Goal: Task Accomplishment & Management: Complete application form

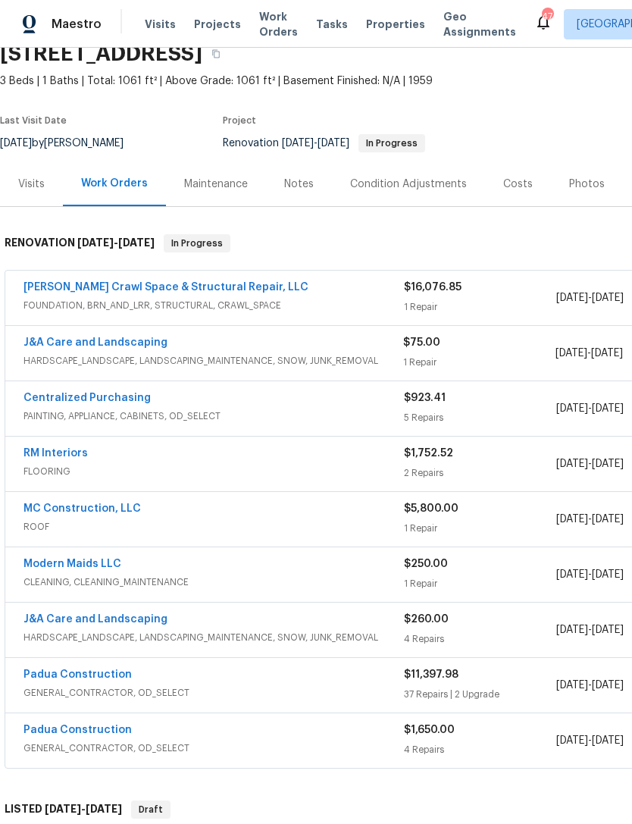
scroll to position [68, 0]
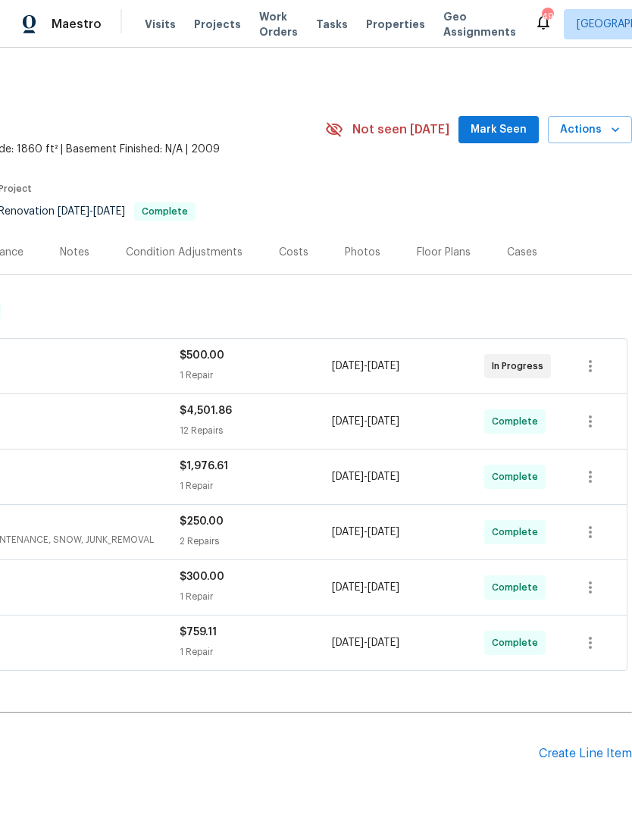
scroll to position [0, 224]
click at [515, 119] on button "Mark Seen" at bounding box center [499, 130] width 80 height 28
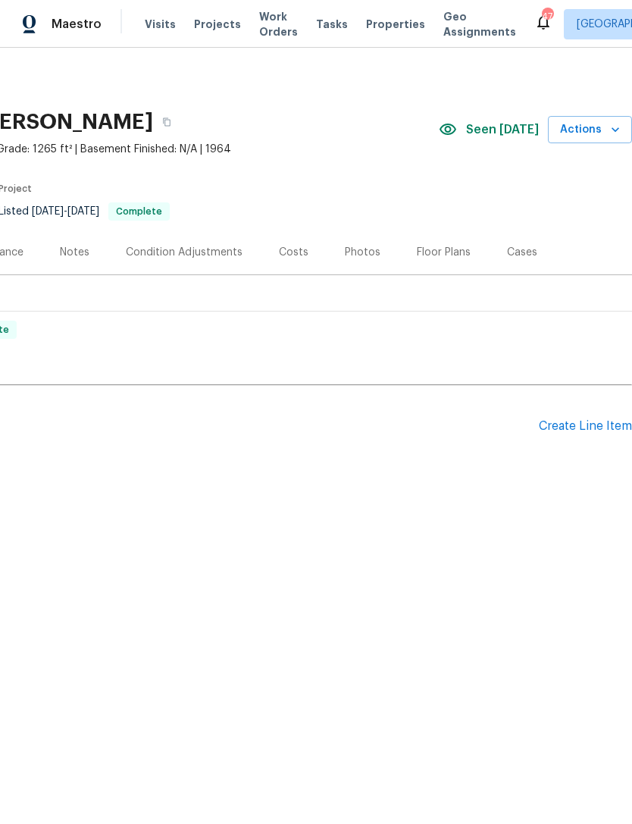
scroll to position [0, 224]
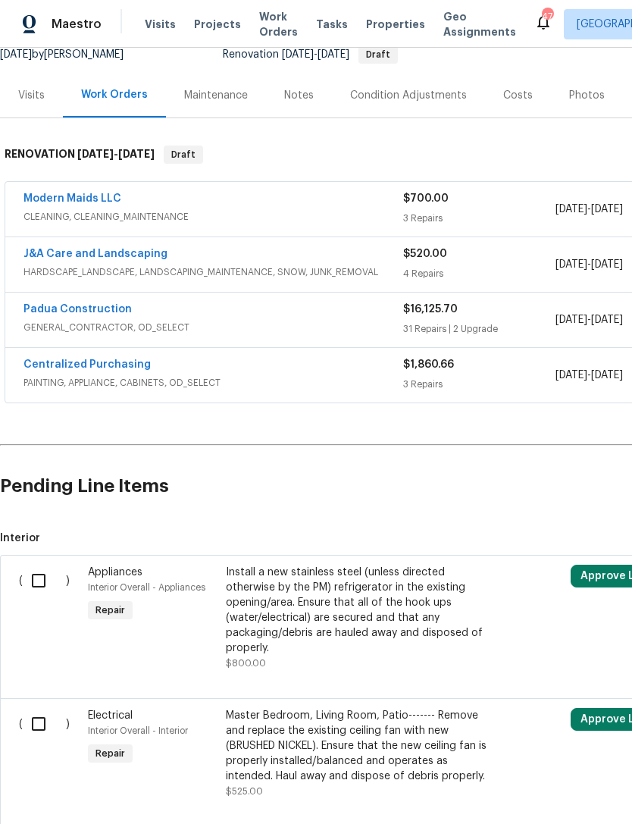
scroll to position [158, 0]
click at [71, 309] on link "Padua Construction" at bounding box center [78, 308] width 108 height 11
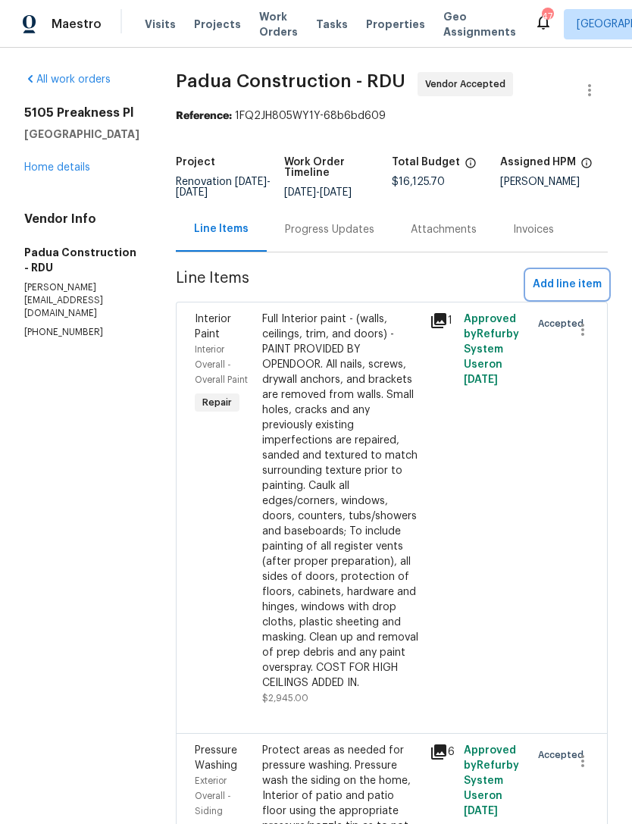
click at [576, 284] on span "Add line item" at bounding box center [567, 284] width 69 height 19
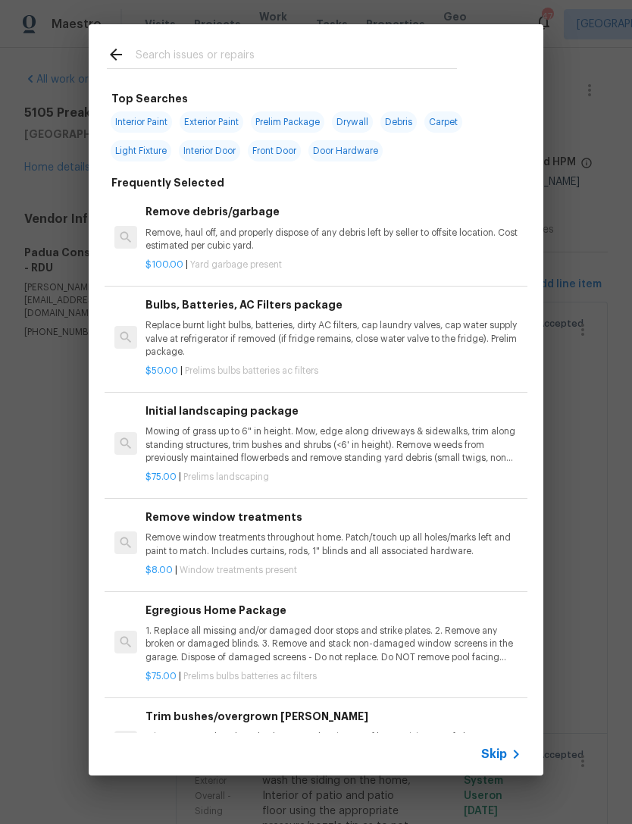
click at [202, 53] on input "text" at bounding box center [297, 57] width 322 height 23
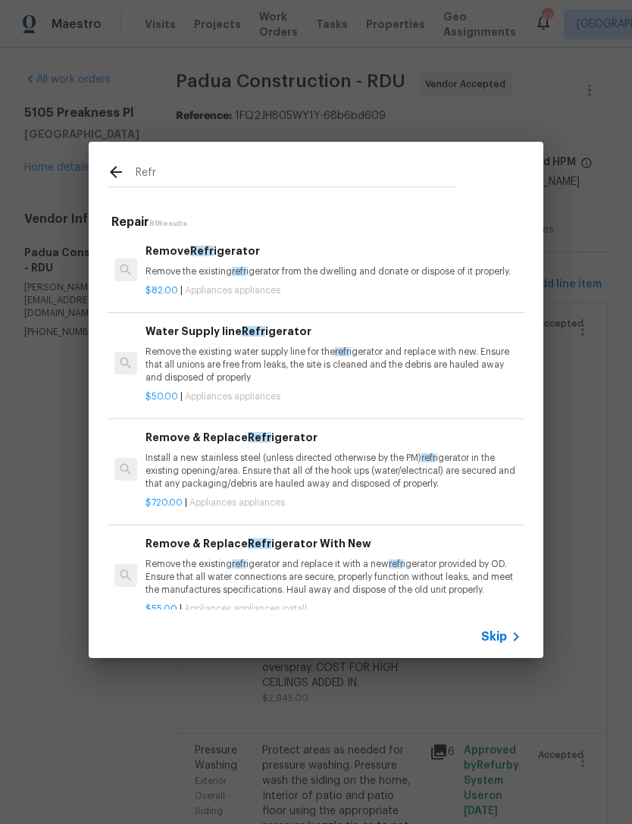
type input "Refri"
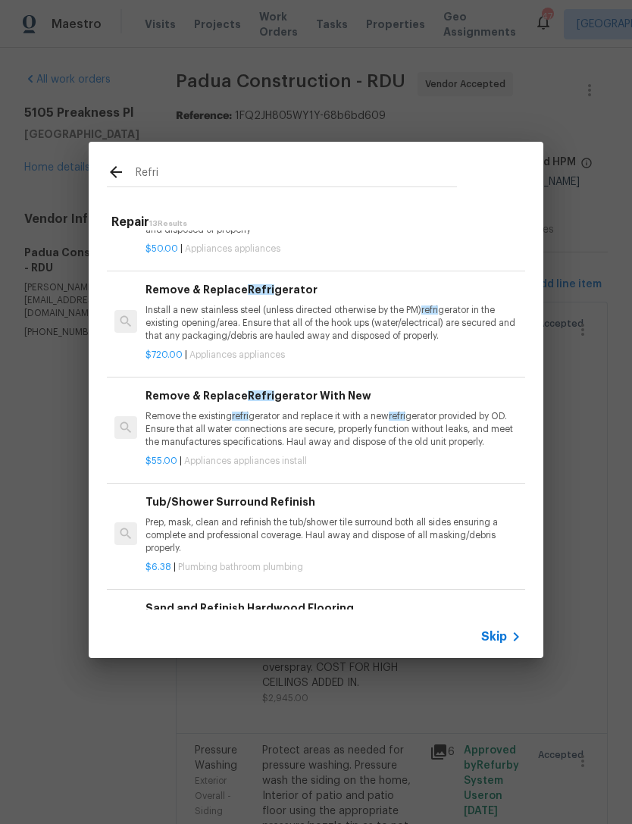
scroll to position [149, 0]
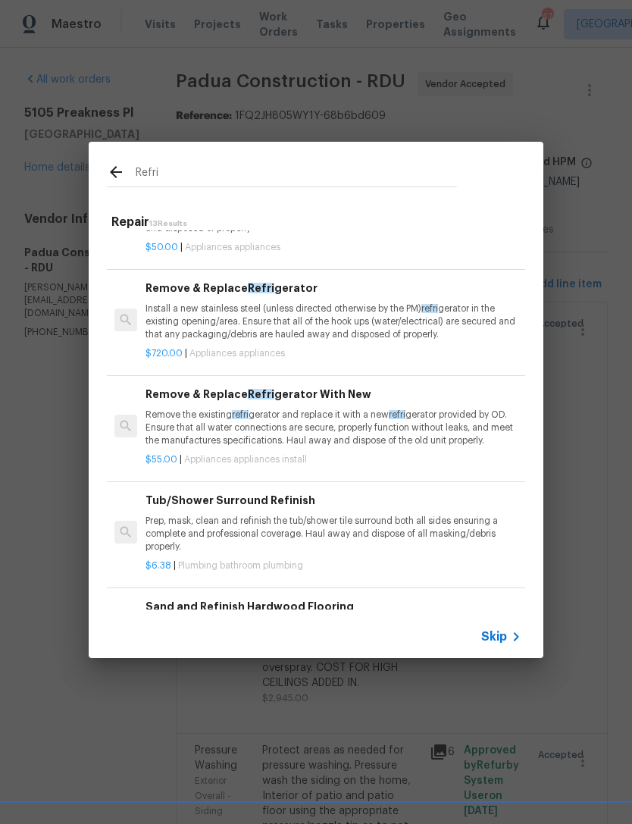
click at [321, 392] on h6 "Remove & Replace Refri gerator With New" at bounding box center [334, 394] width 376 height 17
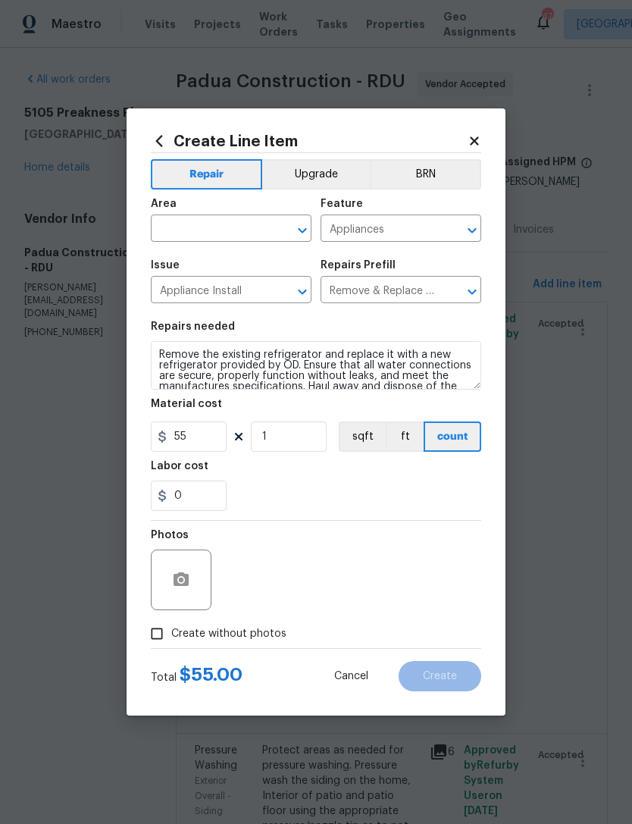
click at [338, 168] on button "Upgrade" at bounding box center [316, 174] width 108 height 30
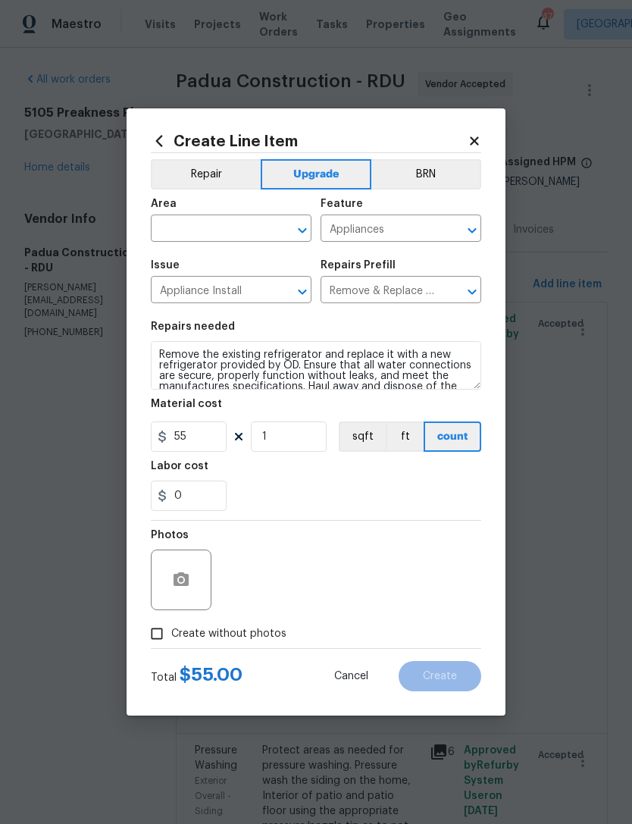
click at [232, 223] on input "text" at bounding box center [210, 230] width 118 height 24
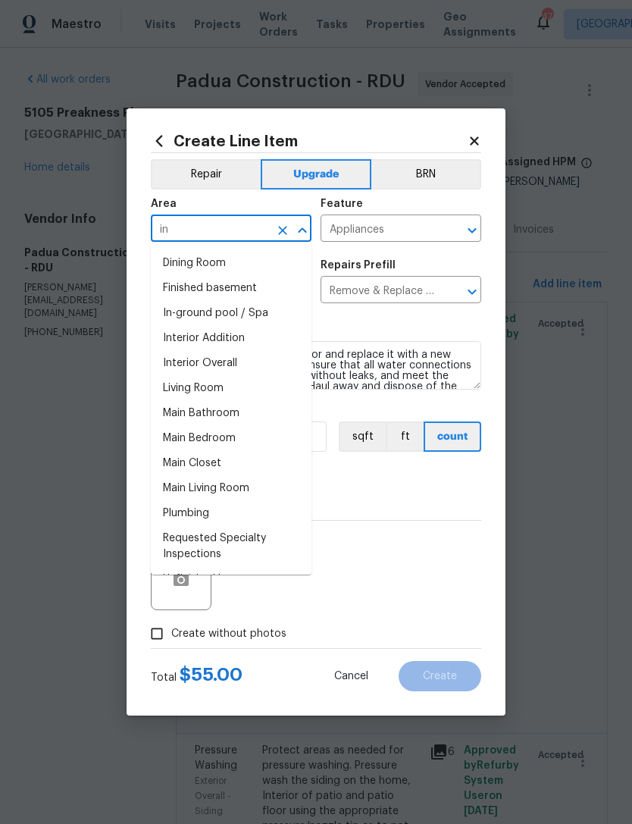
click at [245, 364] on li "Interior Overall" at bounding box center [231, 363] width 161 height 25
type input "Interior Overall"
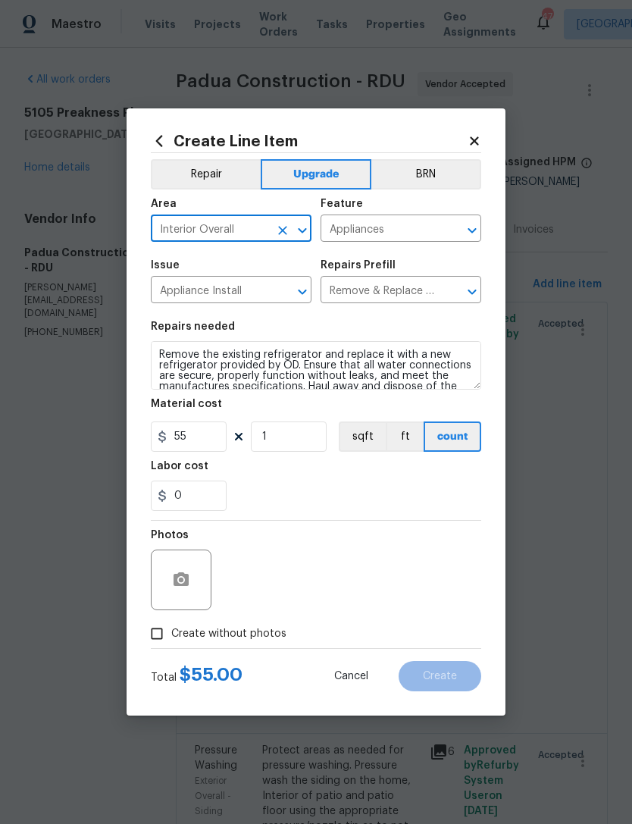
click at [174, 625] on label "Create without photos" at bounding box center [215, 634] width 144 height 29
click at [171, 625] on input "Create without photos" at bounding box center [157, 634] width 29 height 29
checkbox input "true"
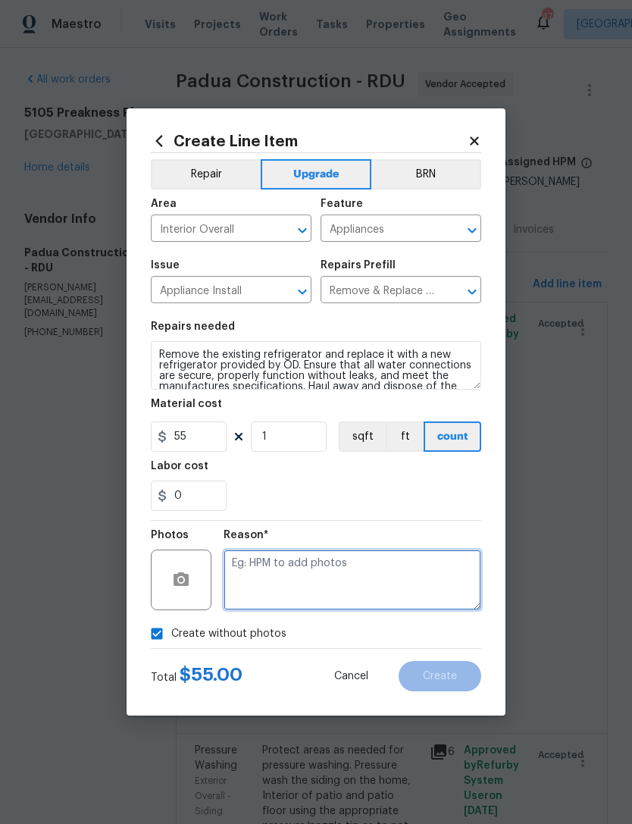
click at [288, 565] on textarea at bounding box center [353, 580] width 258 height 61
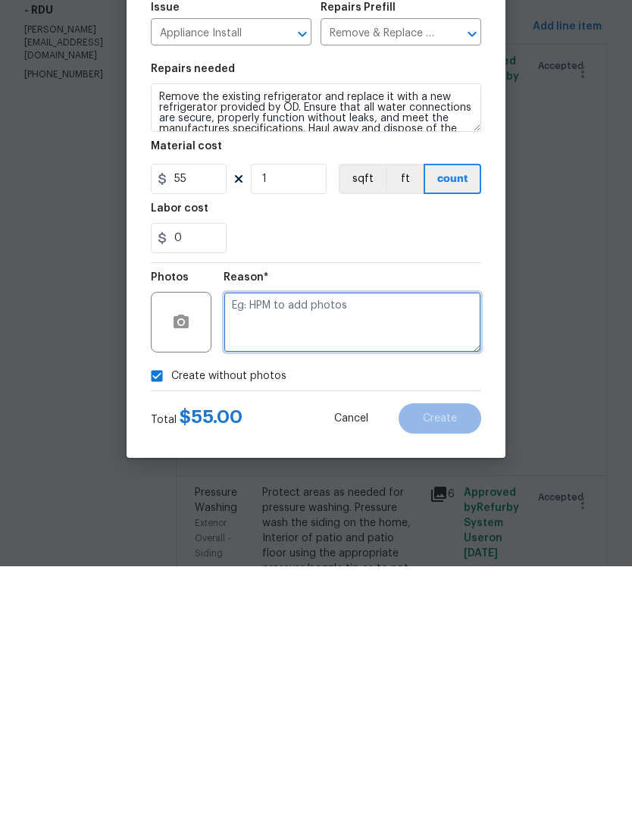
type textarea "N"
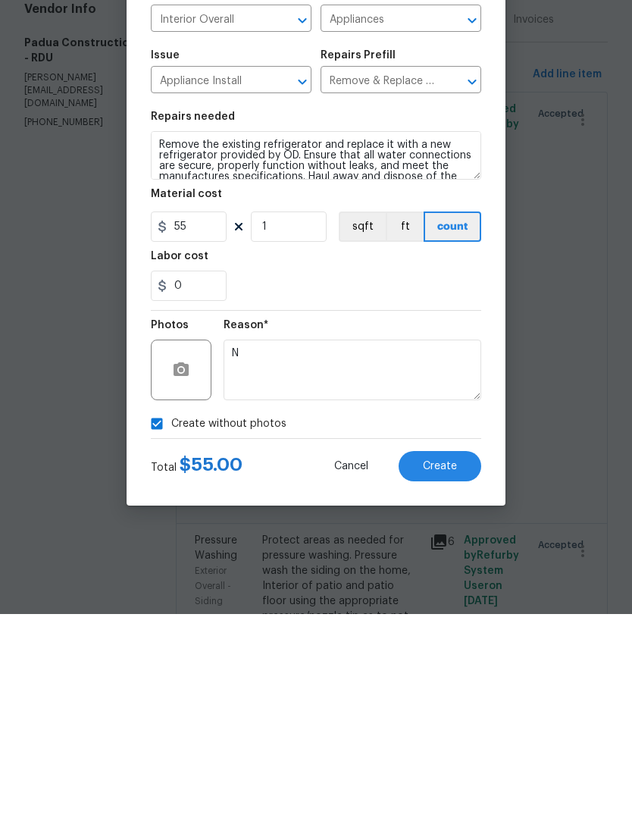
click at [361, 661] on button "Cancel" at bounding box center [351, 676] width 83 height 30
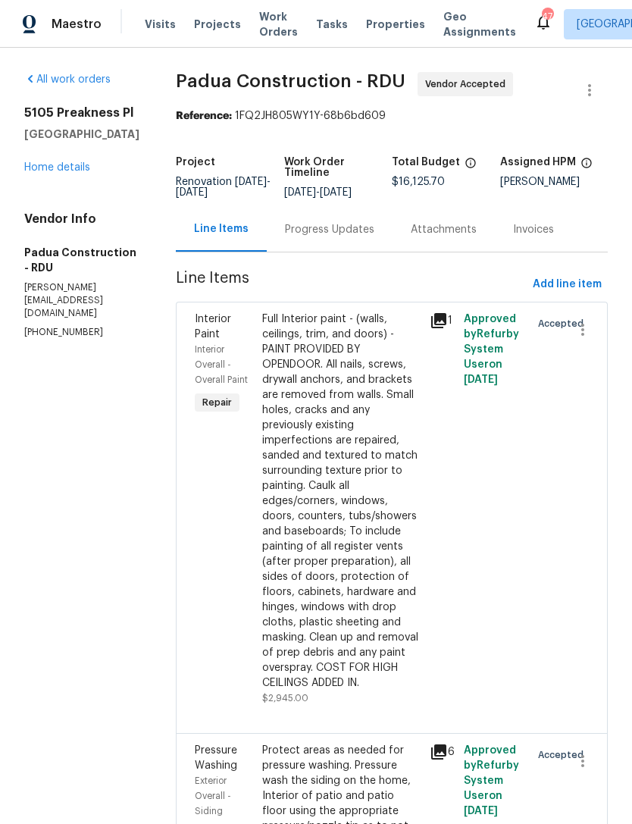
click at [31, 164] on link "Home details" at bounding box center [57, 167] width 66 height 11
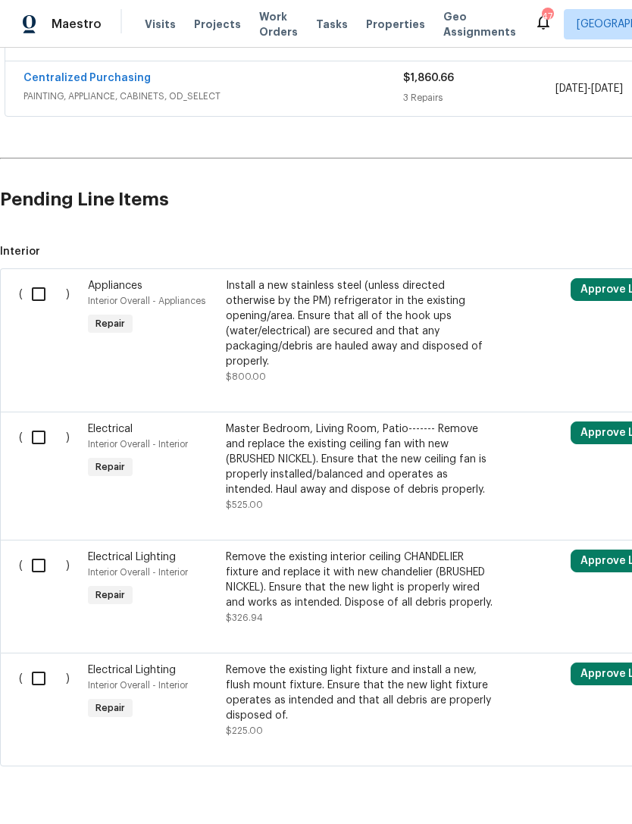
scroll to position [443, 0]
click at [30, 422] on input "checkbox" at bounding box center [44, 438] width 43 height 32
checkbox input "true"
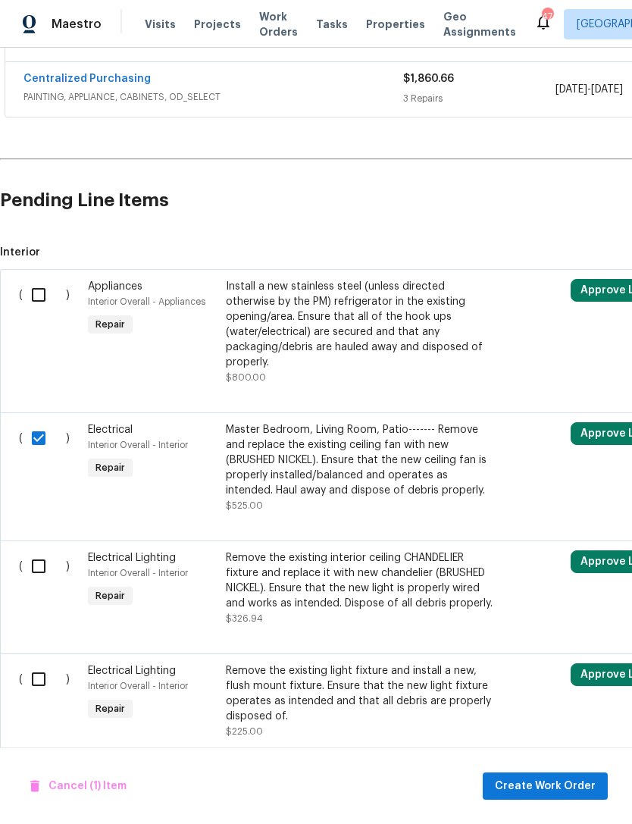
click at [42, 551] on input "checkbox" at bounding box center [44, 567] width 43 height 32
checkbox input "true"
click at [35, 664] on input "checkbox" at bounding box center [44, 680] width 43 height 32
checkbox input "true"
click at [442, 551] on div "Remove the existing interior ceiling CHANDELIER fixture and replace it with new…" at bounding box center [359, 581] width 267 height 61
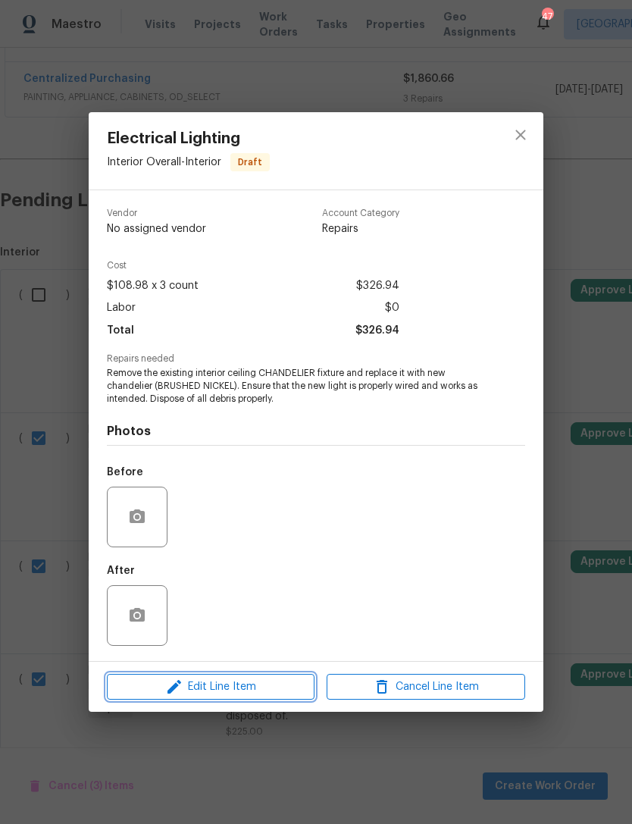
click at [258, 686] on span "Edit Line Item" at bounding box center [210, 687] width 199 height 19
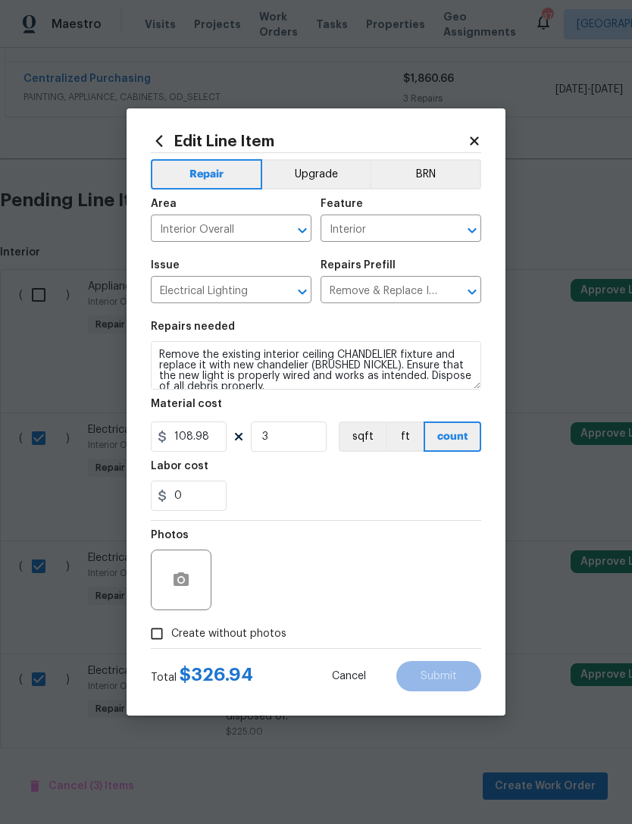
click at [314, 169] on button "Upgrade" at bounding box center [316, 174] width 108 height 30
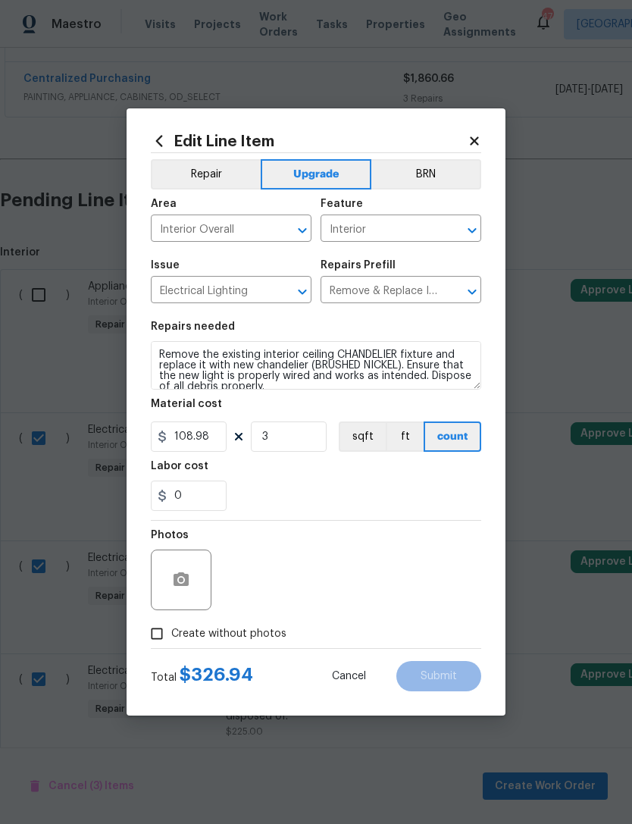
click at [162, 632] on input "Create without photos" at bounding box center [157, 634] width 29 height 29
checkbox input "true"
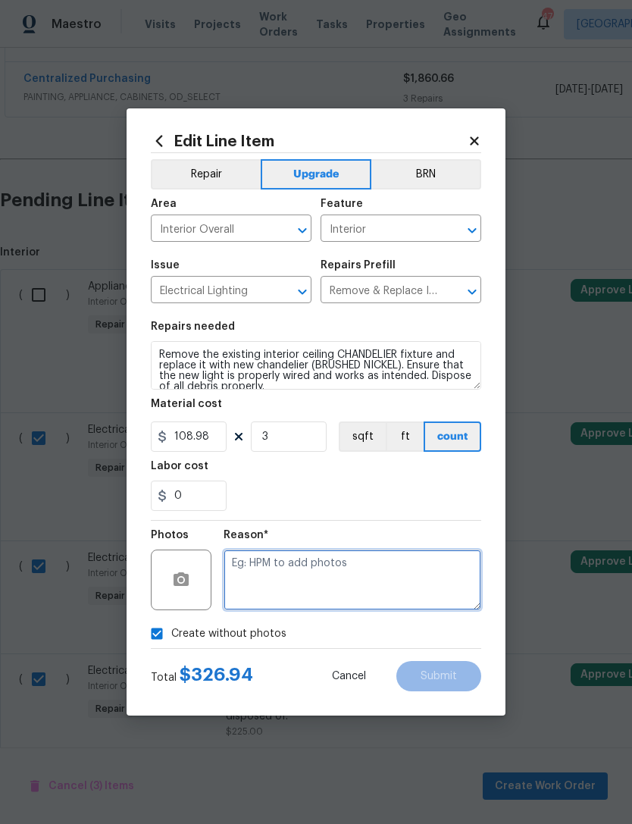
click at [337, 579] on textarea at bounding box center [353, 580] width 258 height 61
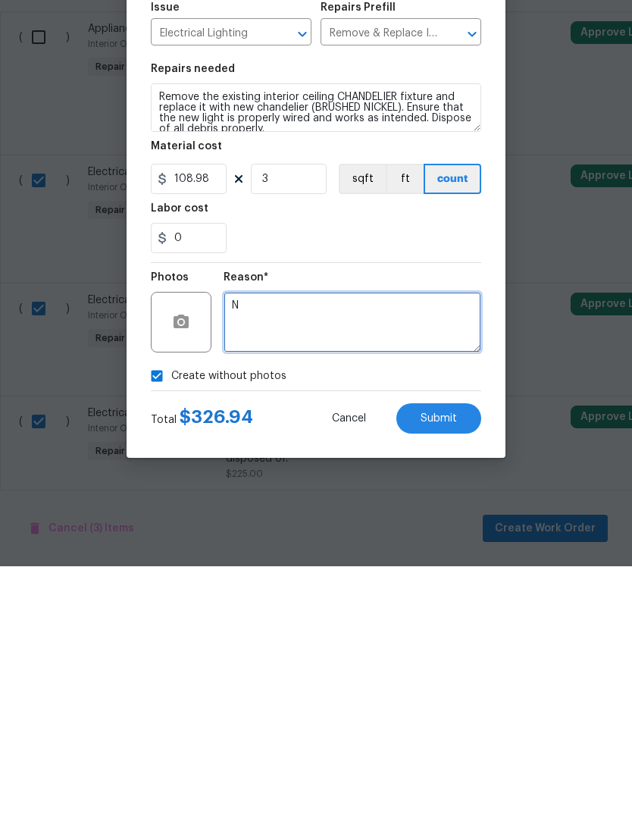
type textarea "N"
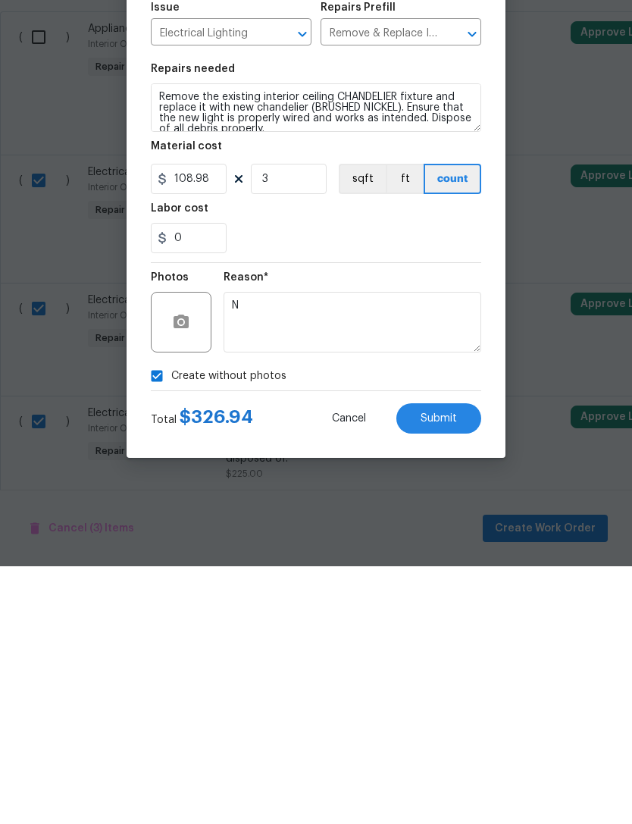
click at [450, 671] on span "Submit" at bounding box center [439, 676] width 36 height 11
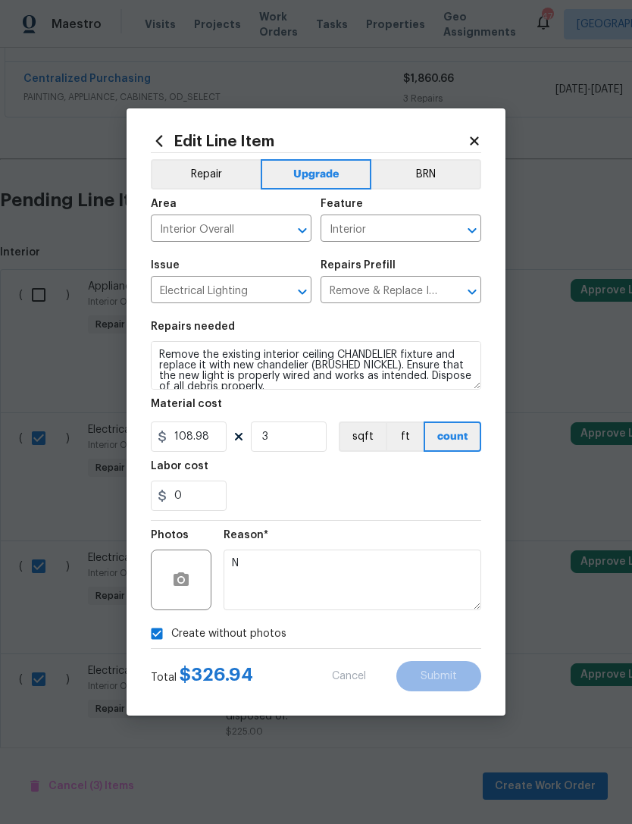
checkbox input "false"
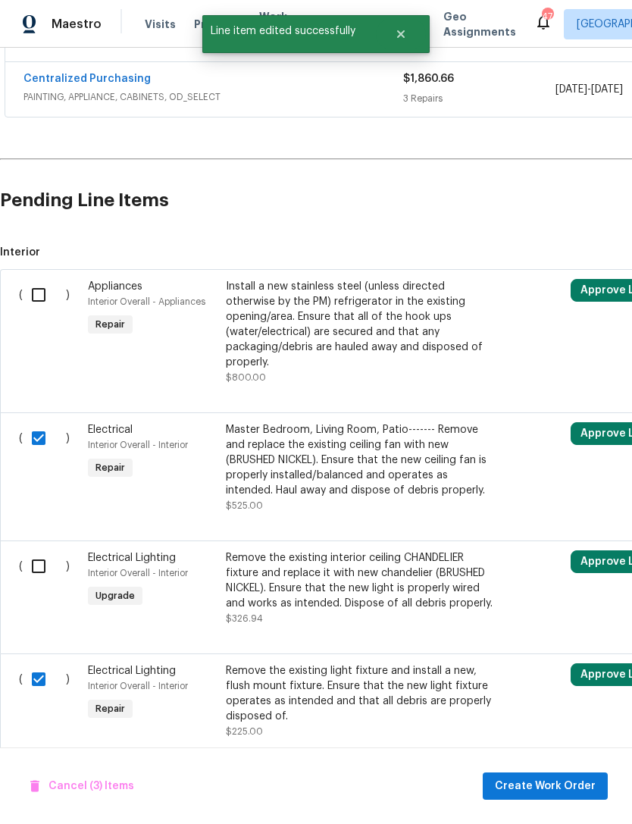
click at [268, 422] on div "Master Bedroom, Living Room, Patio------- Remove and replace the existing ceili…" at bounding box center [359, 460] width 267 height 76
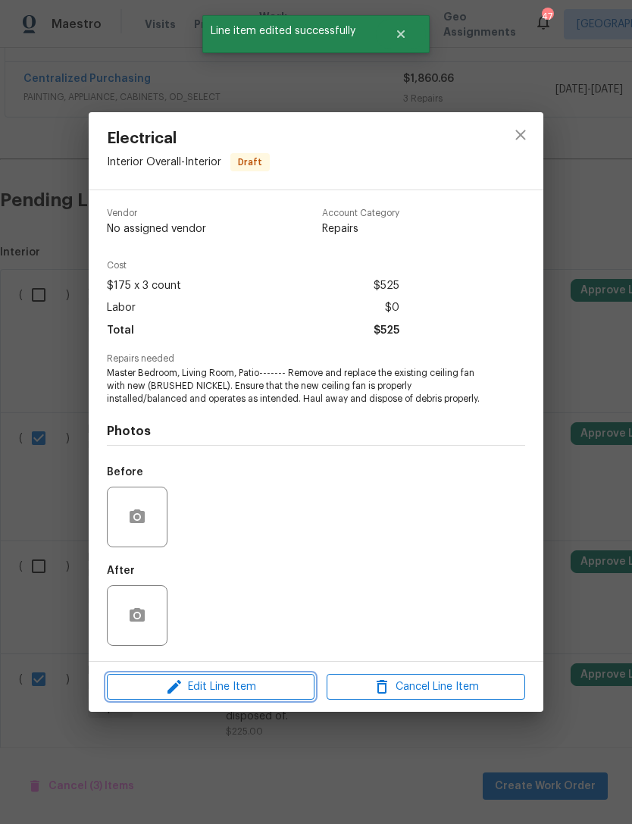
click at [236, 691] on span "Edit Line Item" at bounding box center [210, 687] width 199 height 19
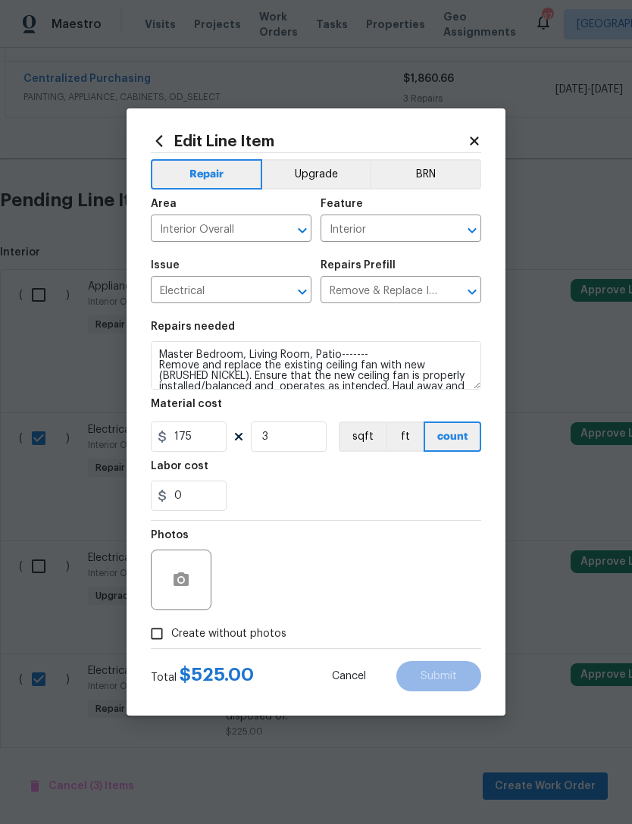
click at [319, 168] on button "Upgrade" at bounding box center [316, 174] width 108 height 30
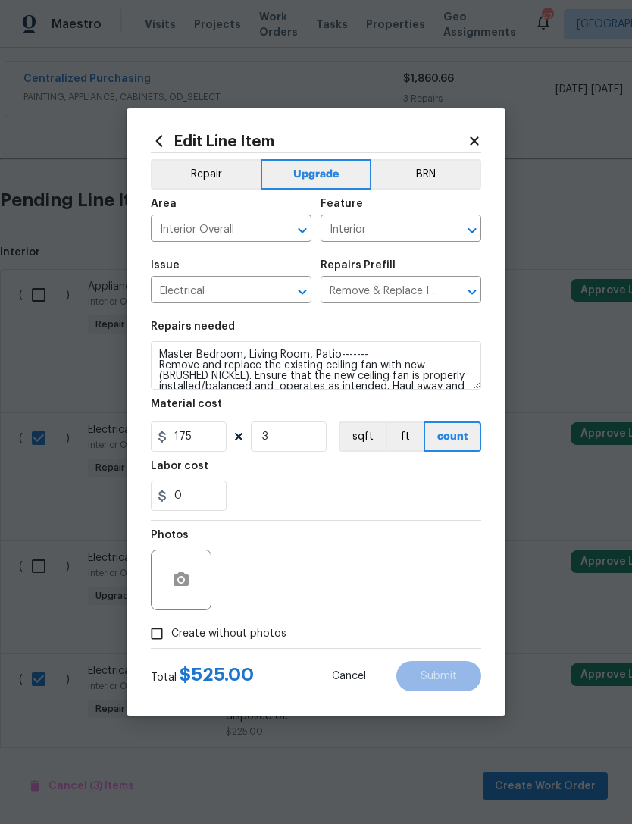
click at [158, 629] on input "Create without photos" at bounding box center [157, 634] width 29 height 29
checkbox input "true"
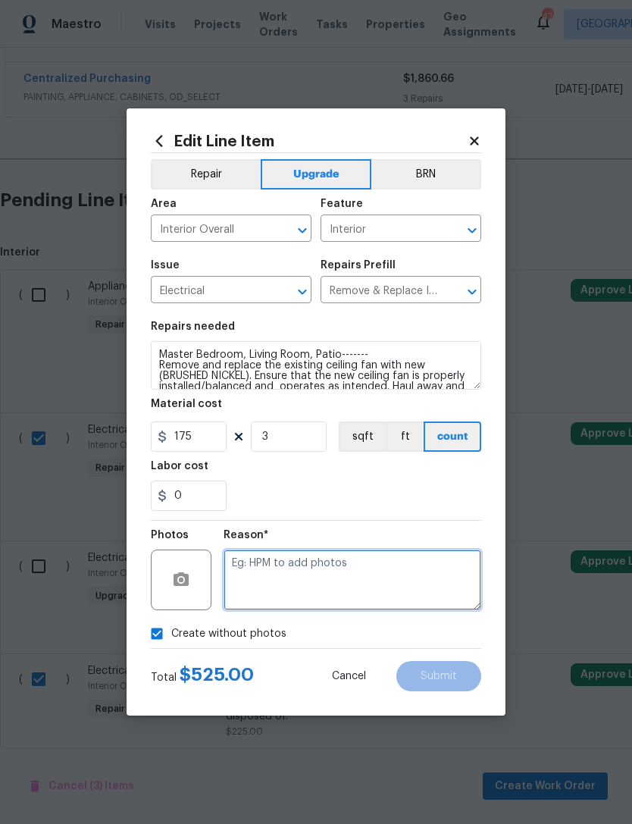
click at [303, 582] on textarea at bounding box center [353, 580] width 258 height 61
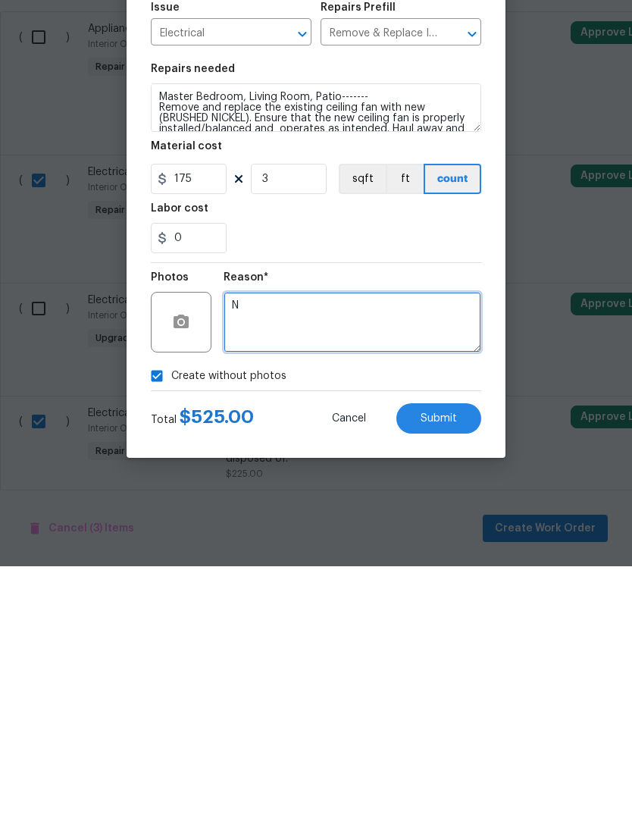
type textarea "N"
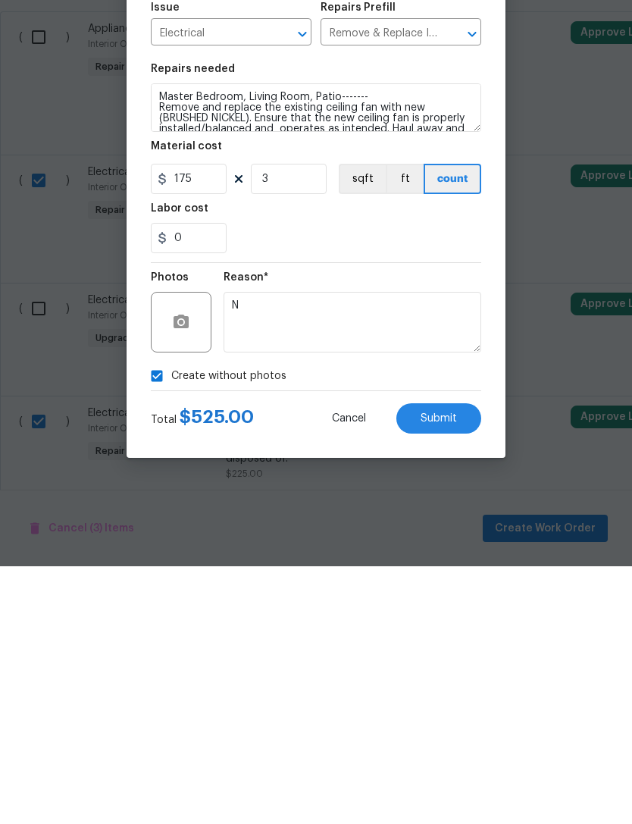
click at [431, 671] on span "Submit" at bounding box center [439, 676] width 36 height 11
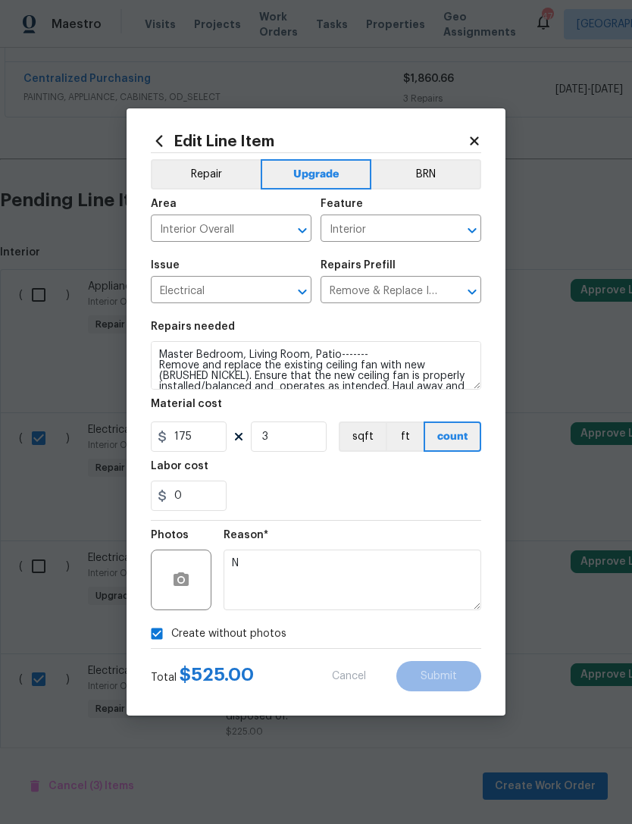
checkbox input "false"
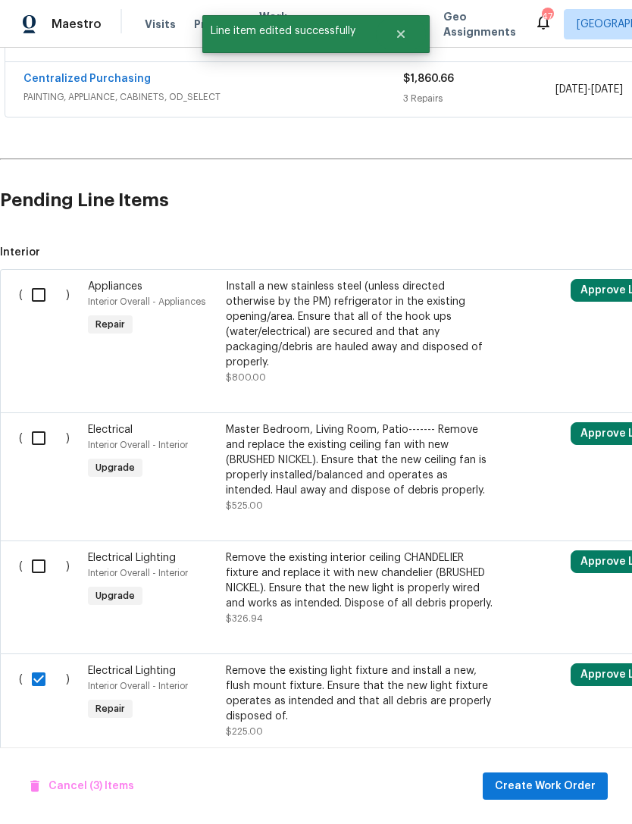
click at [35, 664] on input "checkbox" at bounding box center [44, 680] width 43 height 32
checkbox input "false"
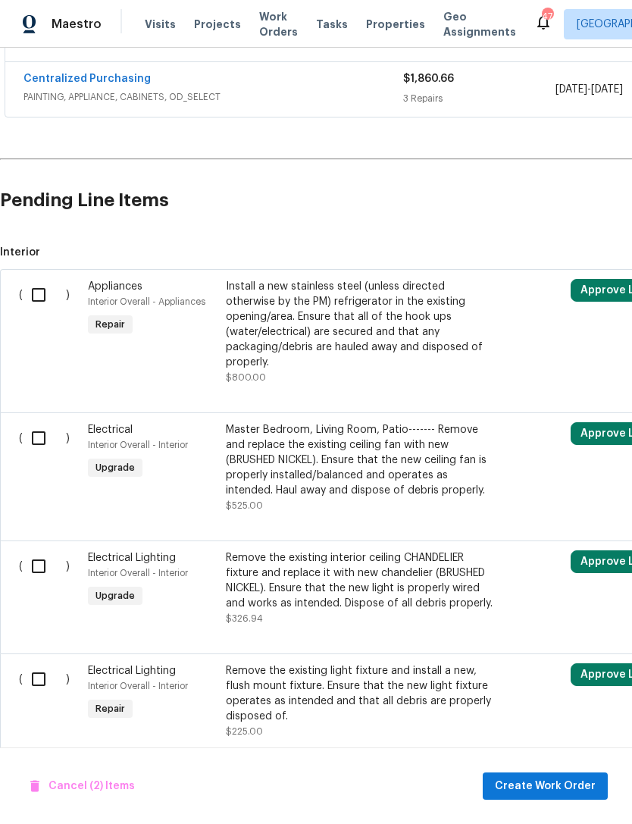
click at [273, 664] on div "Remove the existing light fixture and install a new, flush mount fixture. Ensur…" at bounding box center [359, 694] width 267 height 61
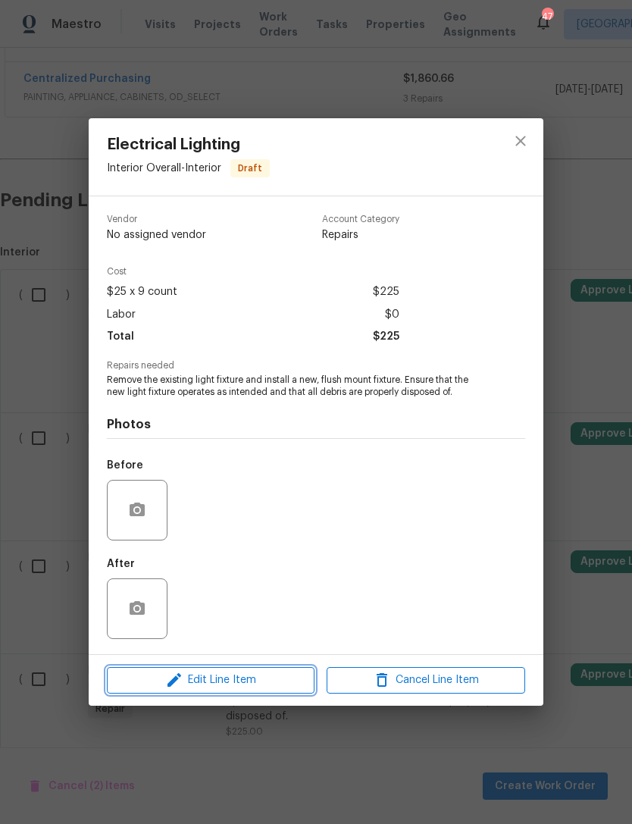
click at [256, 680] on span "Edit Line Item" at bounding box center [210, 680] width 199 height 19
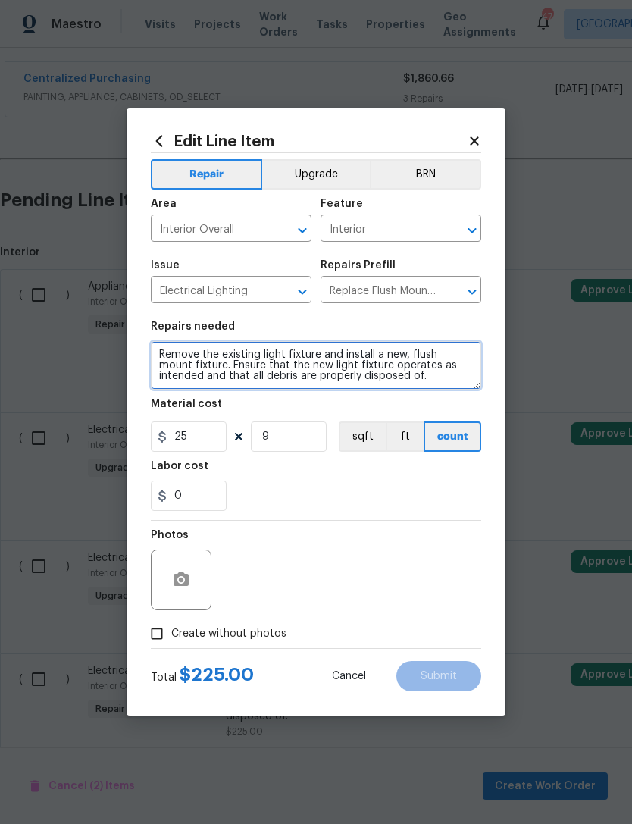
click at [158, 345] on textarea "Remove the existing light fixture and install a new, flush mount fixture. Ensur…" at bounding box center [316, 365] width 331 height 49
click at [193, 356] on textarea "Remove the existing light fixture and install a new, flush mount fixture. Ensur…" at bounding box center [316, 365] width 331 height 49
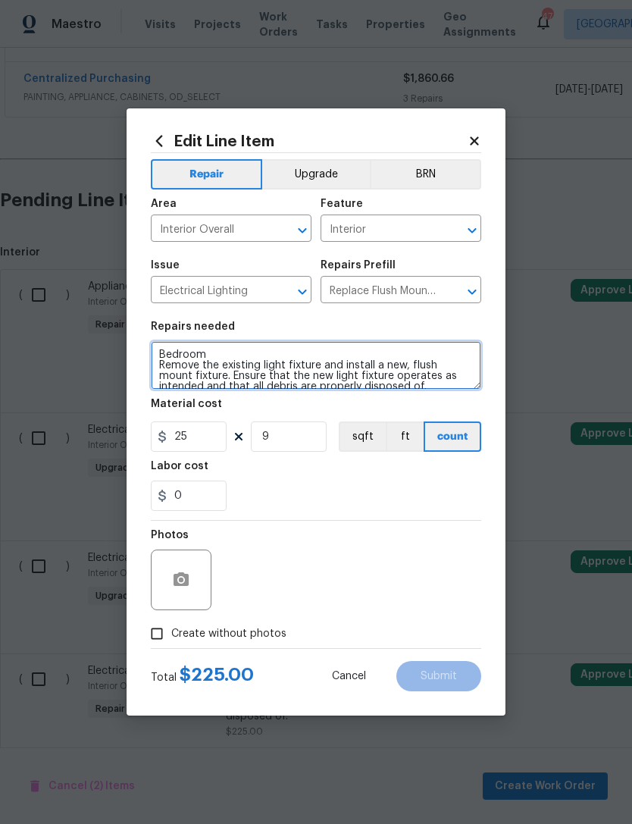
click at [171, 344] on textarea "Bedroom Remove the existing light fixture and install a new, flush mount fixtur…" at bounding box center [316, 365] width 331 height 49
click at [343, 355] on textarea "Secondary Bedroom (remove old fans), Den Remove the existing light fixture and …" at bounding box center [316, 365] width 331 height 49
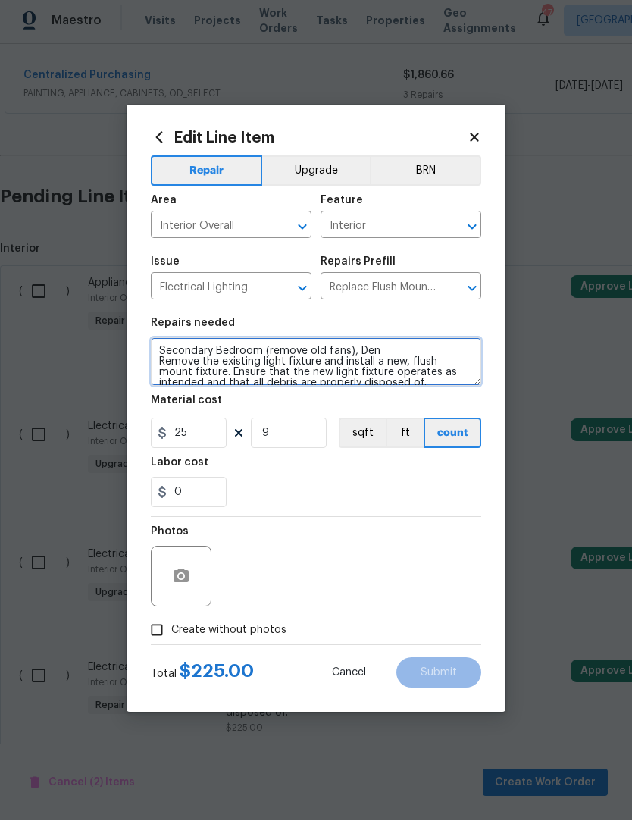
click at [350, 347] on textarea "Secondary Bedroom (remove old fans), Den Remove the existing light fixture and …" at bounding box center [316, 365] width 331 height 49
click at [302, 350] on textarea "Secondary Bedroom, Den Remove the existing light fixture and install a new, flu…" at bounding box center [316, 365] width 331 height 49
click at [334, 351] on textarea "Secondary Bedroom, Den, hallways, laundry Remove the existing light fixture and…" at bounding box center [316, 365] width 331 height 49
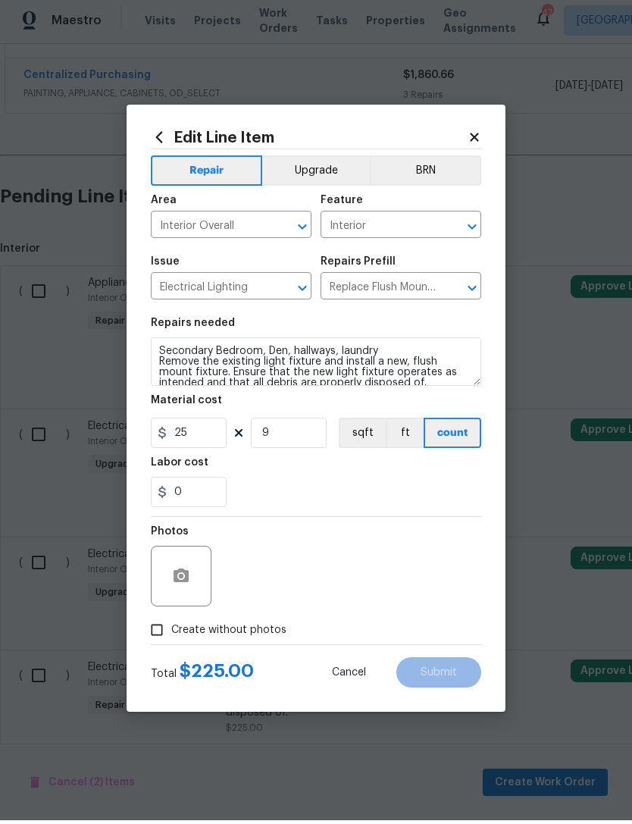
click at [331, 481] on div "0" at bounding box center [316, 496] width 331 height 30
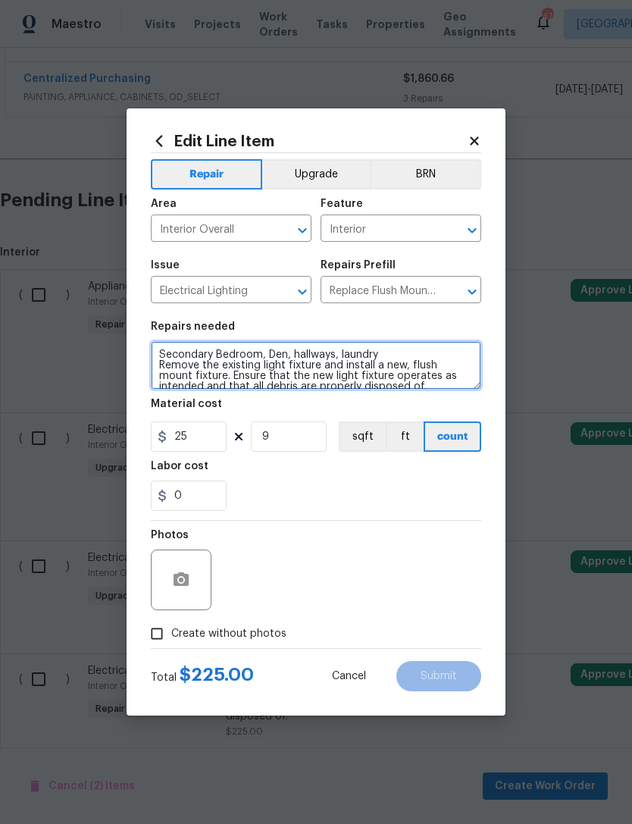
click at [327, 353] on textarea "Secondary Bedroom, Den, hallways, laundry Remove the existing light fixture and…" at bounding box center [316, 365] width 331 height 49
click at [388, 352] on textarea "Secondary Bedroom, Den, hallway, laundry Remove the existing light fixture and …" at bounding box center [316, 365] width 331 height 49
click at [258, 349] on textarea "Secondary Bedroom, Den, hallway, laundry, bathroom ceilings Remove the existing…" at bounding box center [316, 365] width 331 height 49
click at [474, 359] on textarea "Secondary Bedrooms, Den, hallway, laundry, bathroom ceilings Remove the existin…" at bounding box center [316, 365] width 331 height 49
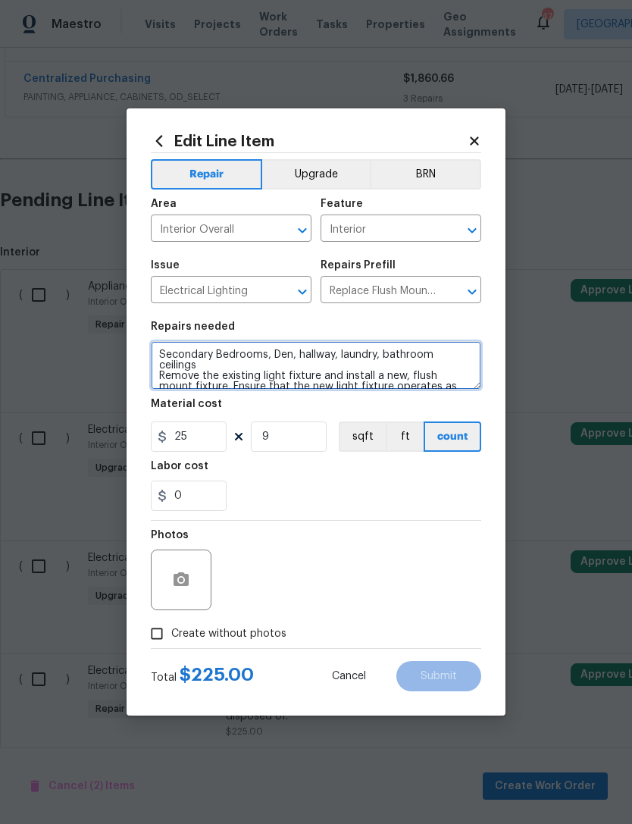
click at [472, 352] on textarea "Secondary Bedrooms, Den, hallway, laundry, bathroom ceilings Remove the existin…" at bounding box center [316, 365] width 331 height 49
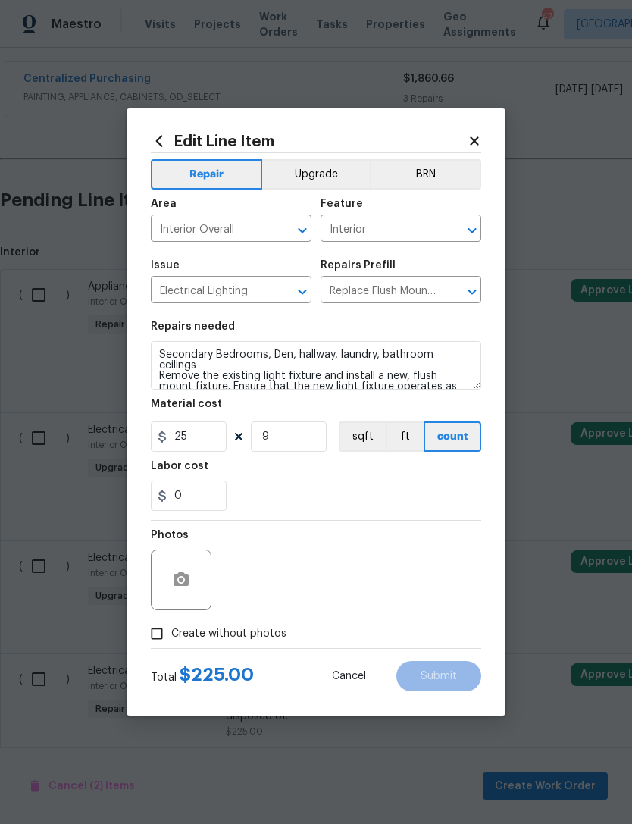
click at [312, 513] on section "Repairs needed Secondary Bedrooms, Den, hallway, laundry, bathroom ceilings Rem…" at bounding box center [316, 416] width 331 height 208
click at [309, 497] on div "0" at bounding box center [316, 496] width 331 height 30
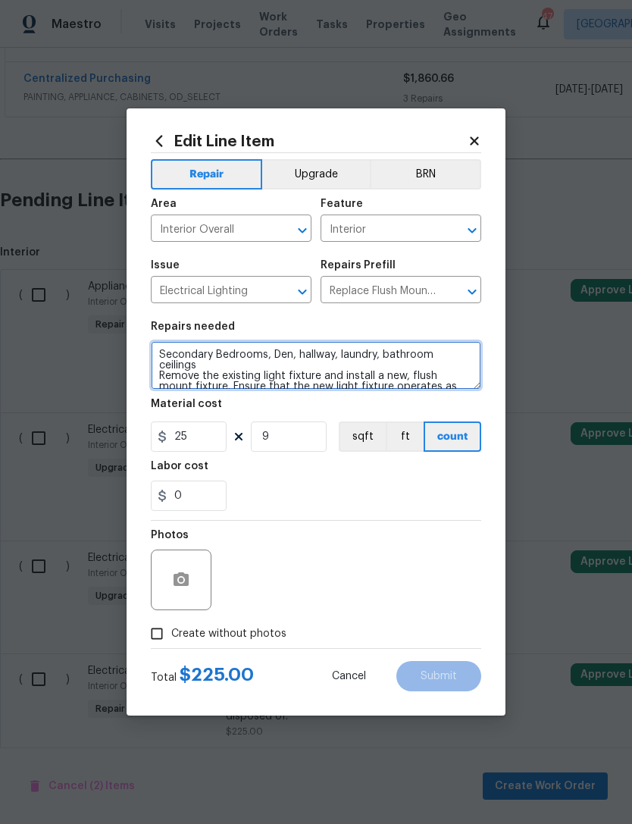
click at [165, 350] on textarea "Secondary Bedrooms, Den, hallway, laundry, bathroom ceilings Remove the existin…" at bounding box center [316, 365] width 331 height 49
click at [273, 365] on textarea "Kitchen Ceiling, Secondary Bedrooms, Den, hallway, laundry, bathroom ceilings R…" at bounding box center [316, 365] width 331 height 49
type textarea "Kitchen Ceiling, Secondary Bedrooms, Den, hallway, laundry, bathroom ceilings, …"
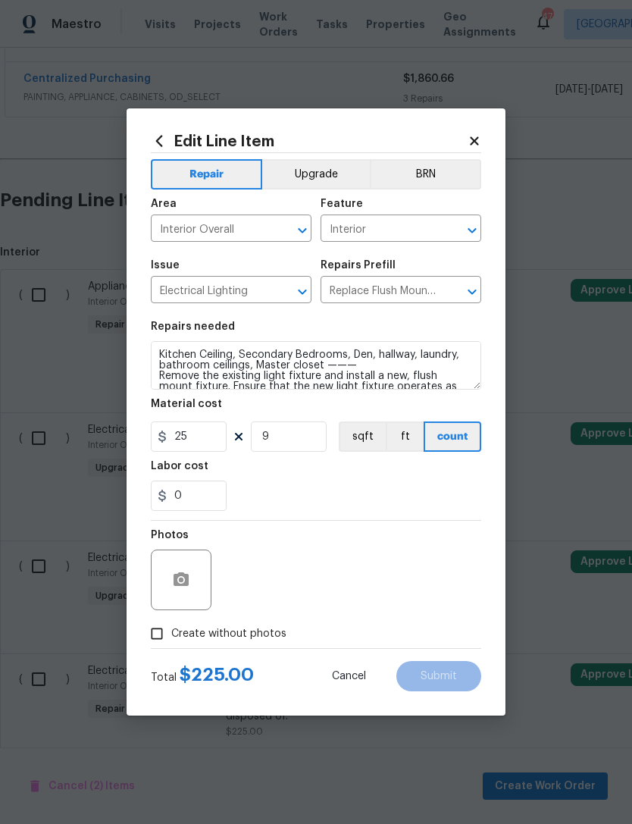
click at [328, 168] on button "Upgrade" at bounding box center [316, 174] width 108 height 30
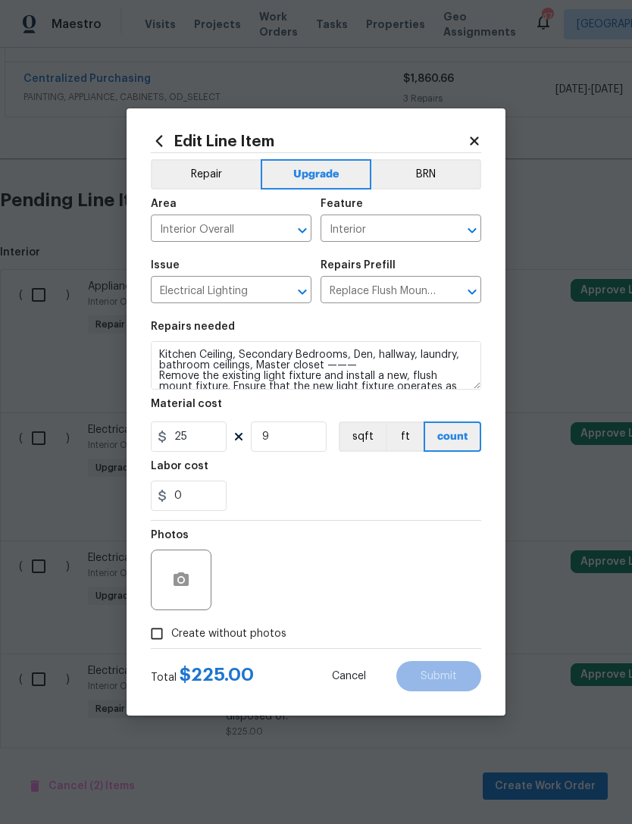
click at [166, 635] on input "Create without photos" at bounding box center [157, 634] width 29 height 29
checkbox input "true"
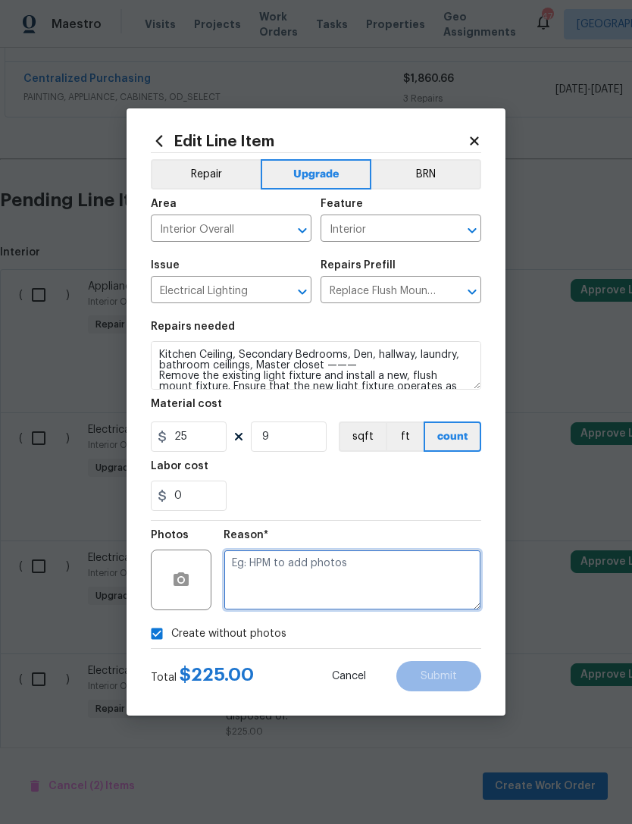
click at [305, 580] on textarea at bounding box center [353, 580] width 258 height 61
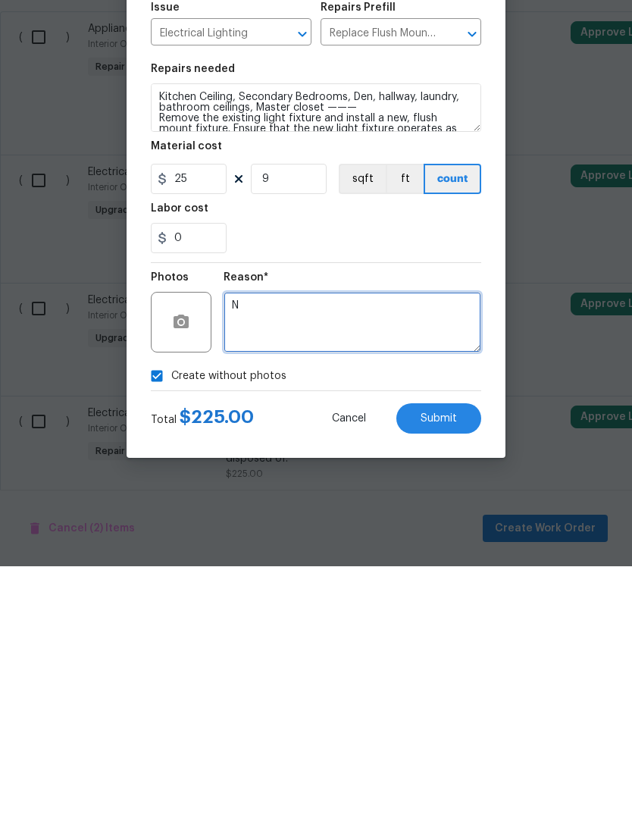
type textarea "N"
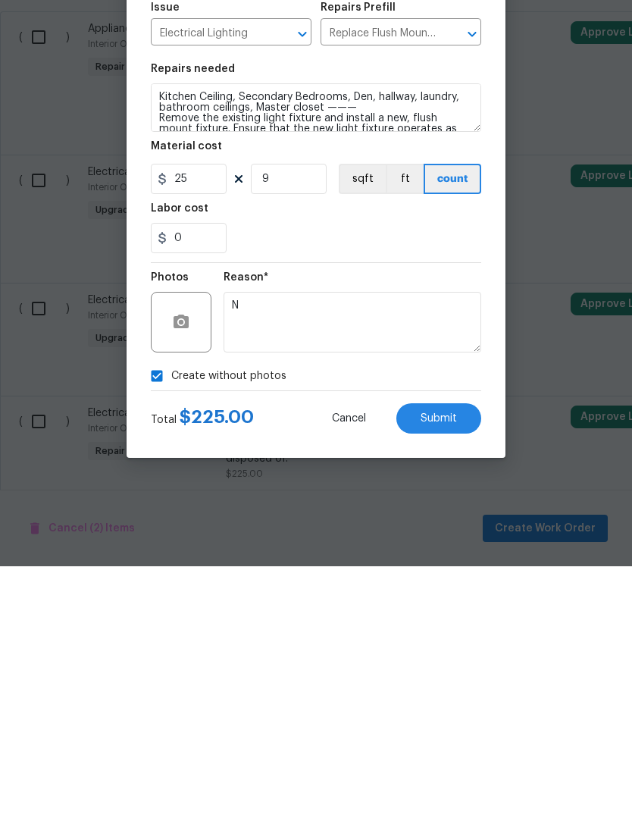
click at [445, 671] on span "Submit" at bounding box center [439, 676] width 36 height 11
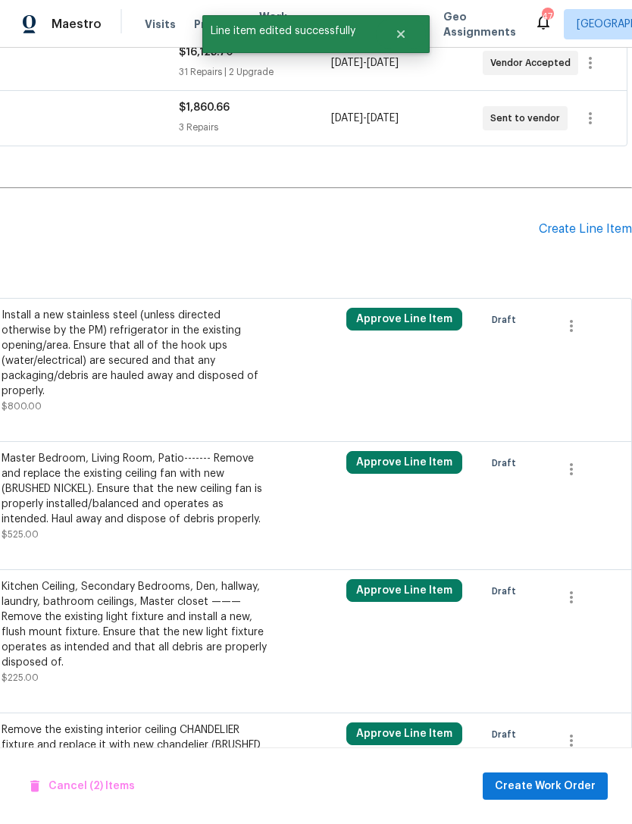
scroll to position [414, 224]
click at [578, 322] on icon "button" at bounding box center [572, 326] width 18 height 18
click at [599, 317] on li "Cancel" at bounding box center [583, 325] width 58 height 25
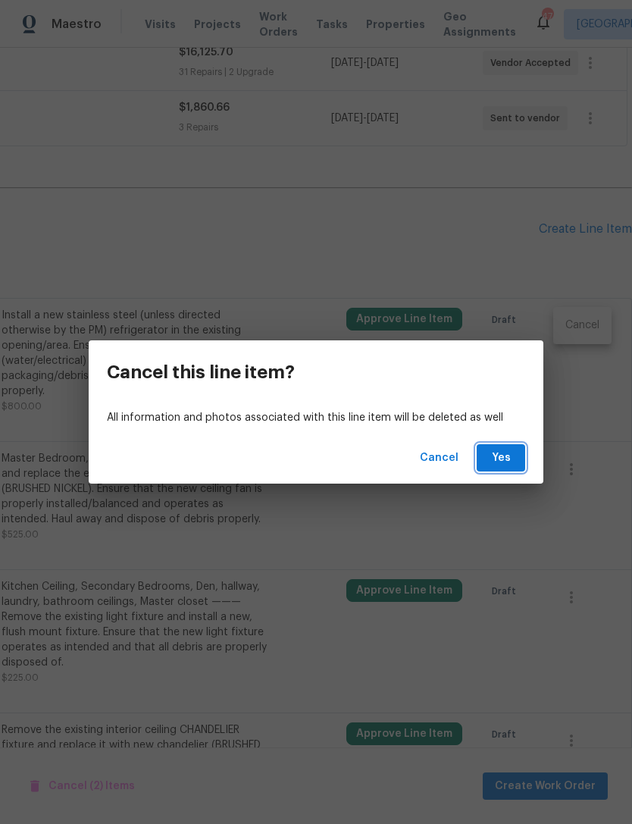
click at [506, 457] on span "Yes" at bounding box center [501, 458] width 24 height 19
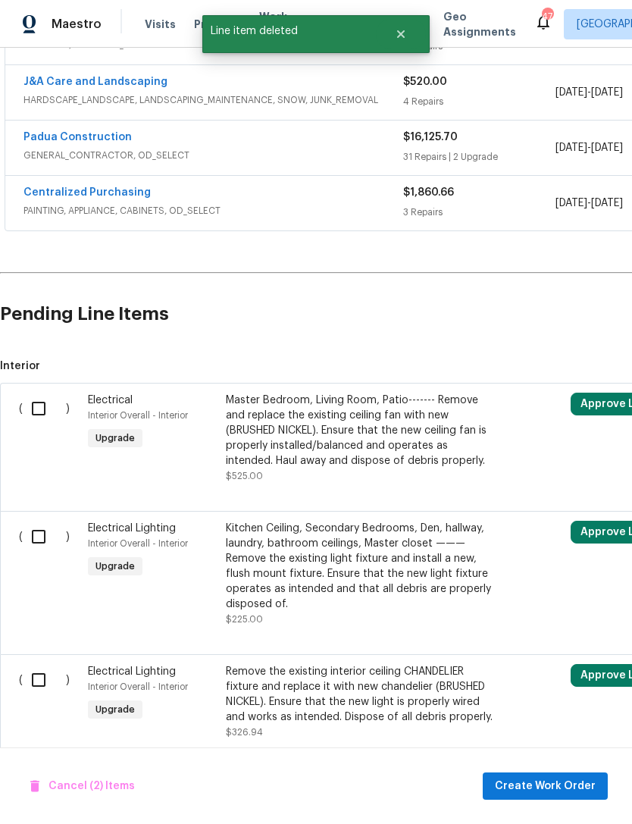
scroll to position [49, 0]
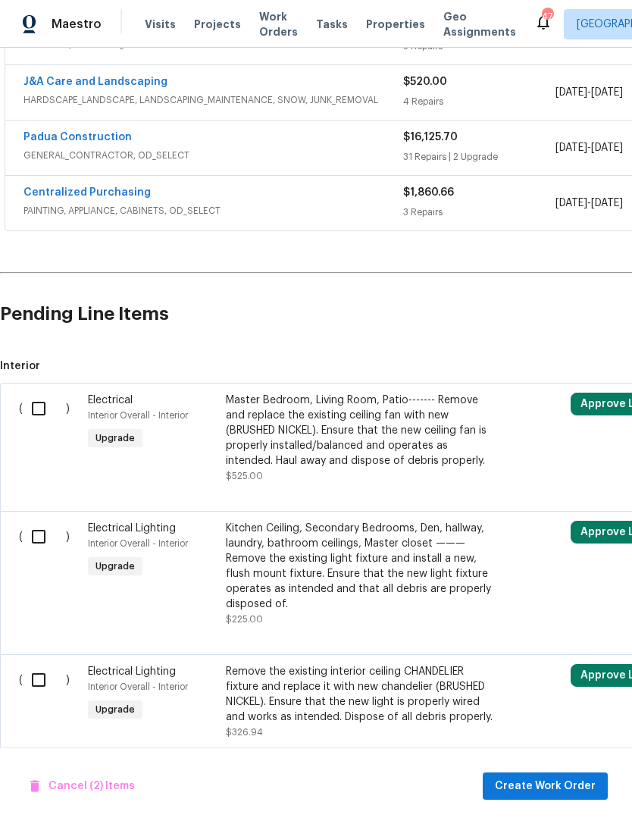
click at [30, 393] on input "checkbox" at bounding box center [44, 409] width 43 height 32
click at [31, 393] on input "checkbox" at bounding box center [44, 409] width 43 height 32
click at [33, 393] on input "checkbox" at bounding box center [44, 409] width 43 height 32
checkbox input "true"
click at [35, 521] on input "checkbox" at bounding box center [44, 537] width 43 height 32
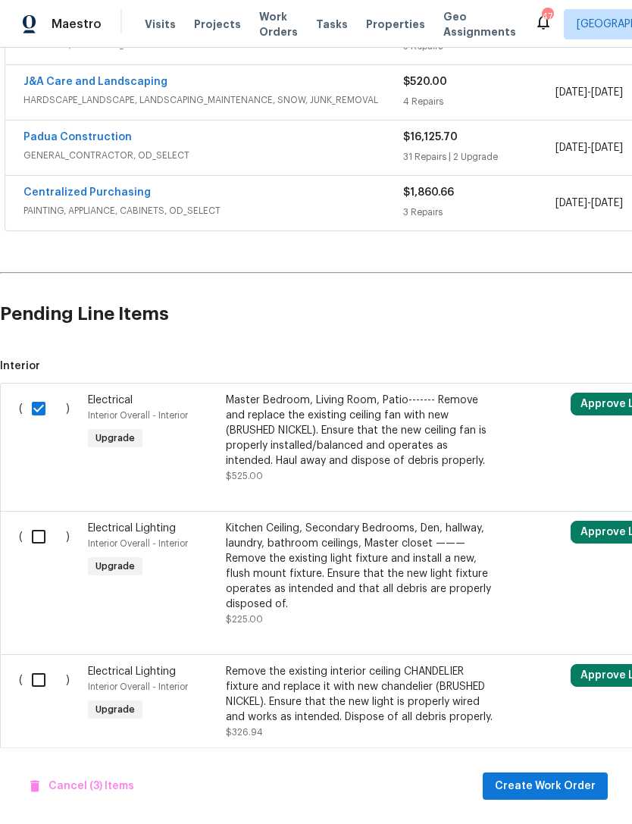
checkbox input "true"
click at [36, 664] on input "checkbox" at bounding box center [44, 680] width 43 height 32
checkbox input "true"
click at [574, 789] on span "Create Work Order" at bounding box center [545, 786] width 101 height 19
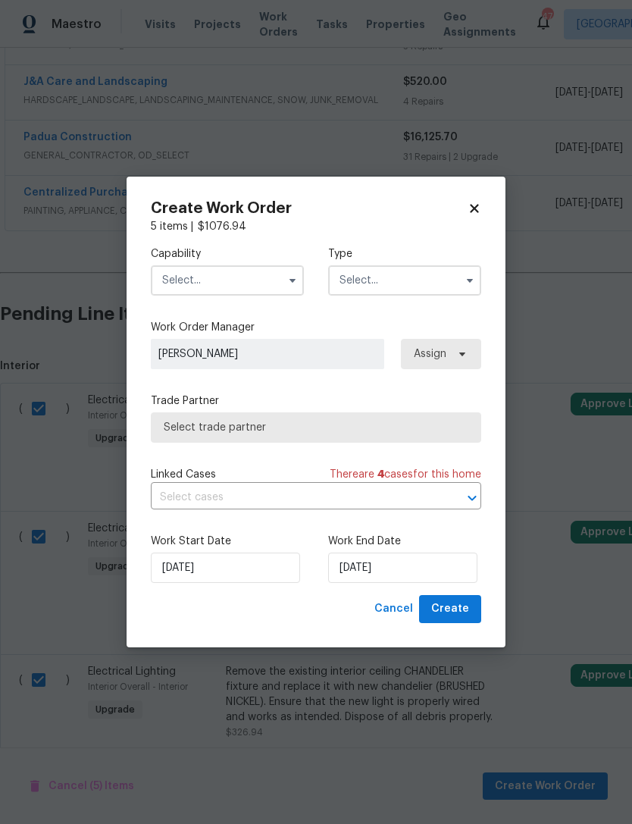
click at [221, 276] on input "text" at bounding box center [227, 280] width 153 height 30
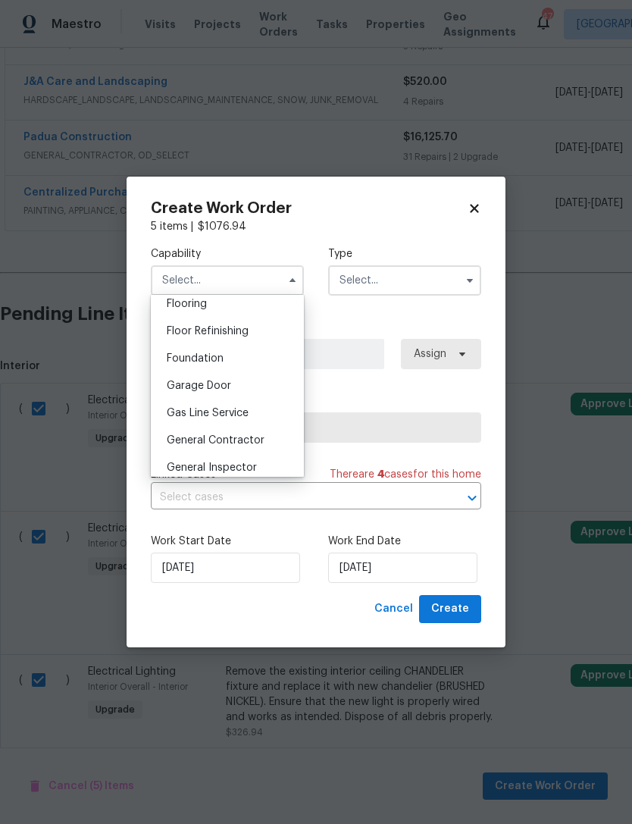
scroll to position [624, 0]
click at [257, 409] on span "General Contractor" at bounding box center [216, 413] width 98 height 11
type input "General Contractor"
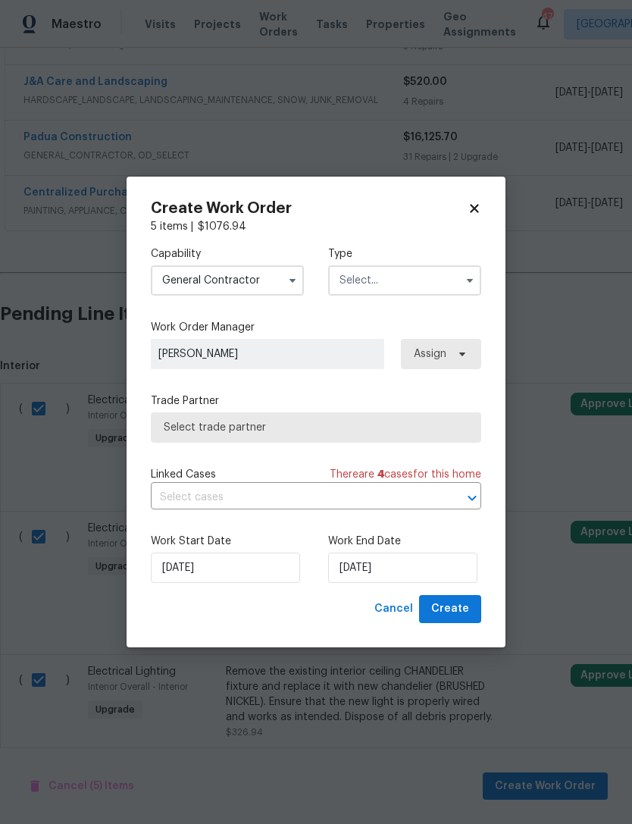
click at [373, 277] on input "text" at bounding box center [404, 280] width 153 height 30
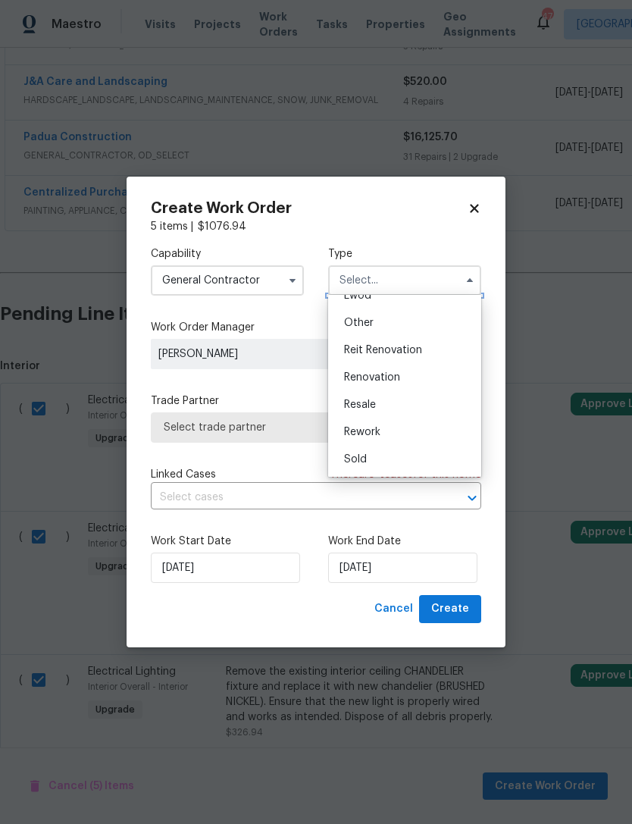
scroll to position [180, 0]
click at [404, 374] on div "Renovation" at bounding box center [405, 377] width 146 height 27
type input "Renovation"
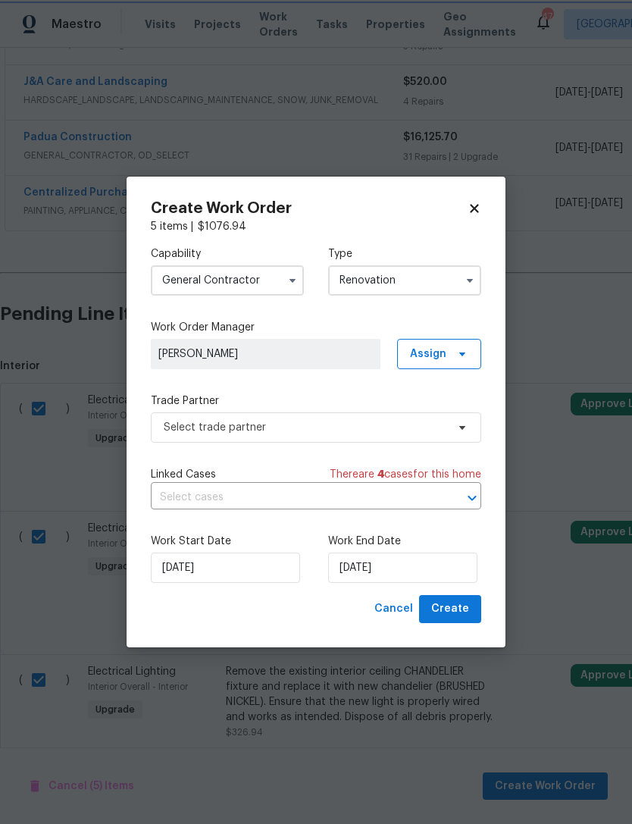
scroll to position [0, 0]
click at [302, 347] on span "[PERSON_NAME]" at bounding box center [265, 354] width 215 height 15
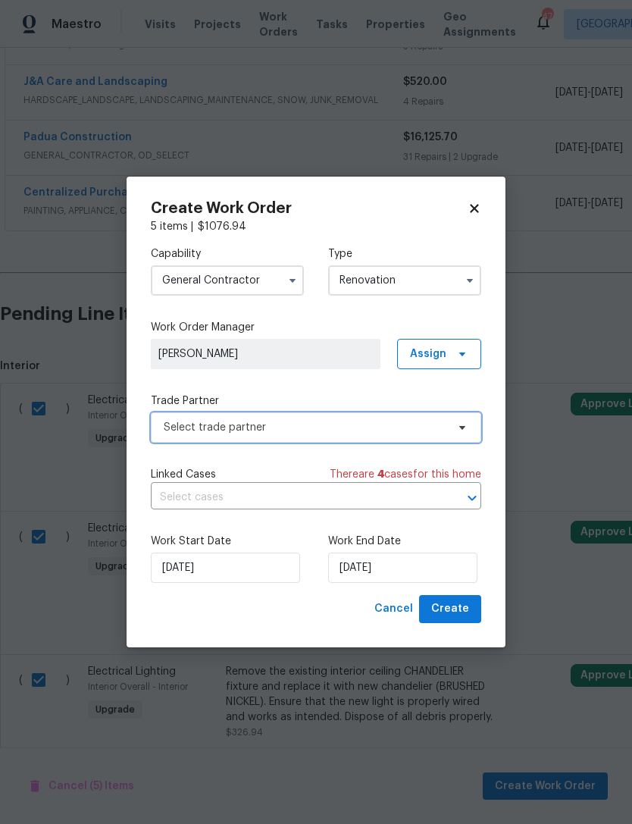
click at [313, 422] on span "Select trade partner" at bounding box center [305, 427] width 283 height 15
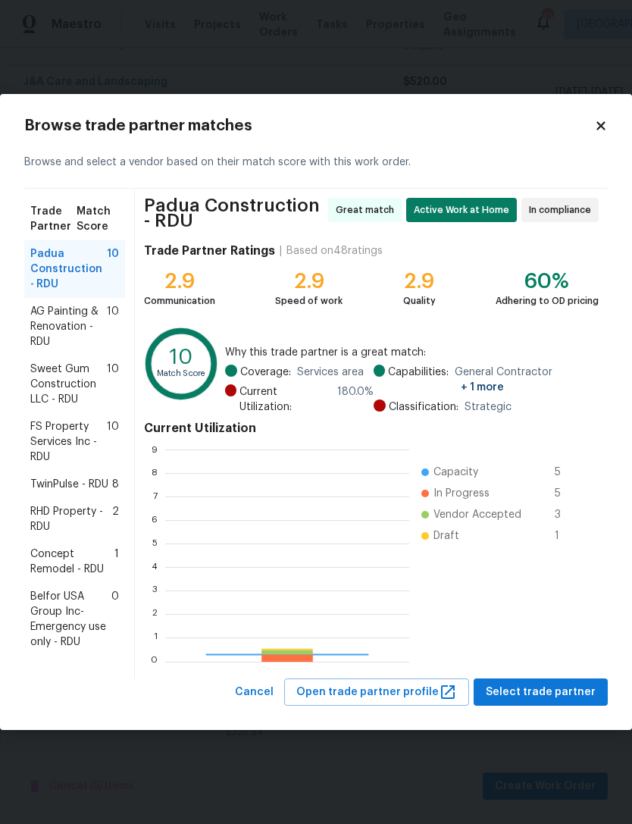
scroll to position [212, 244]
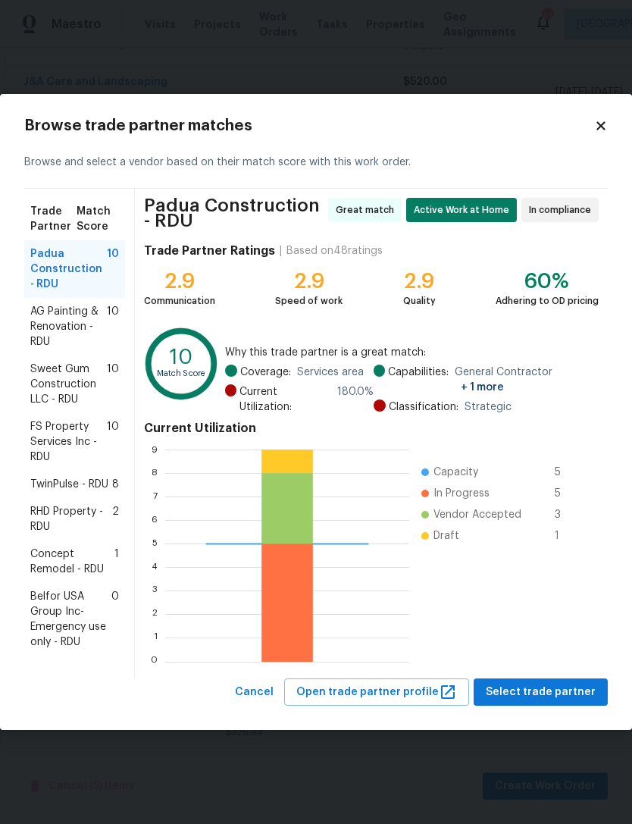
click at [80, 262] on span "Padua Construction - RDU" at bounding box center [68, 269] width 77 height 46
click at [555, 686] on span "Select trade partner" at bounding box center [541, 692] width 110 height 19
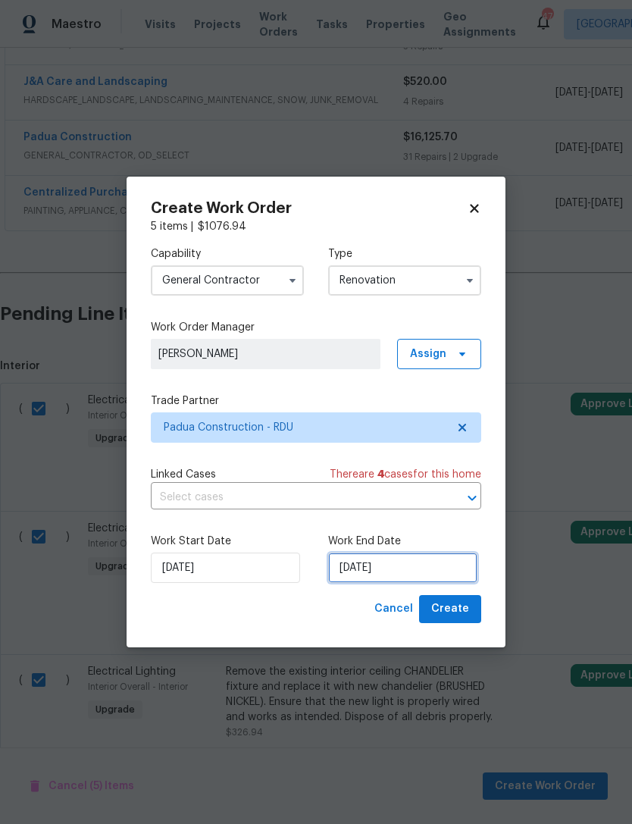
click at [356, 566] on input "[DATE]" at bounding box center [402, 568] width 149 height 30
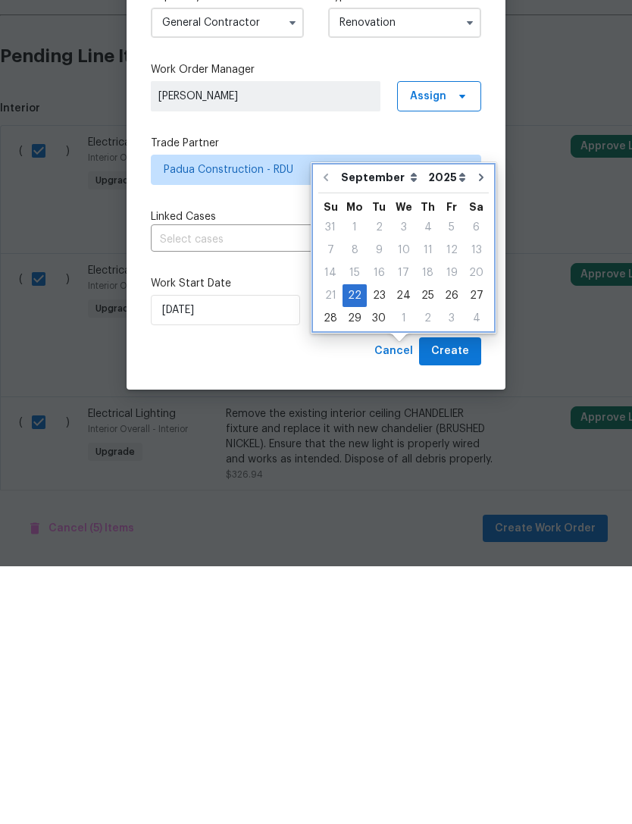
click at [479, 432] on icon "Go to next month" at bounding box center [481, 436] width 5 height 8
type input "10/22/2025"
select select "9"
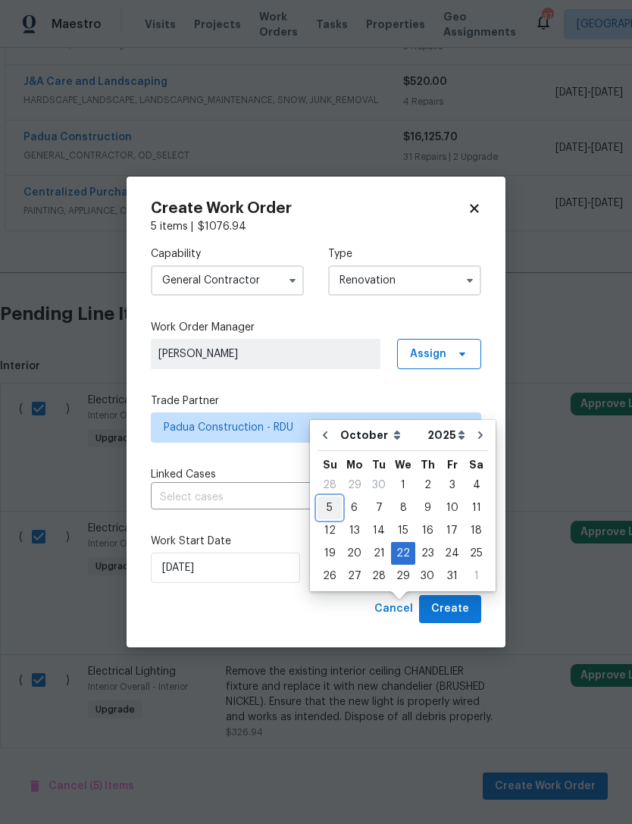
click at [333, 497] on div "5" at bounding box center [330, 507] width 24 height 21
type input "[DATE]"
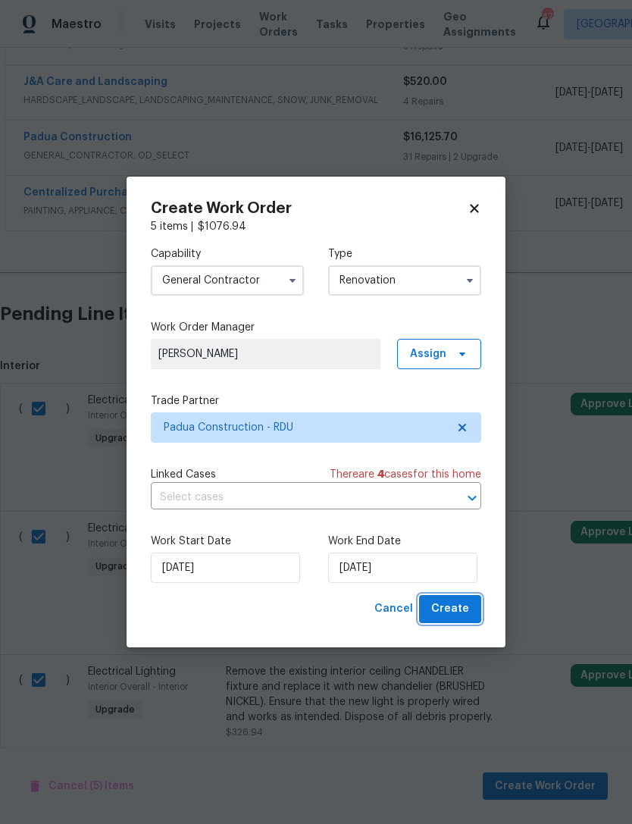
click at [459, 602] on span "Create" at bounding box center [451, 609] width 38 height 19
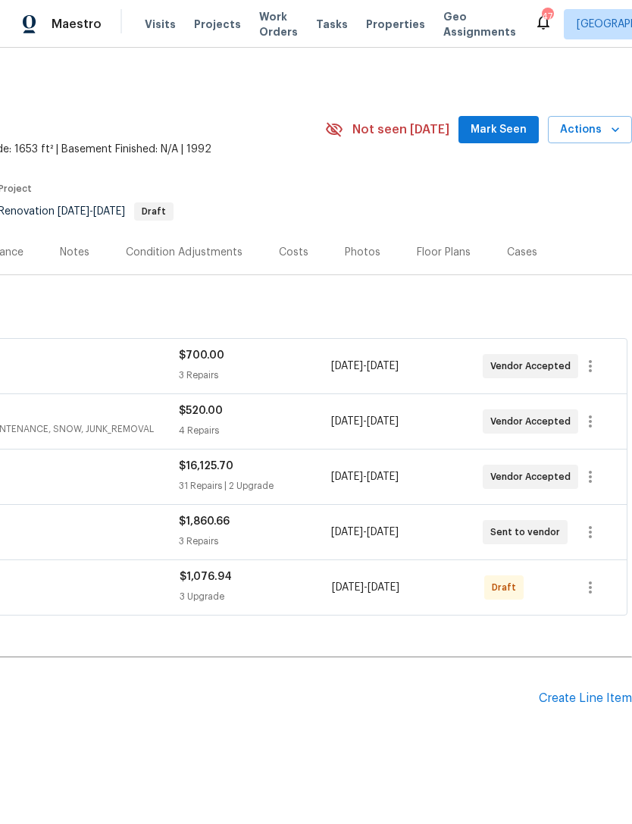
scroll to position [0, 224]
click at [501, 121] on span "Mark Seen" at bounding box center [499, 130] width 56 height 19
click at [594, 579] on icon "button" at bounding box center [591, 588] width 18 height 18
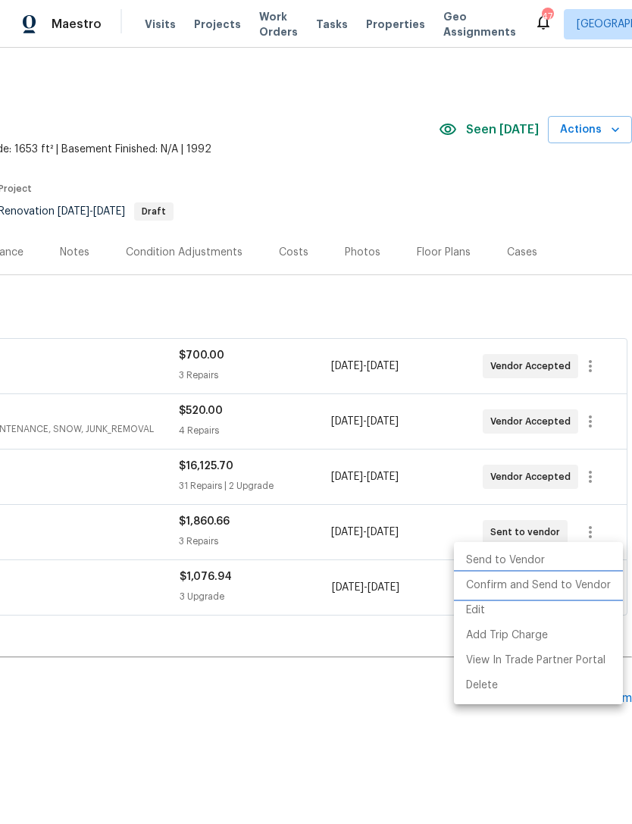
click at [560, 585] on li "Confirm and Send to Vendor" at bounding box center [538, 585] width 169 height 25
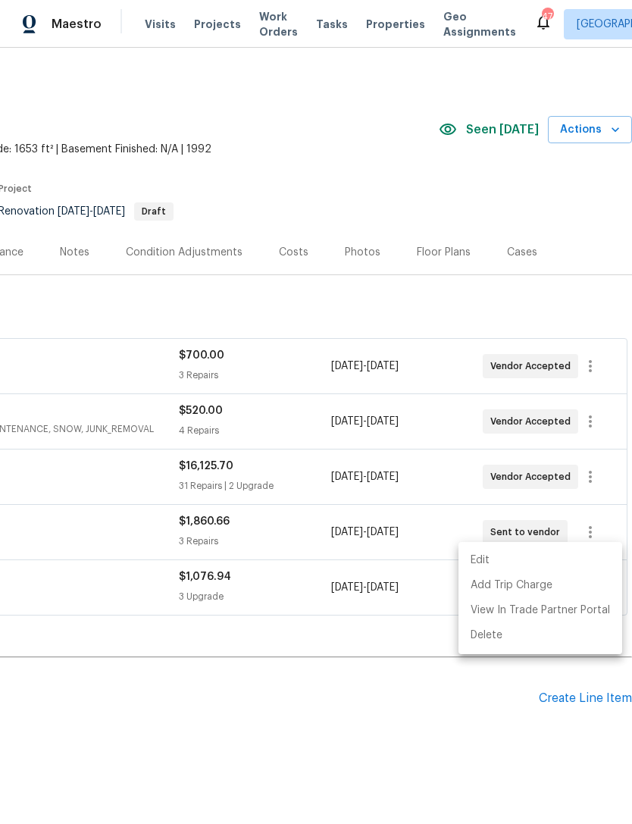
click at [359, 682] on div at bounding box center [316, 412] width 632 height 824
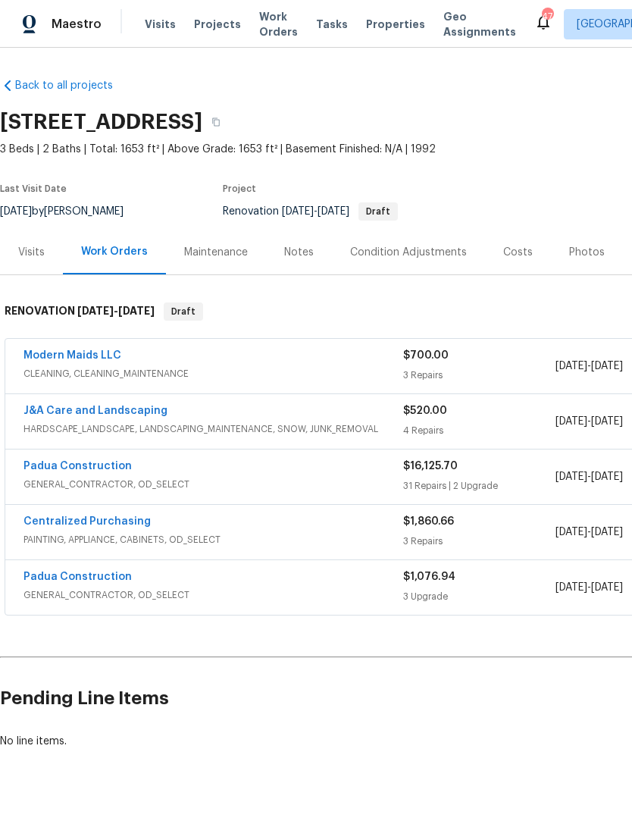
scroll to position [0, 0]
click at [109, 572] on link "Padua Construction" at bounding box center [78, 577] width 108 height 11
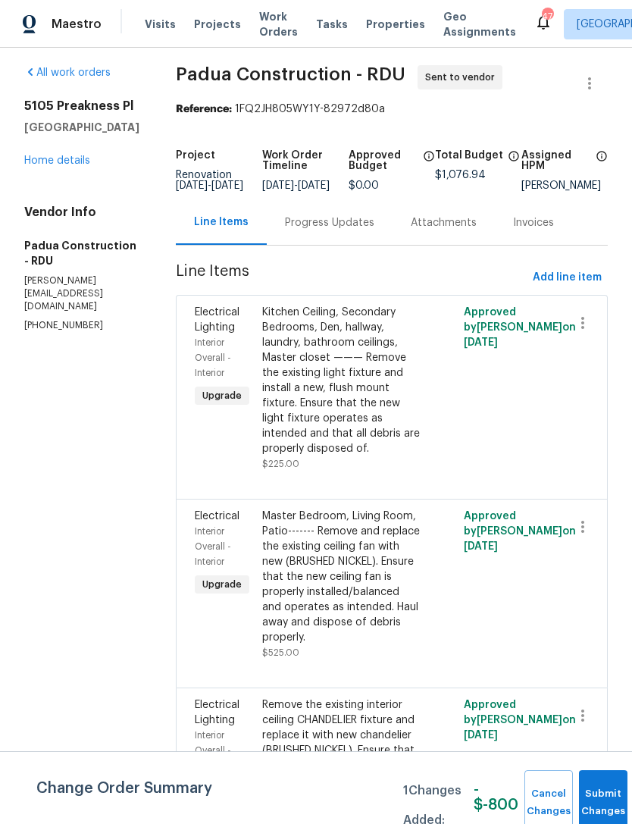
scroll to position [6, 0]
click at [610, 793] on button "Submit Changes" at bounding box center [603, 802] width 49 height 65
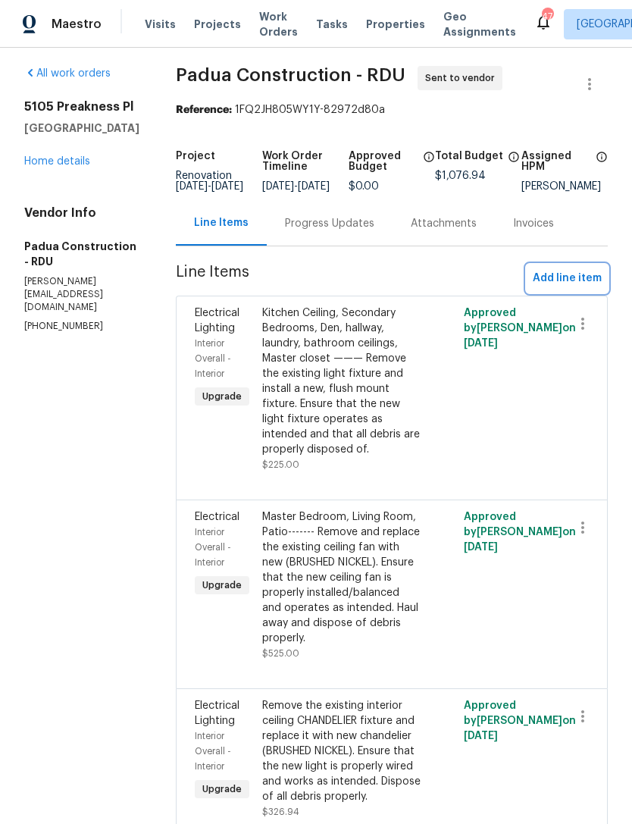
click at [576, 288] on span "Add line item" at bounding box center [567, 278] width 69 height 19
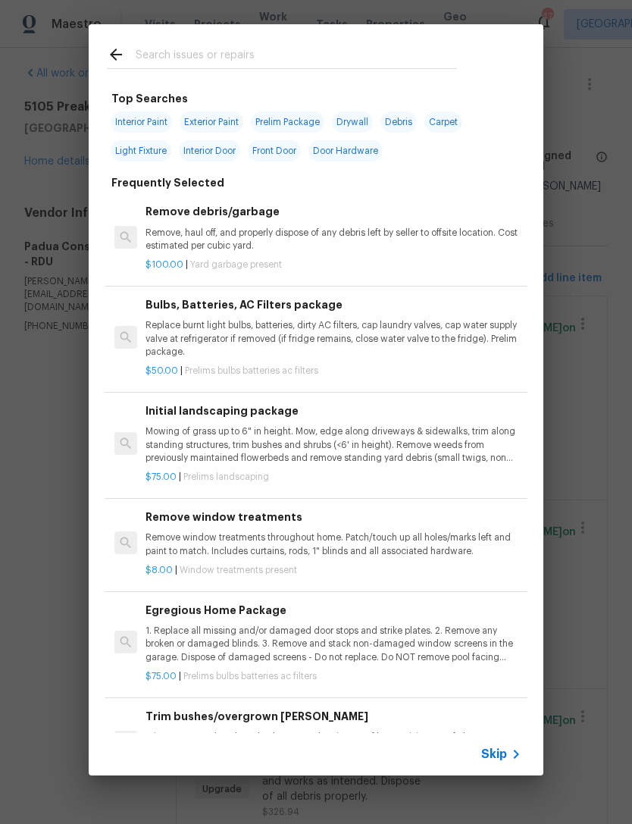
click at [231, 52] on input "text" at bounding box center [297, 57] width 322 height 23
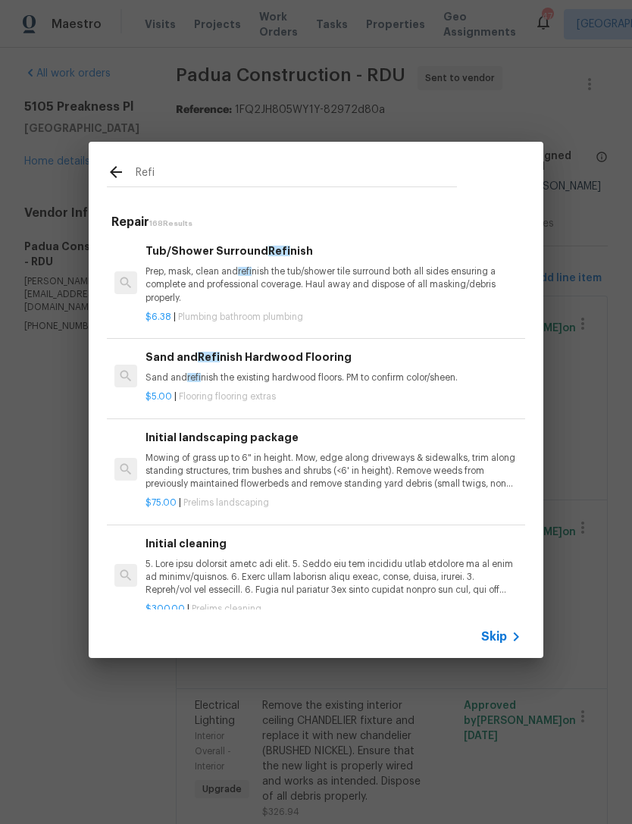
type input "Refig"
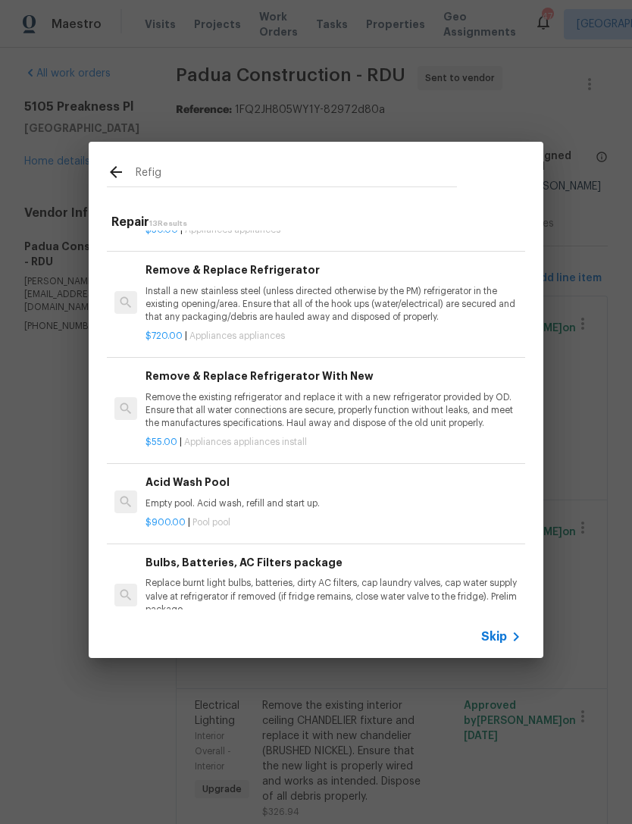
scroll to position [355, 0]
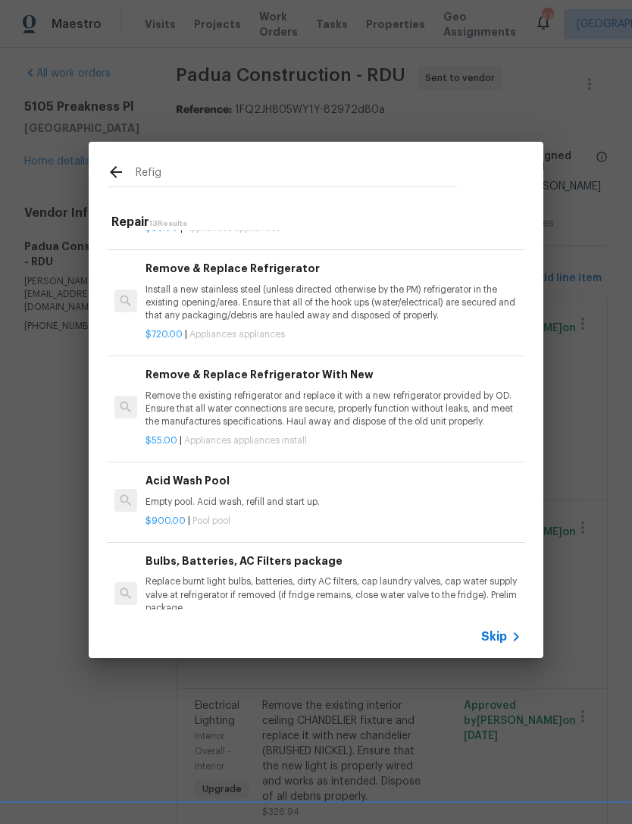
click at [344, 394] on p "Remove the existing refrigerator and replace it with a new refrigerator provide…" at bounding box center [334, 409] width 376 height 39
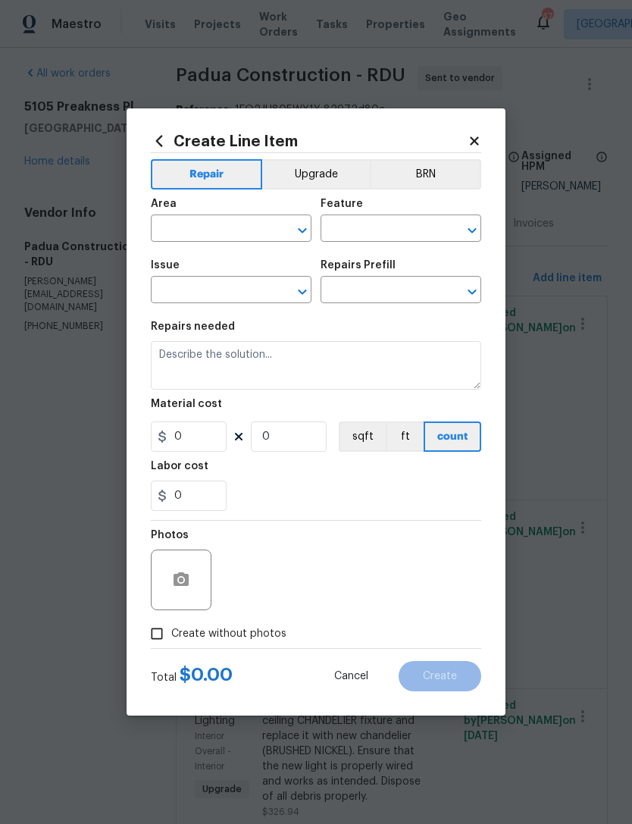
type input "Appliances"
type input "Appliance Install"
type input "Remove & Replace Refrigerator With New $55.00"
type textarea "Remove the existing refrigerator and replace it with a new refrigerator provide…"
type input "55"
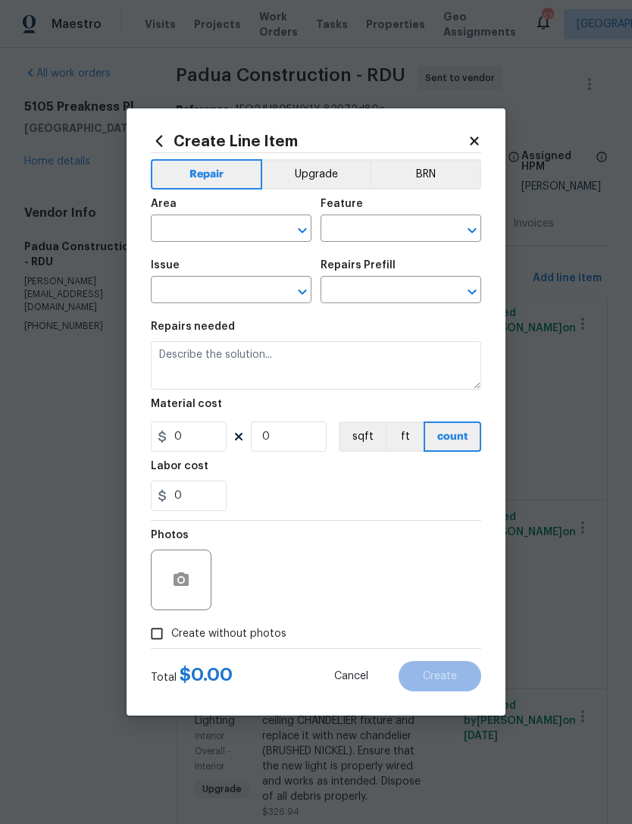
type input "1"
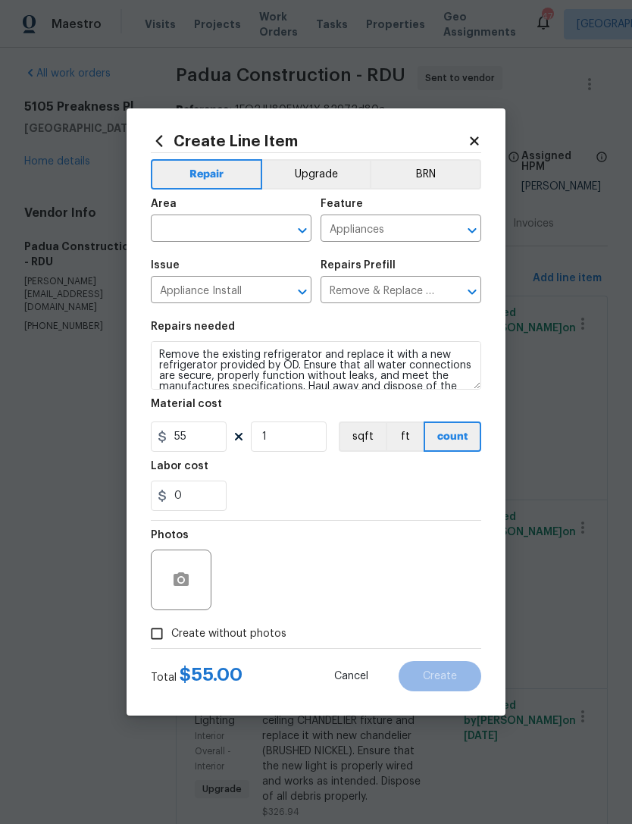
click at [320, 174] on button "Upgrade" at bounding box center [316, 174] width 108 height 30
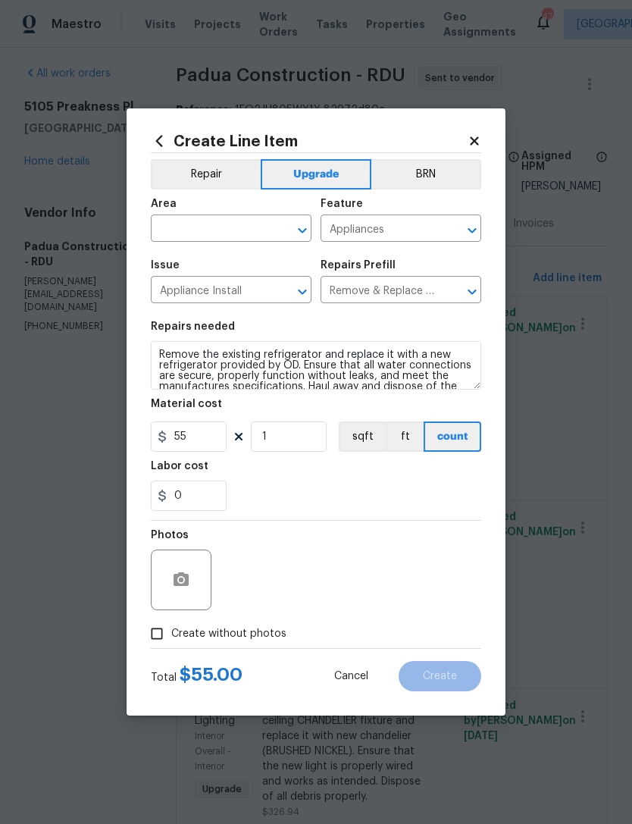
click at [218, 237] on input "text" at bounding box center [210, 230] width 118 height 24
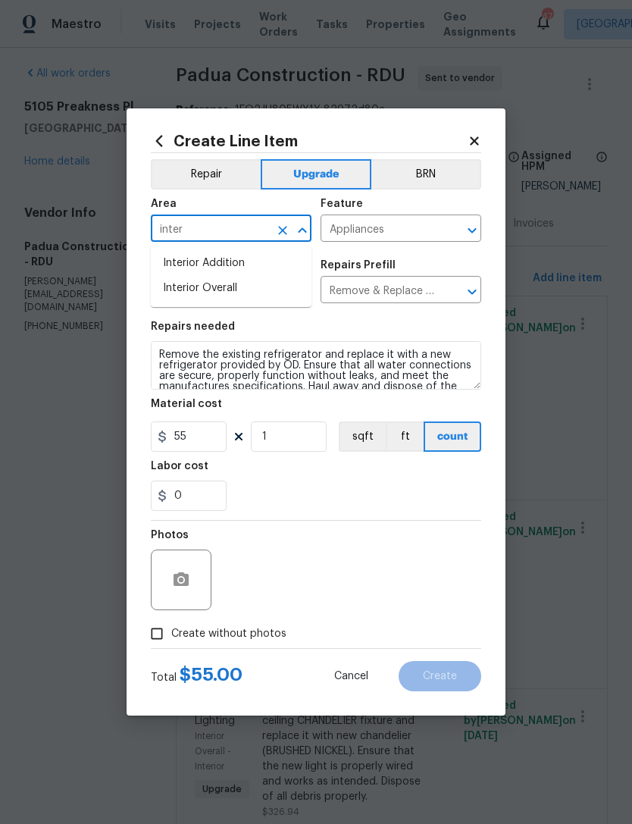
click at [236, 294] on li "Interior Overall" at bounding box center [231, 288] width 161 height 25
type input "Interior Overall"
click at [157, 631] on input "Create without photos" at bounding box center [157, 634] width 29 height 29
checkbox input "true"
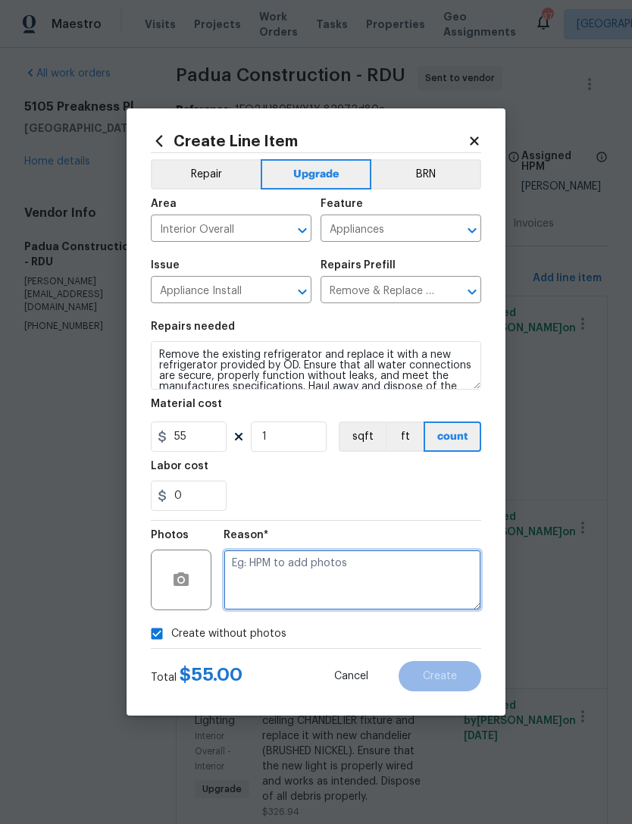
click at [300, 569] on textarea at bounding box center [353, 580] width 258 height 61
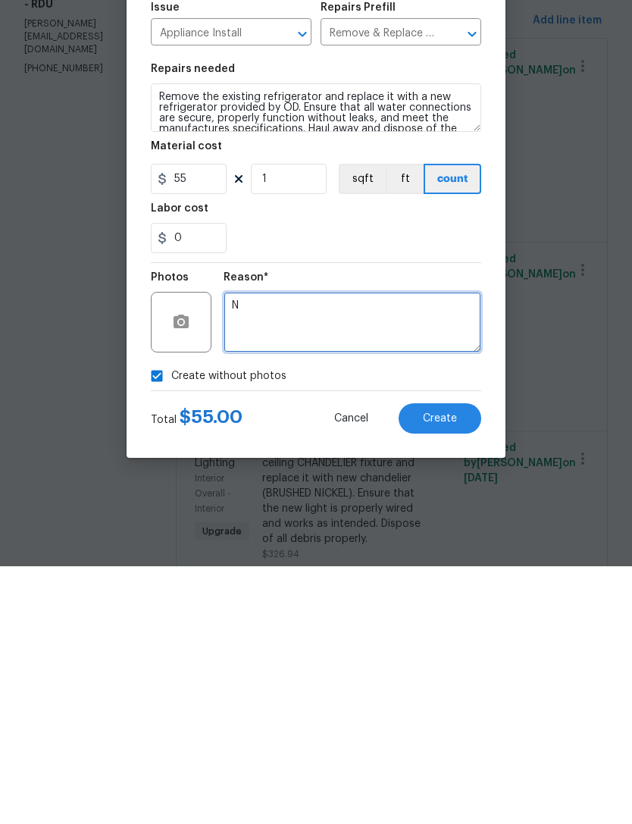
type textarea "N"
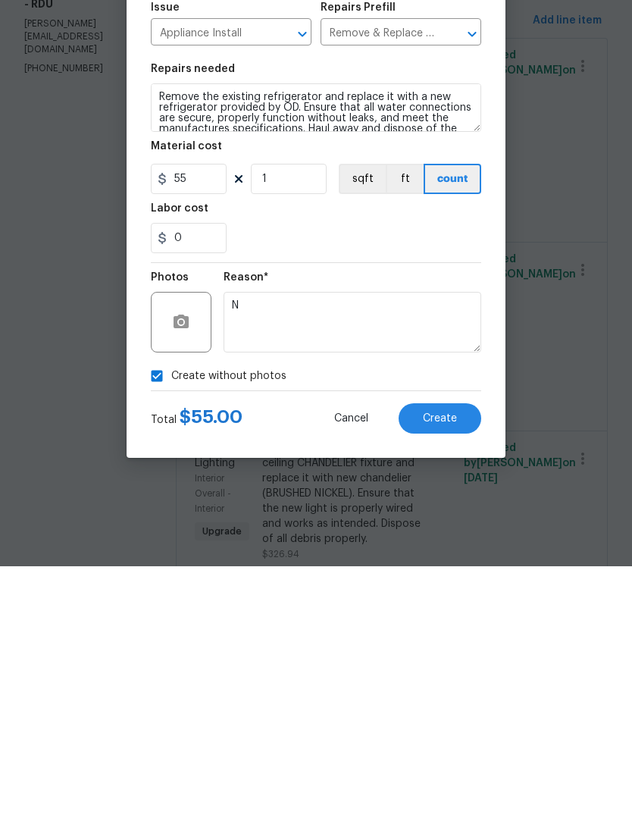
click at [451, 671] on span "Create" at bounding box center [440, 676] width 34 height 11
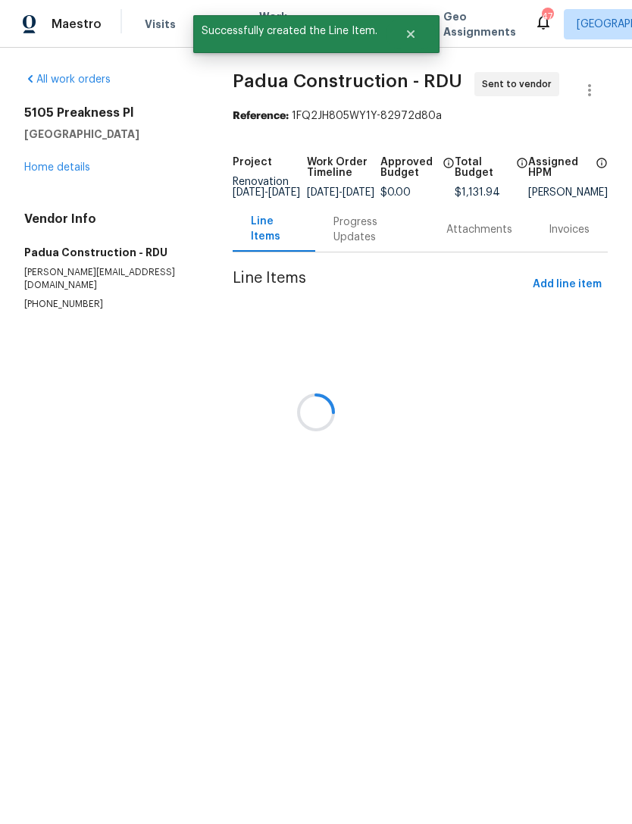
scroll to position [0, 0]
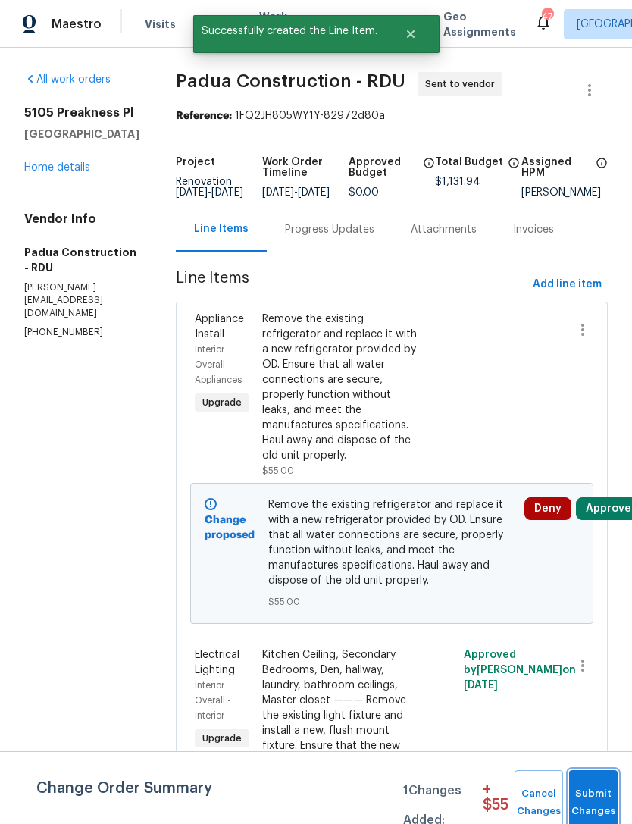
click at [600, 789] on span "Submit Changes" at bounding box center [593, 803] width 33 height 35
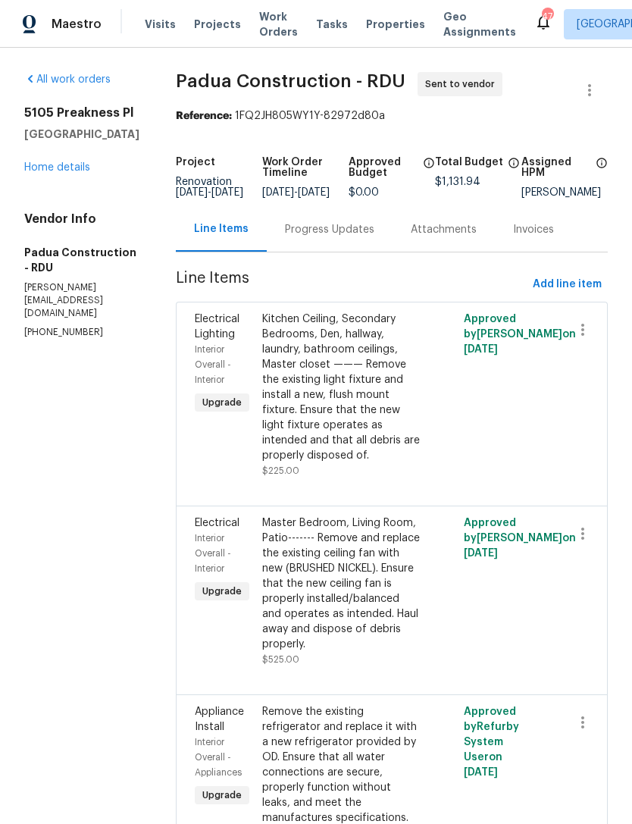
click at [46, 173] on link "Home details" at bounding box center [57, 167] width 66 height 11
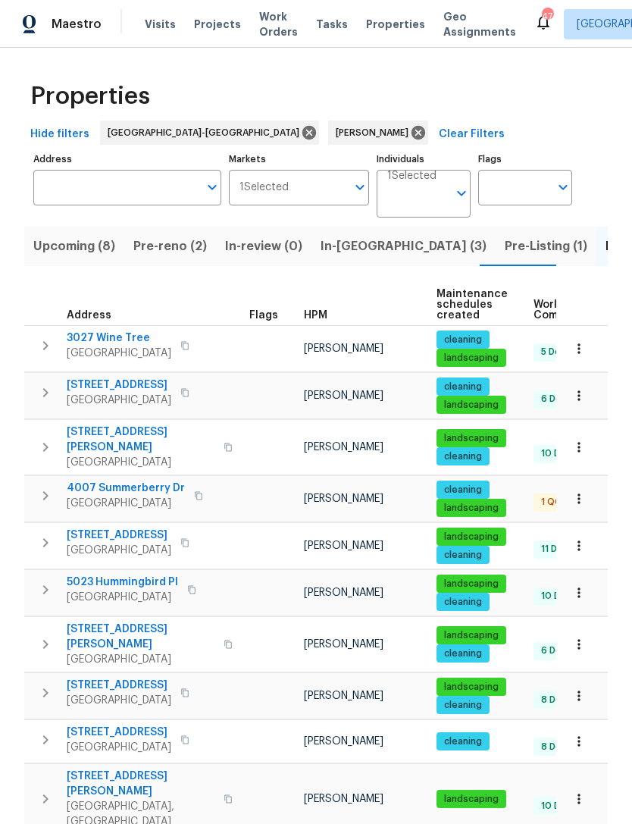
click at [153, 386] on span "1508 Royal Springs St" at bounding box center [119, 385] width 105 height 15
click at [124, 384] on span "1508 Royal Springs St" at bounding box center [119, 385] width 105 height 15
click at [606, 249] on span "Listed (12)" at bounding box center [637, 246] width 62 height 21
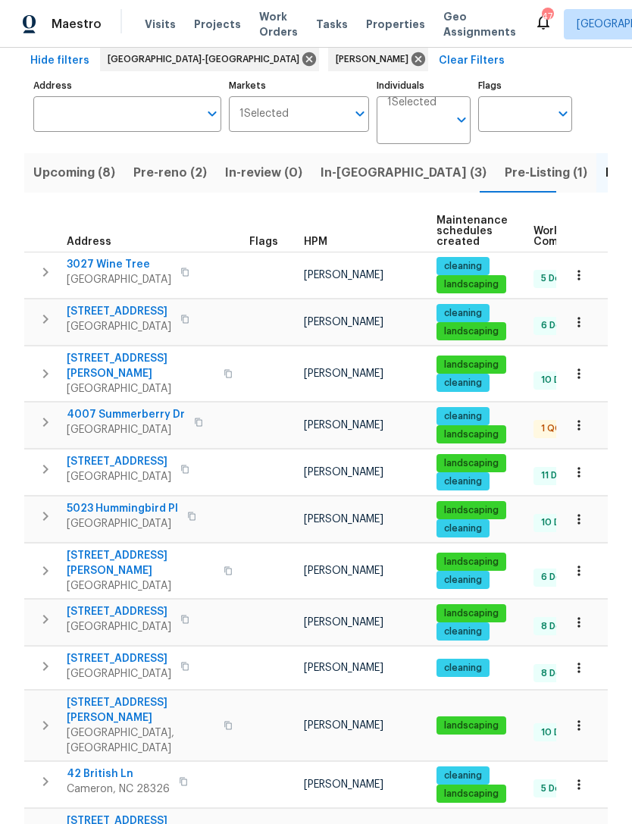
scroll to position [73, 0]
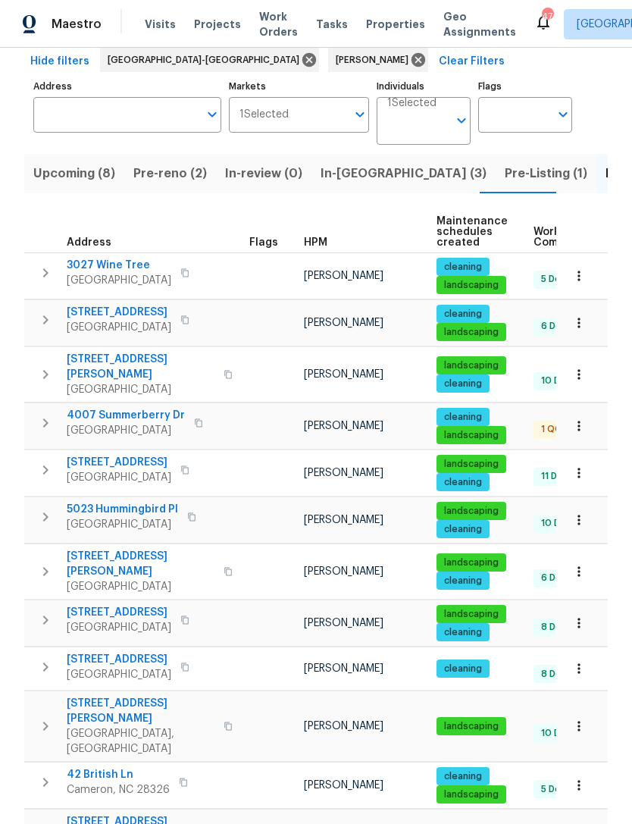
click at [219, 701] on button "button" at bounding box center [228, 727] width 18 height 52
click at [172, 172] on span "Pre-reno (2)" at bounding box center [170, 173] width 74 height 21
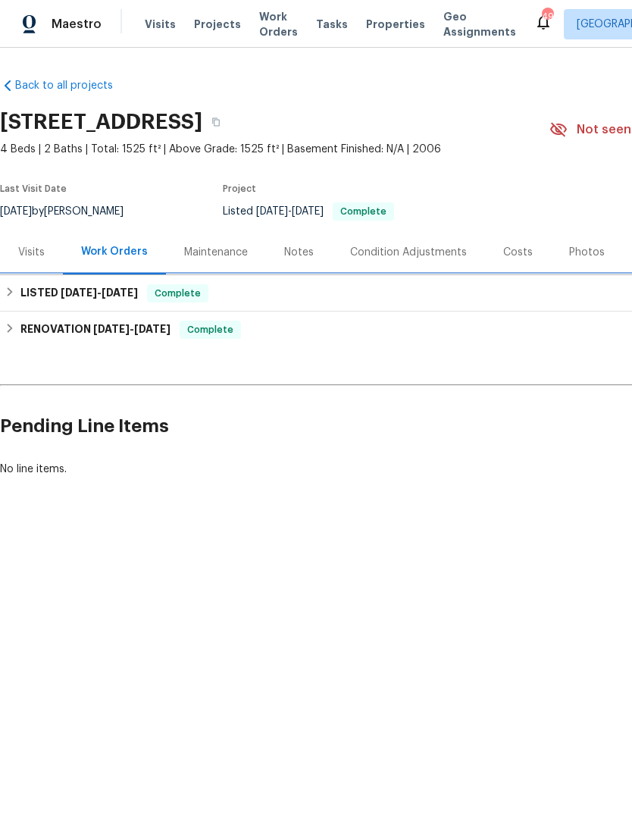
click at [108, 293] on span "[DATE]" at bounding box center [120, 292] width 36 height 11
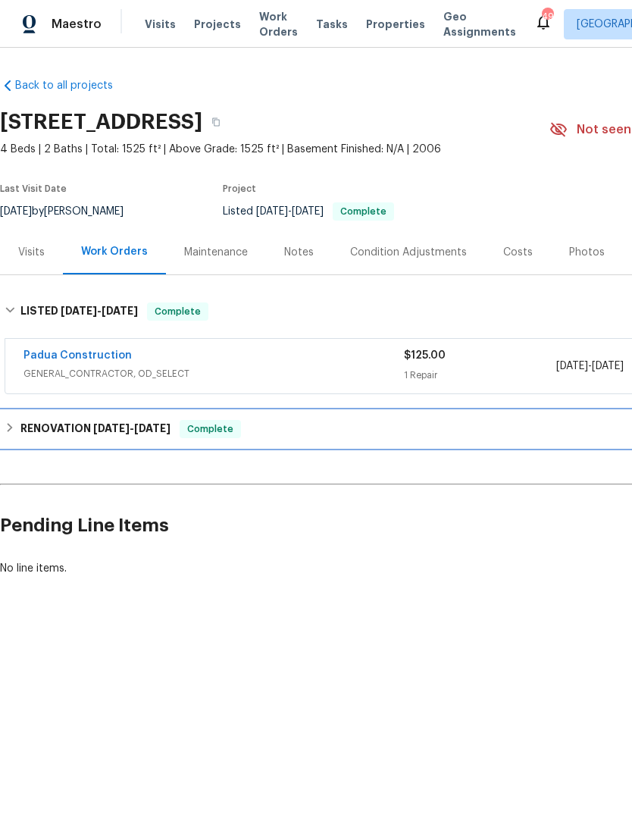
click at [99, 422] on h6 "RENOVATION [DATE] - [DATE]" at bounding box center [95, 429] width 150 height 18
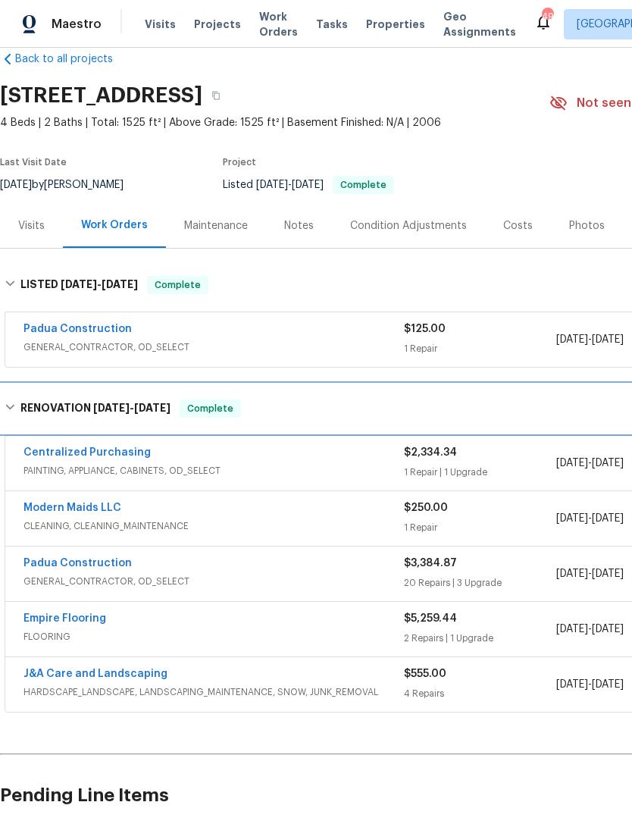
scroll to position [27, 0]
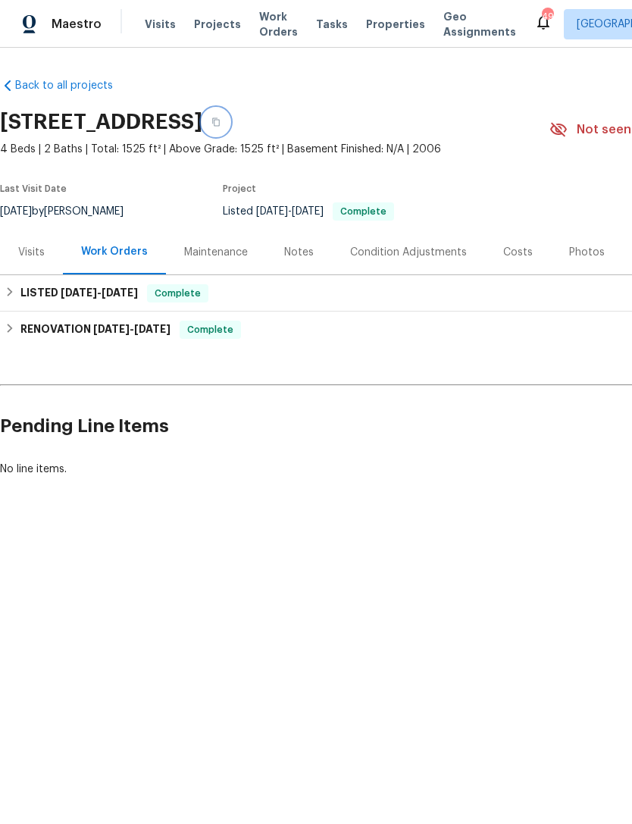
click at [230, 116] on button "button" at bounding box center [215, 121] width 27 height 27
click at [576, 249] on div "Photos" at bounding box center [588, 252] width 36 height 15
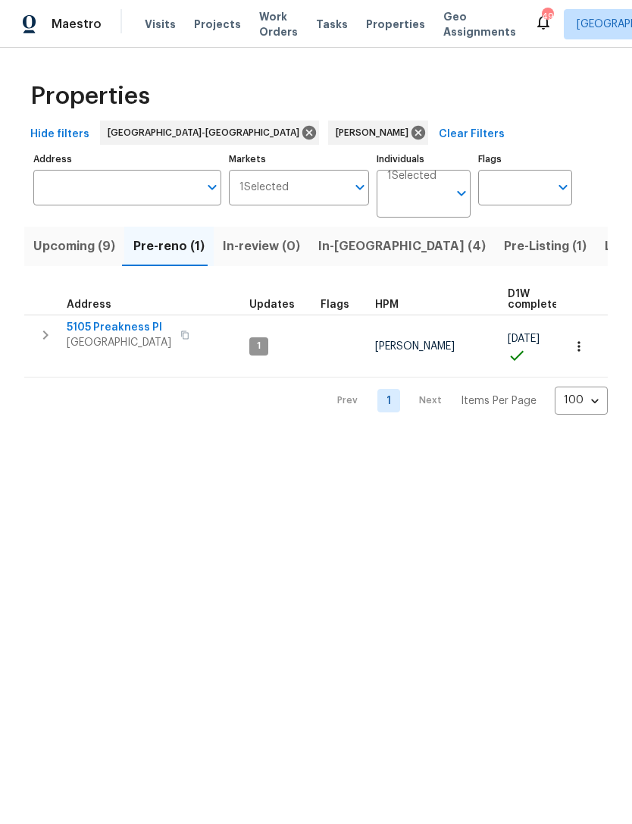
click at [74, 245] on span "Upcoming (9)" at bounding box center [74, 246] width 82 height 21
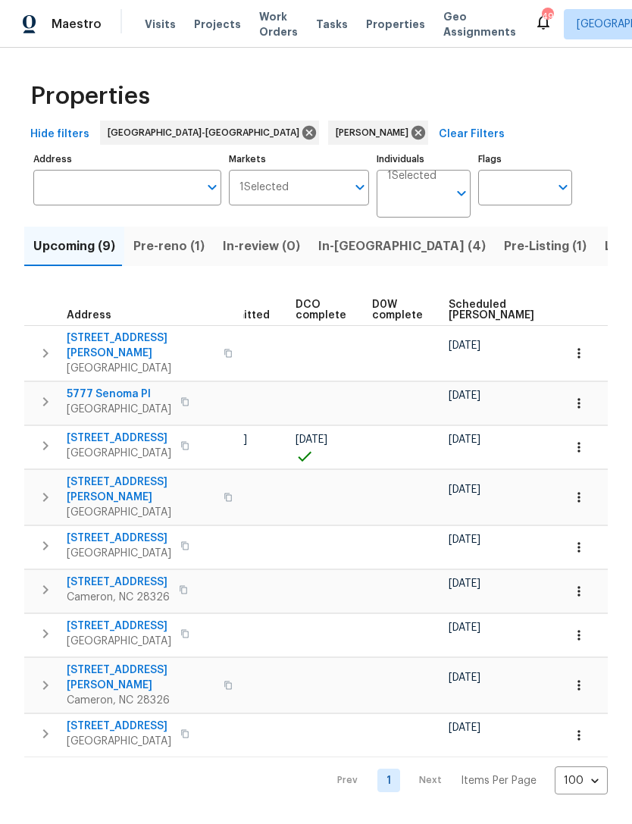
scroll to position [0, 300]
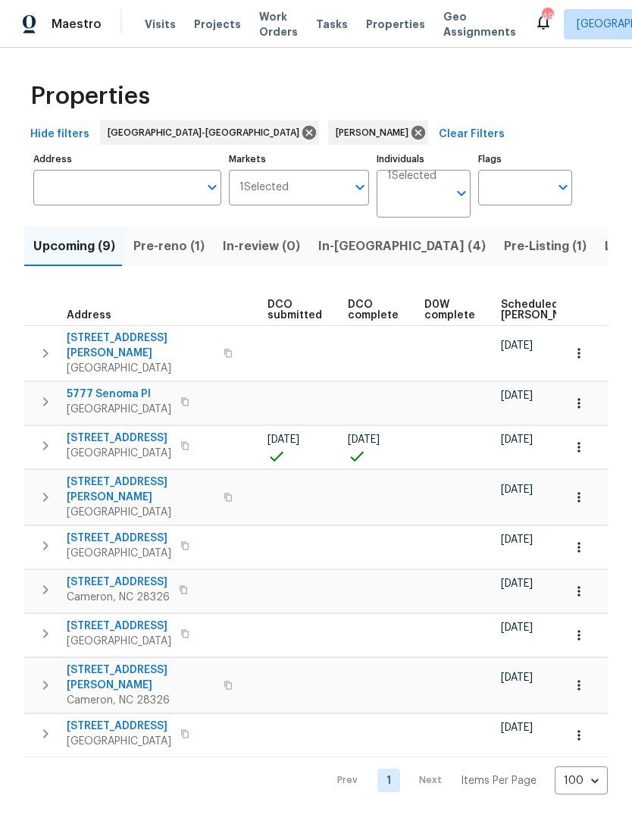
scroll to position [0, 253]
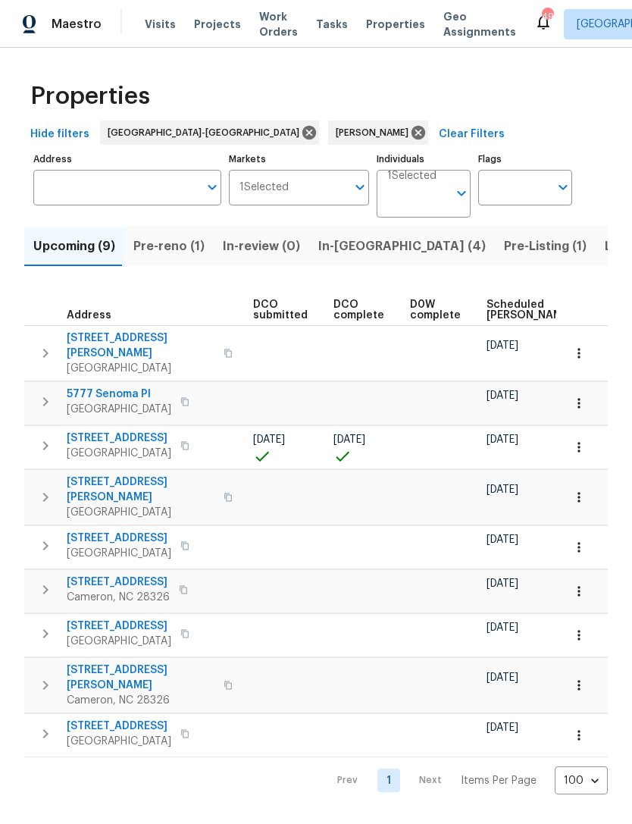
click at [504, 308] on span "Scheduled [PERSON_NAME]" at bounding box center [530, 310] width 86 height 21
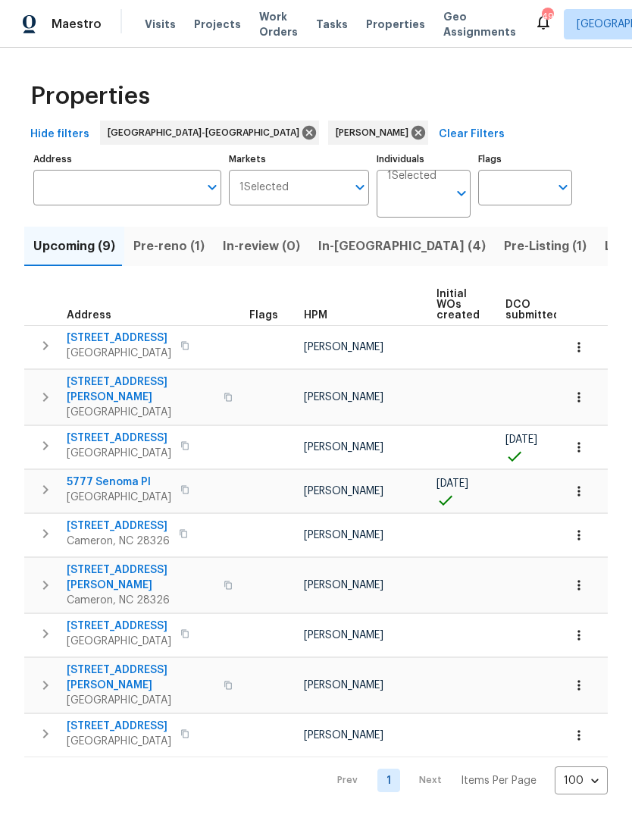
click at [176, 246] on span "Pre-reno (1)" at bounding box center [168, 246] width 71 height 21
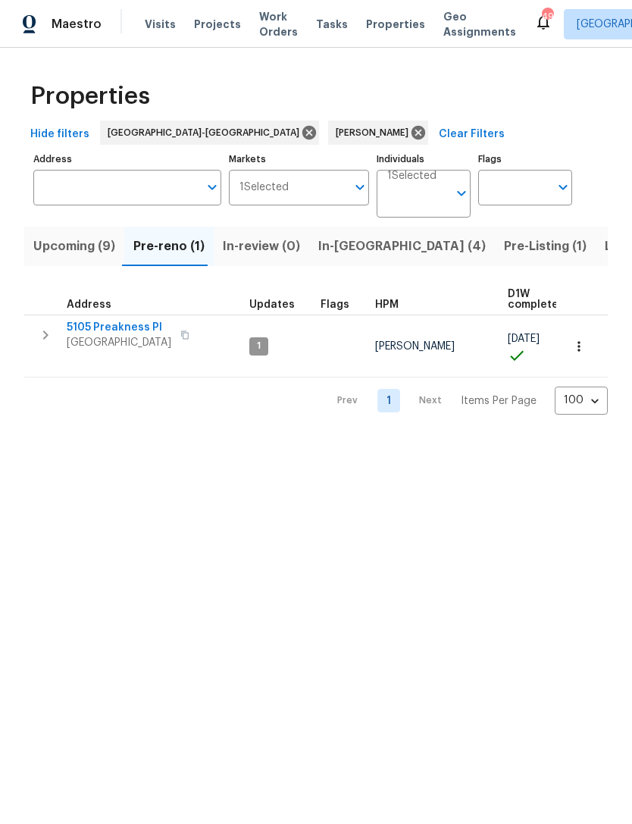
click at [80, 253] on span "Upcoming (9)" at bounding box center [74, 246] width 82 height 21
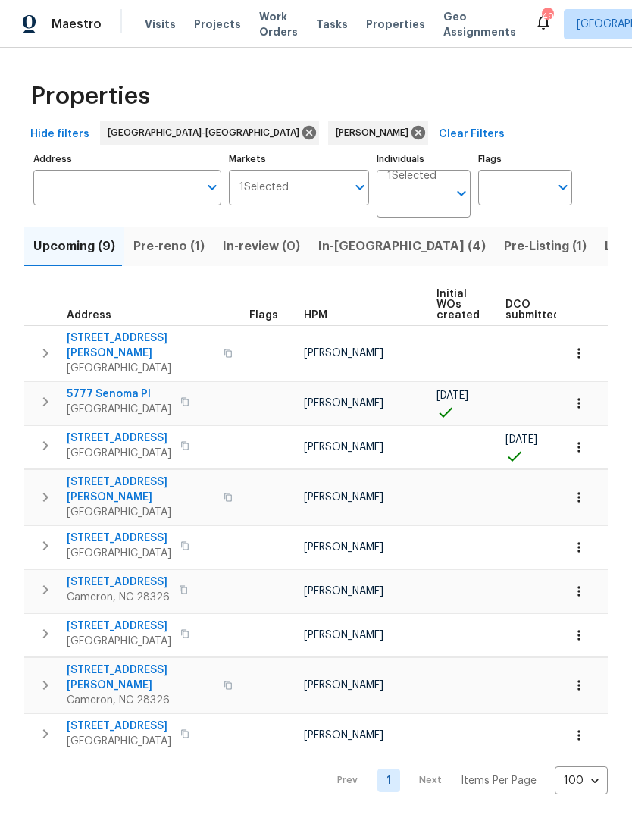
click at [353, 246] on span "In-[GEOGRAPHIC_DATA] (4)" at bounding box center [403, 246] width 168 height 21
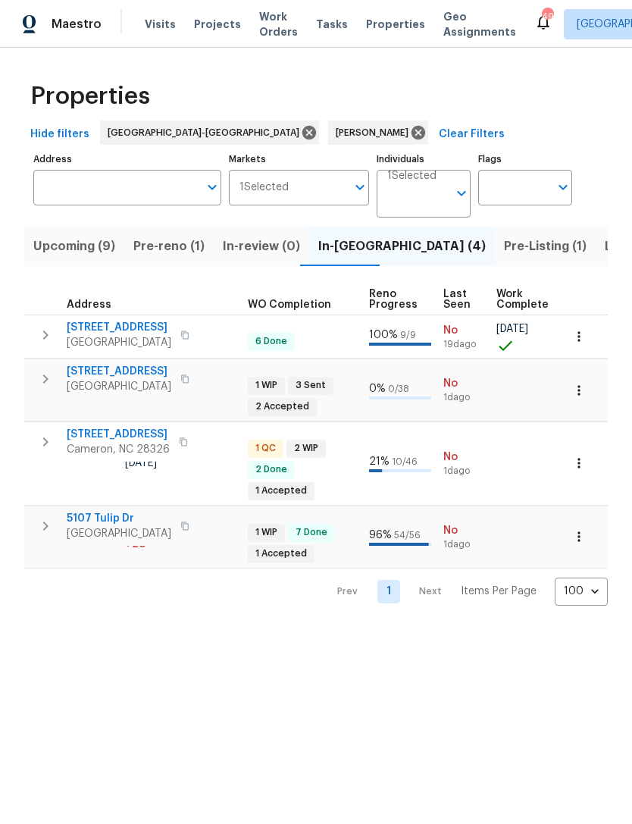
scroll to position [0, 570]
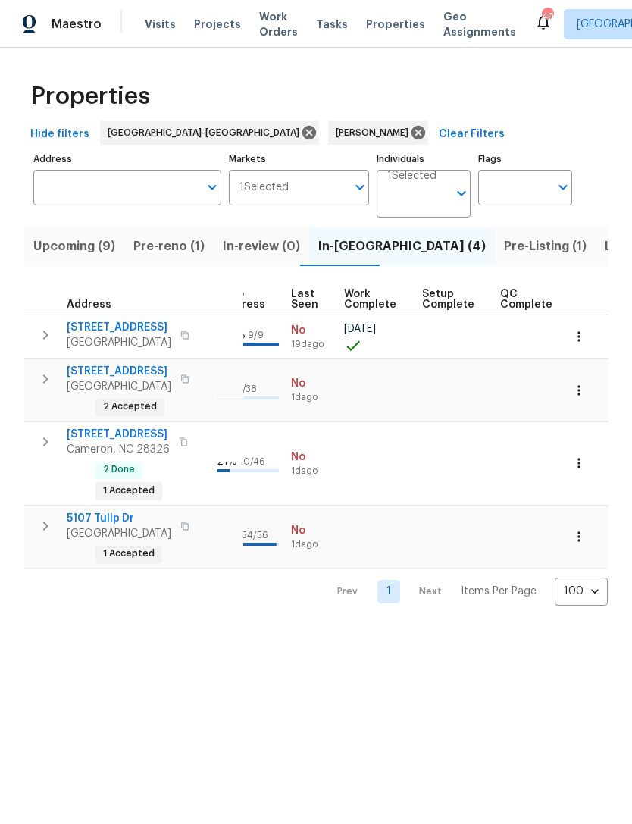
scroll to position [0, 722]
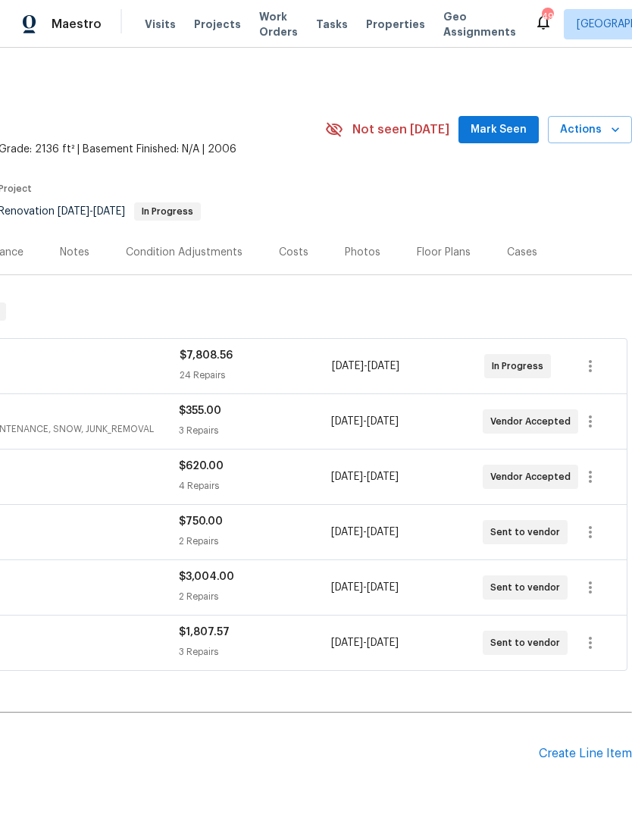
scroll to position [0, 224]
click at [511, 125] on span "Mark Seen" at bounding box center [499, 130] width 56 height 19
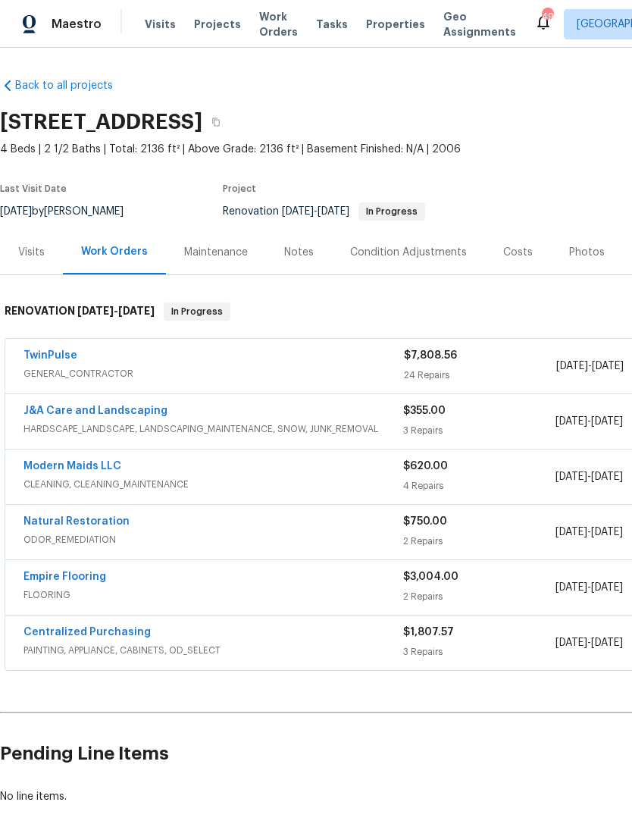
scroll to position [0, 0]
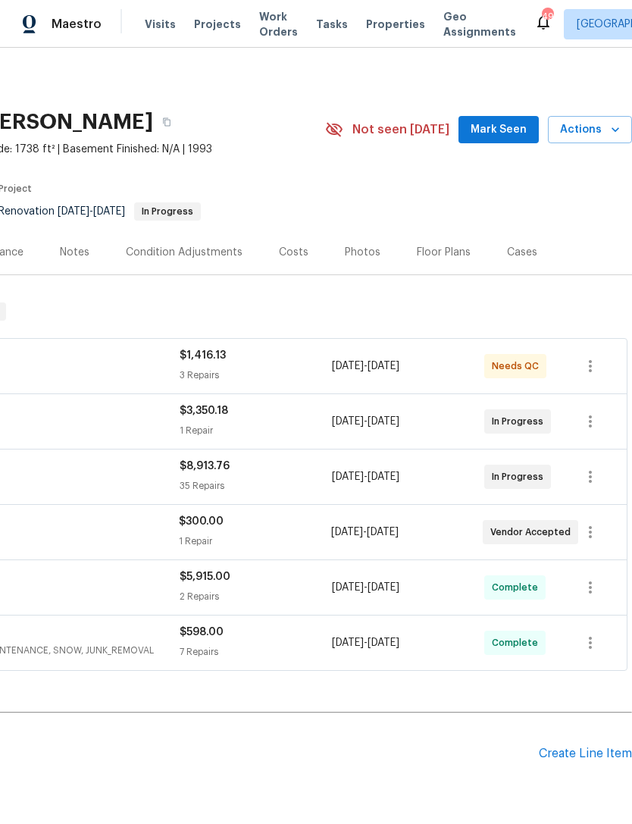
scroll to position [0, 224]
click at [508, 126] on span "Mark Seen" at bounding box center [499, 130] width 56 height 19
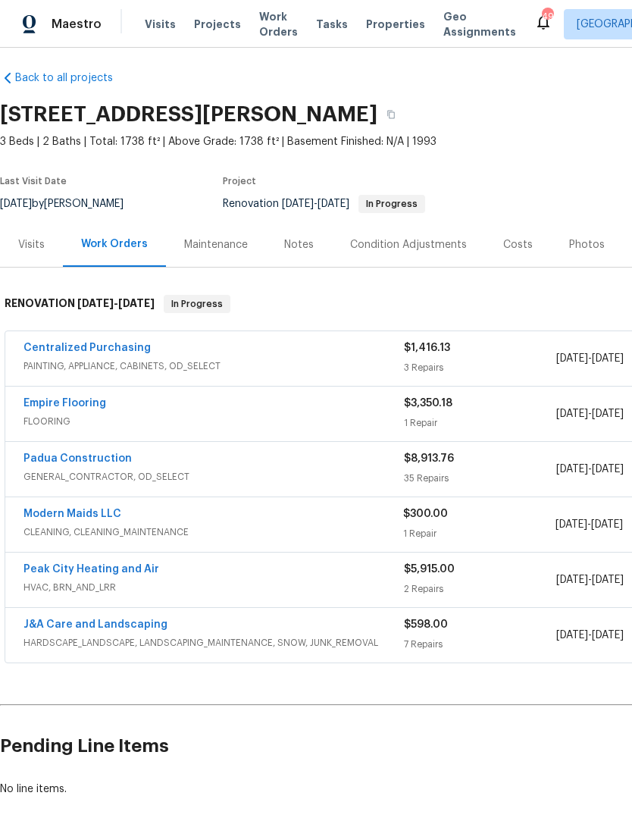
scroll to position [8, 0]
click at [83, 513] on link "Modern Maids LLC" at bounding box center [73, 514] width 98 height 11
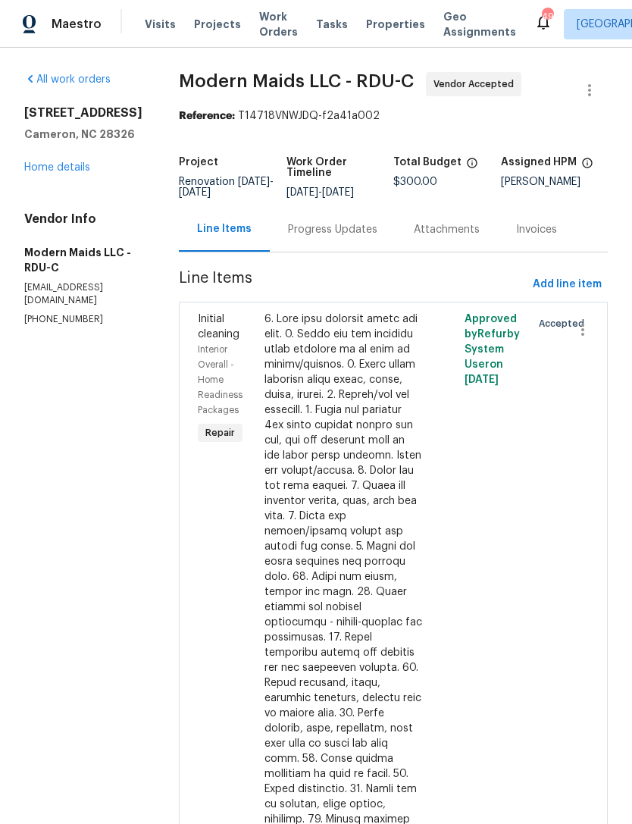
click at [354, 237] on div "Progress Updates" at bounding box center [332, 229] width 89 height 15
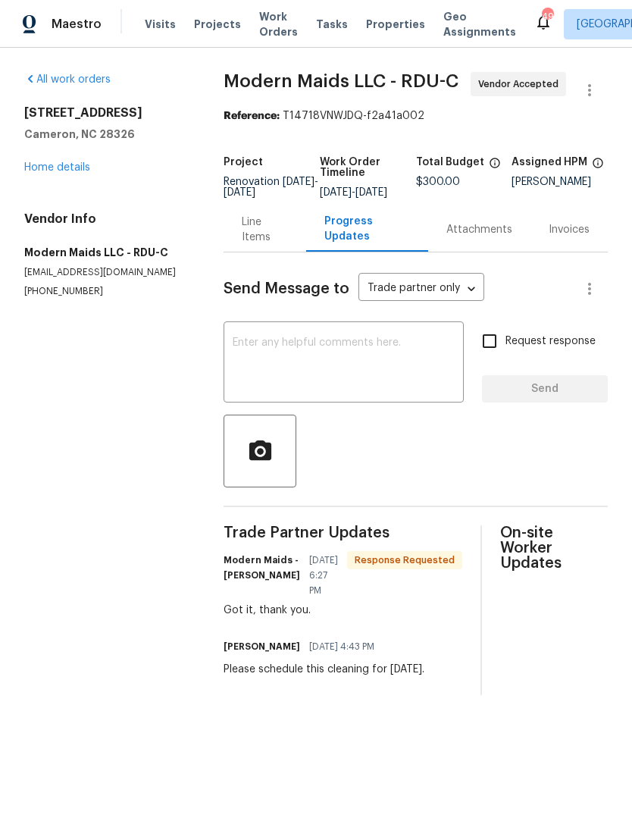
click at [68, 168] on link "Home details" at bounding box center [57, 167] width 66 height 11
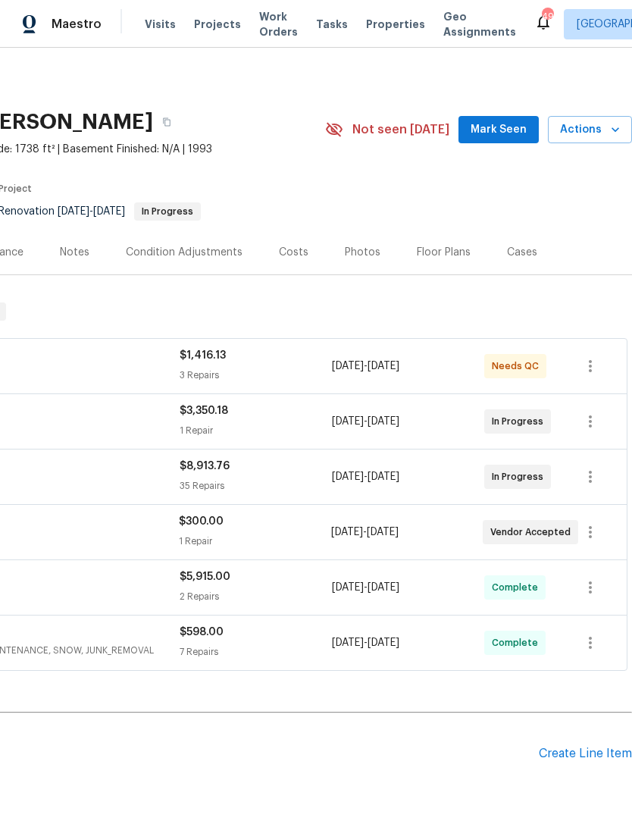
scroll to position [0, 224]
click at [501, 127] on span "Mark Seen" at bounding box center [499, 130] width 56 height 19
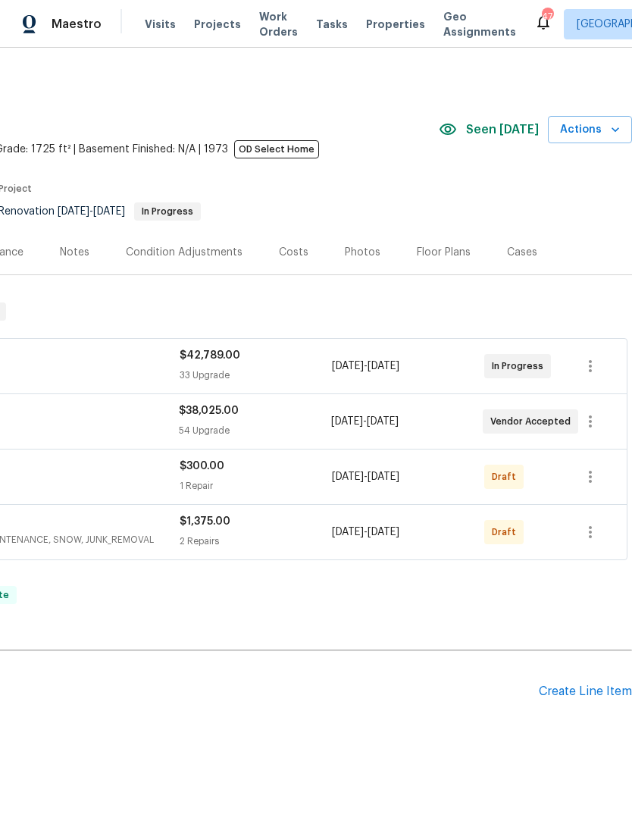
scroll to position [0, 224]
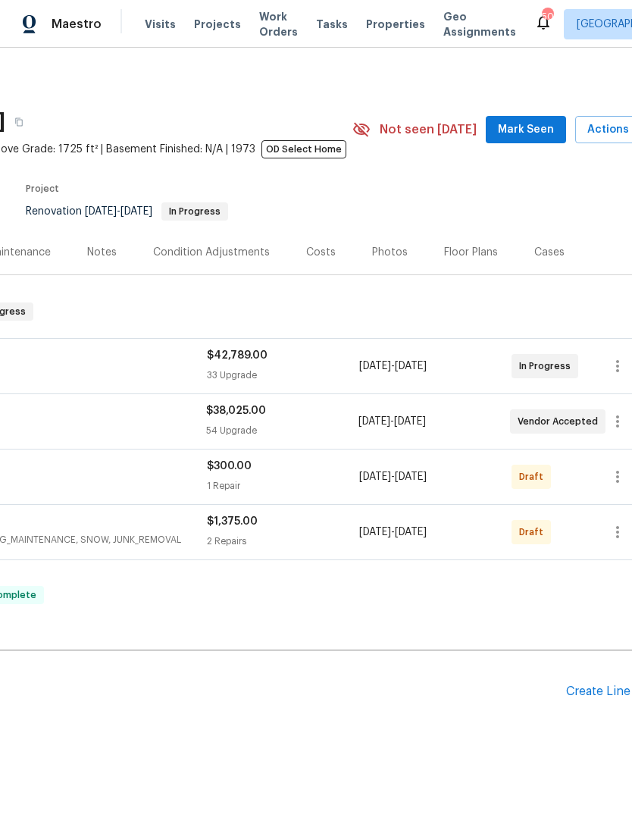
scroll to position [0, 199]
click at [518, 120] on button "Mark Seen" at bounding box center [524, 130] width 80 height 28
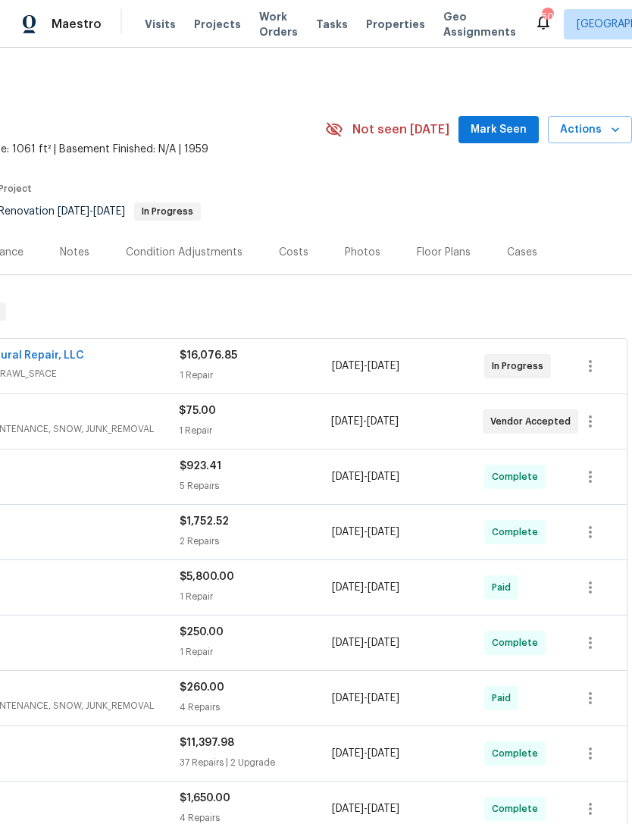
scroll to position [0, 224]
click at [503, 128] on span "Mark Seen" at bounding box center [499, 130] width 56 height 19
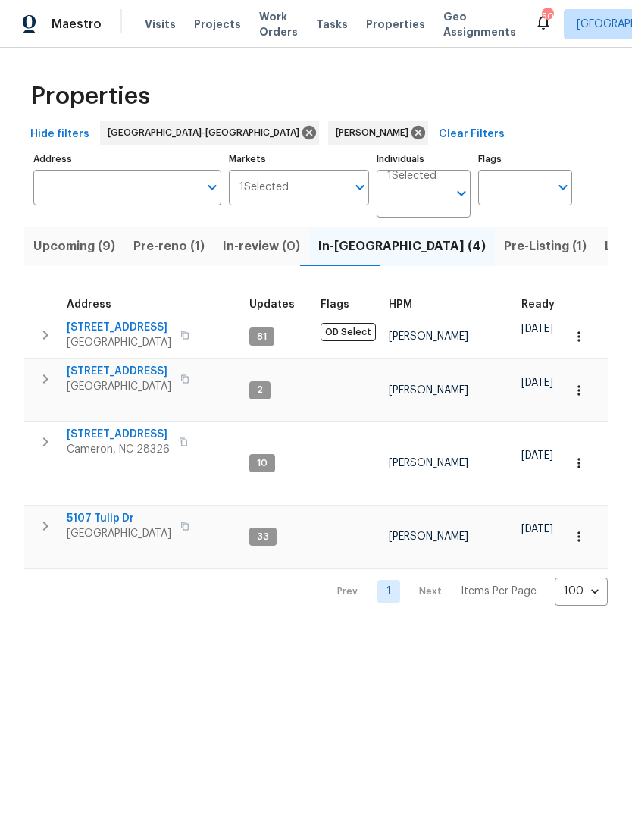
click at [161, 244] on span "Pre-reno (1)" at bounding box center [168, 246] width 71 height 21
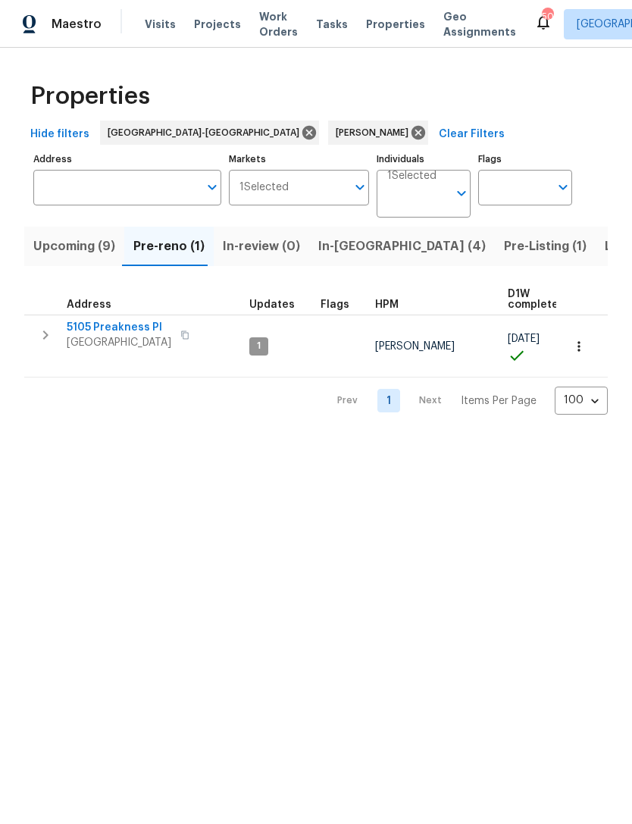
click at [190, 332] on icon "button" at bounding box center [184, 335] width 9 height 9
click at [186, 334] on icon "button" at bounding box center [184, 335] width 9 height 9
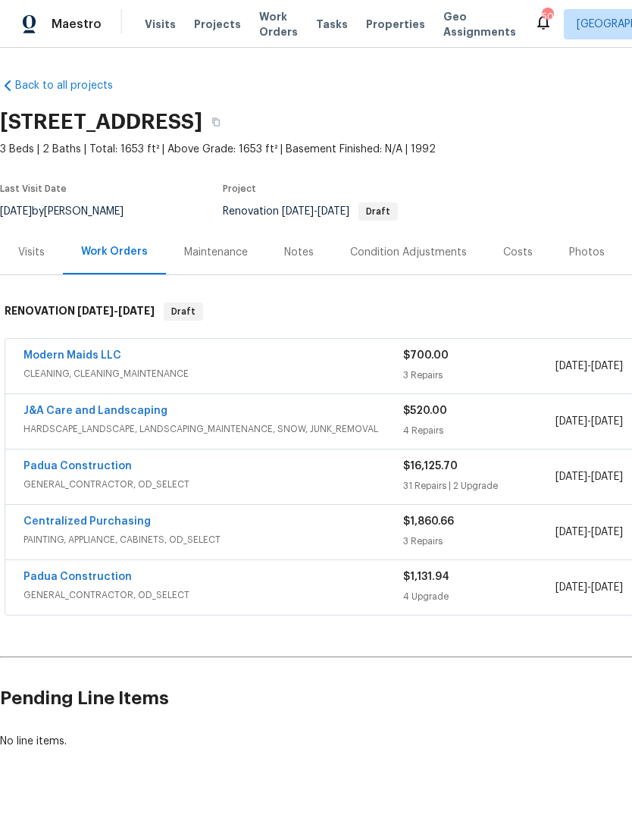
click at [123, 523] on link "Centralized Purchasing" at bounding box center [87, 521] width 127 height 11
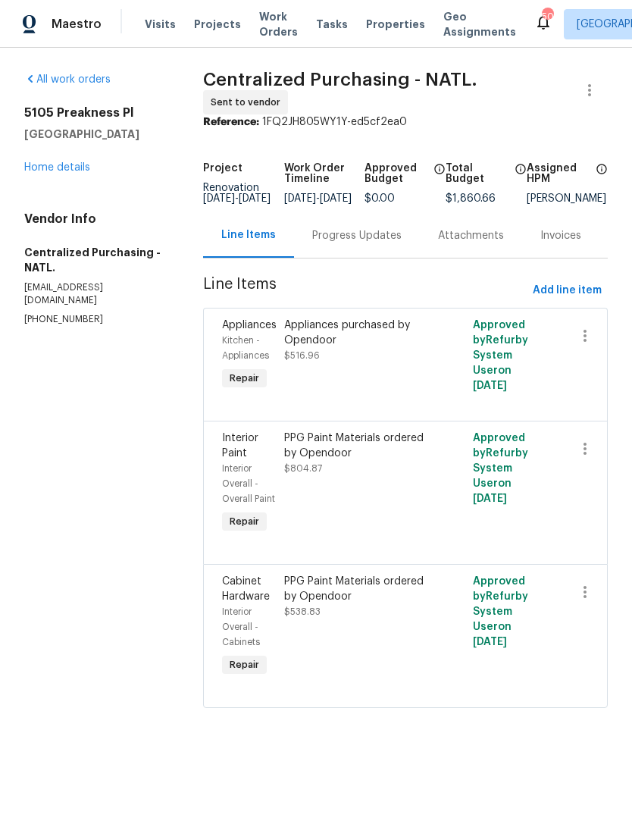
click at [83, 165] on link "Home details" at bounding box center [57, 167] width 66 height 11
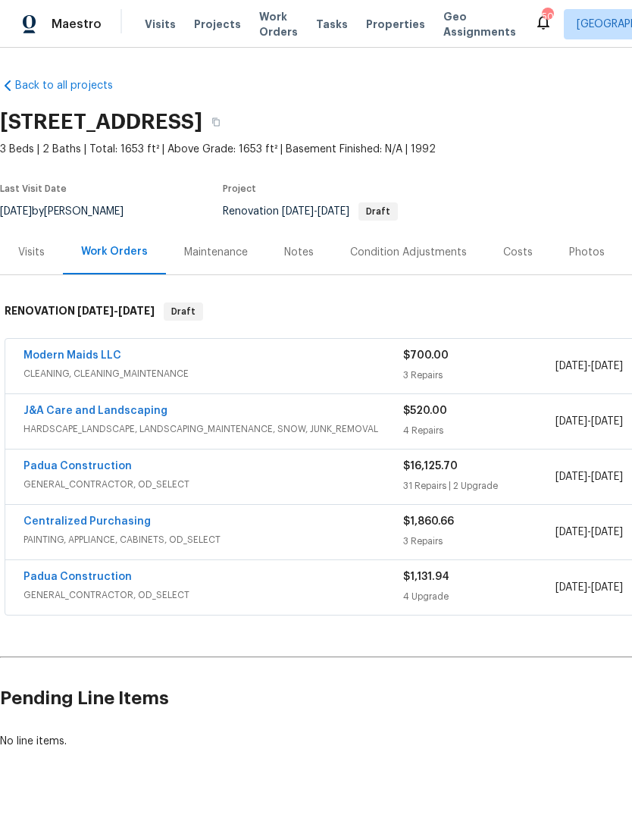
click at [96, 469] on link "Padua Construction" at bounding box center [78, 466] width 108 height 11
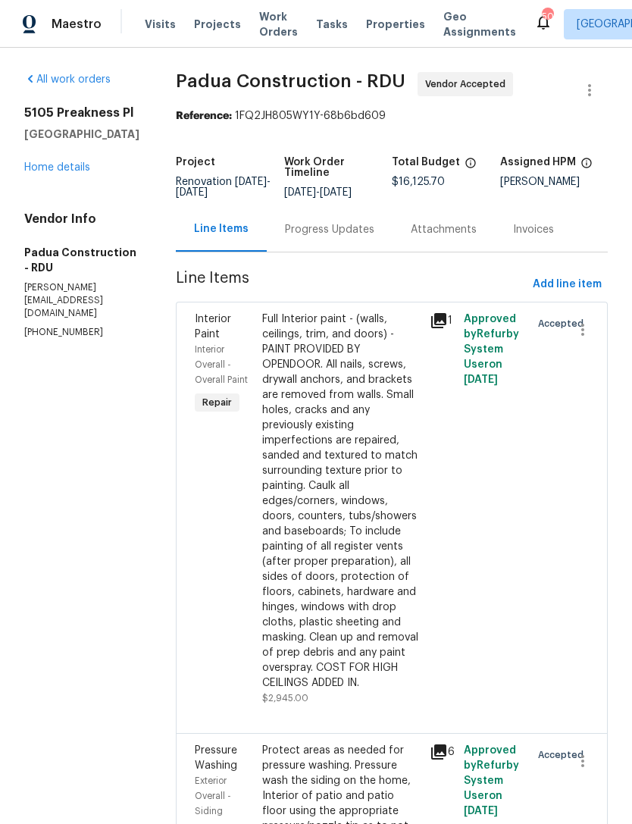
click at [309, 231] on div "Progress Updates" at bounding box center [329, 229] width 89 height 15
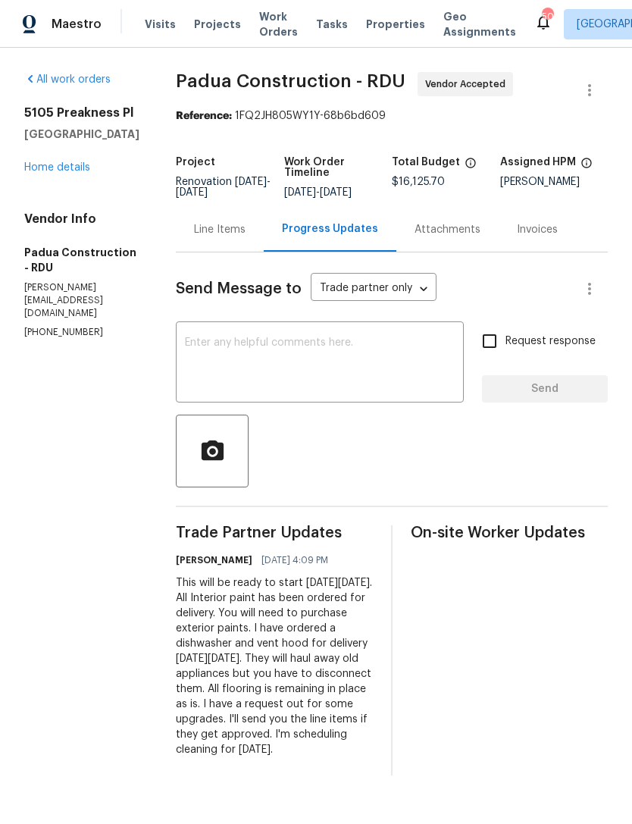
click at [272, 366] on textarea at bounding box center [320, 363] width 270 height 53
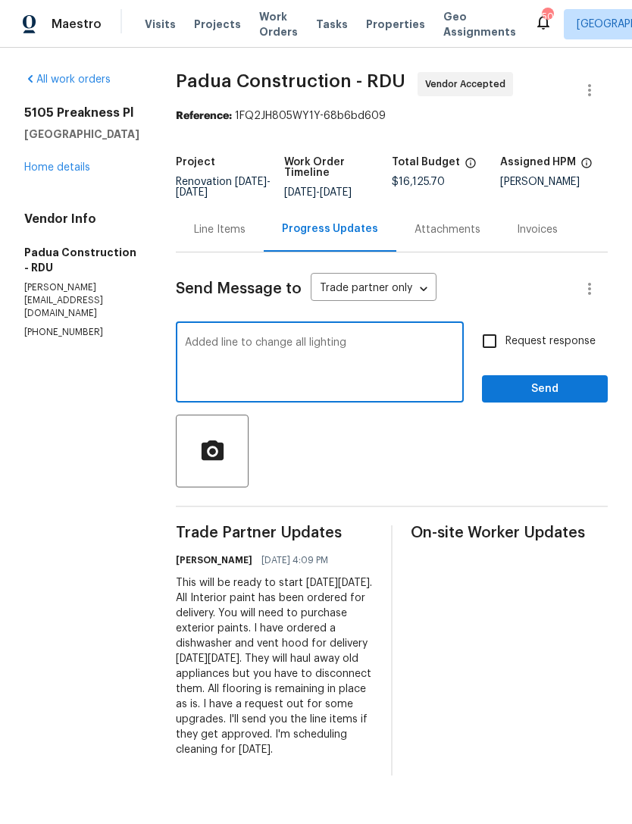
click at [279, 338] on textarea "Added line to change all lighting" at bounding box center [320, 363] width 270 height 53
click at [267, 338] on textarea "Added line to change all lights (interior and patio fan). Added for upgraded re…" at bounding box center [320, 363] width 270 height 53
type textarea "Added line to change all lights (interior and patio fan). Added for upgraded re…"
click at [491, 332] on input "Request response" at bounding box center [490, 341] width 32 height 32
checkbox input "true"
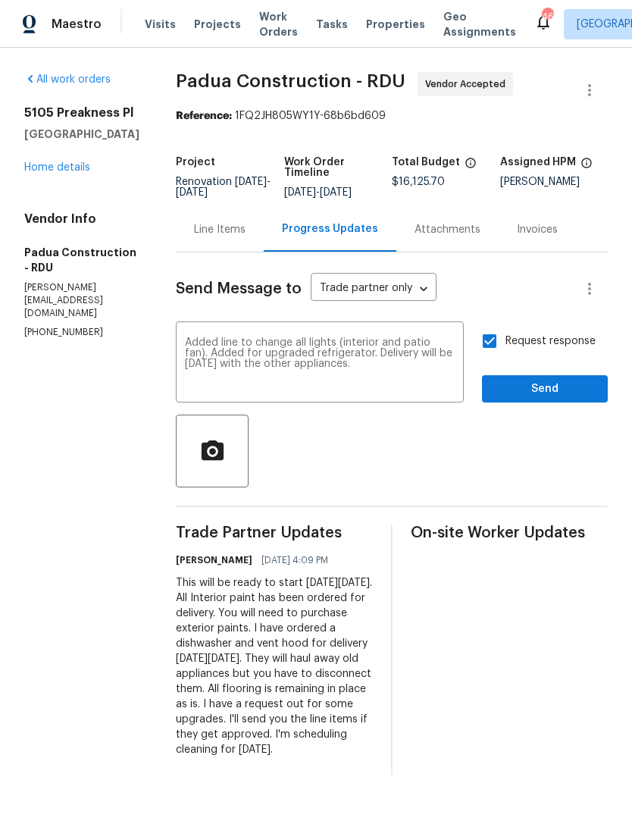
click at [218, 362] on textarea "Added line to change all lights (interior and patio fan). Added for upgraded re…" at bounding box center [320, 363] width 270 height 53
type textarea "Added line to change all lights (interior and patio fan). Added for upgraded re…"
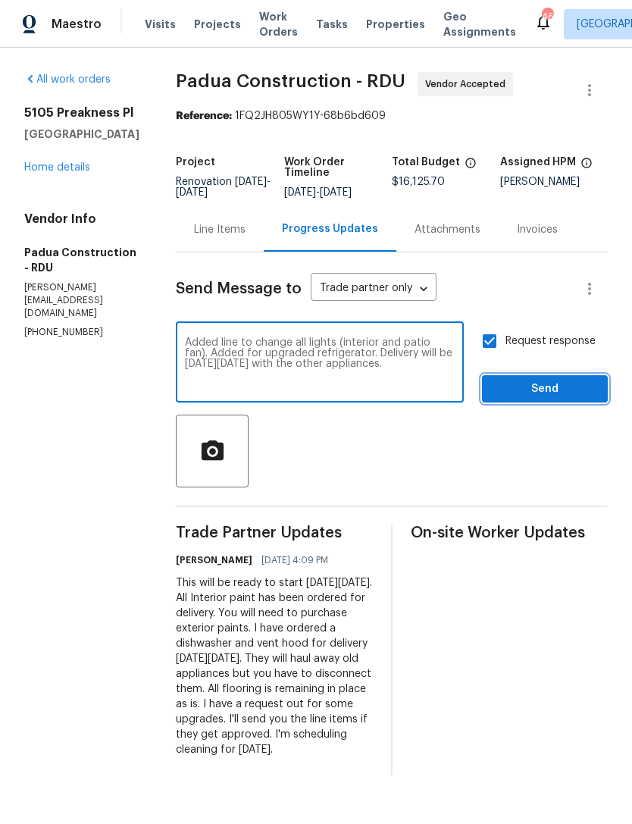
click at [541, 381] on span "Send" at bounding box center [545, 389] width 102 height 19
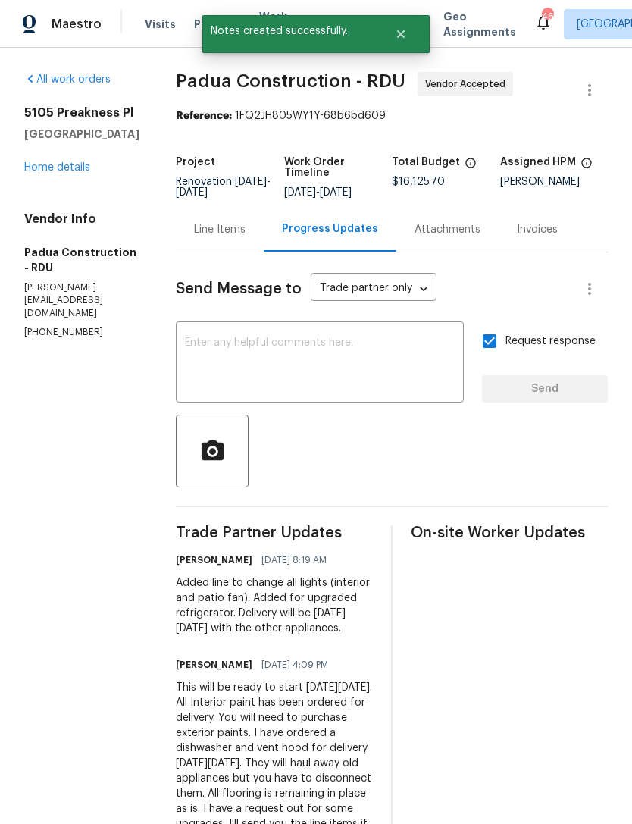
click at [42, 173] on link "Home details" at bounding box center [57, 167] width 66 height 11
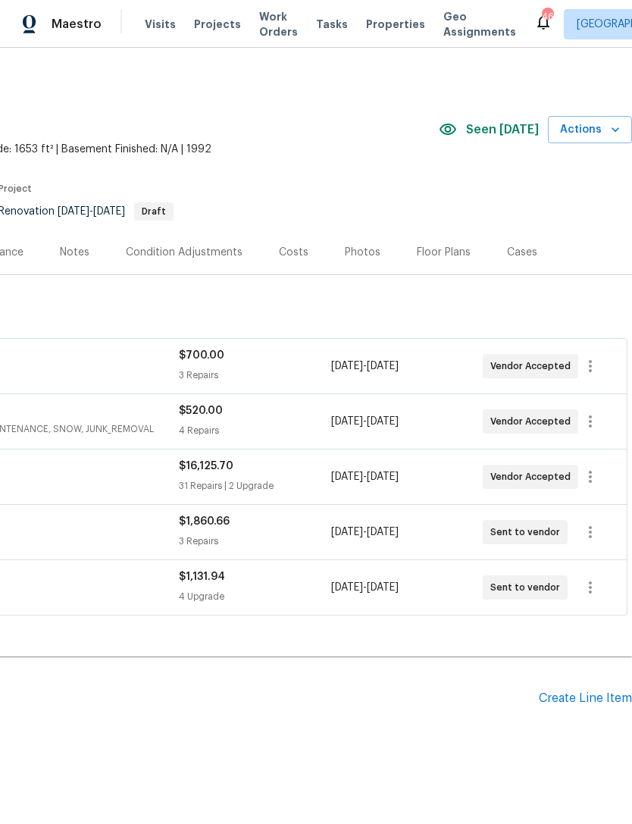
scroll to position [0, 224]
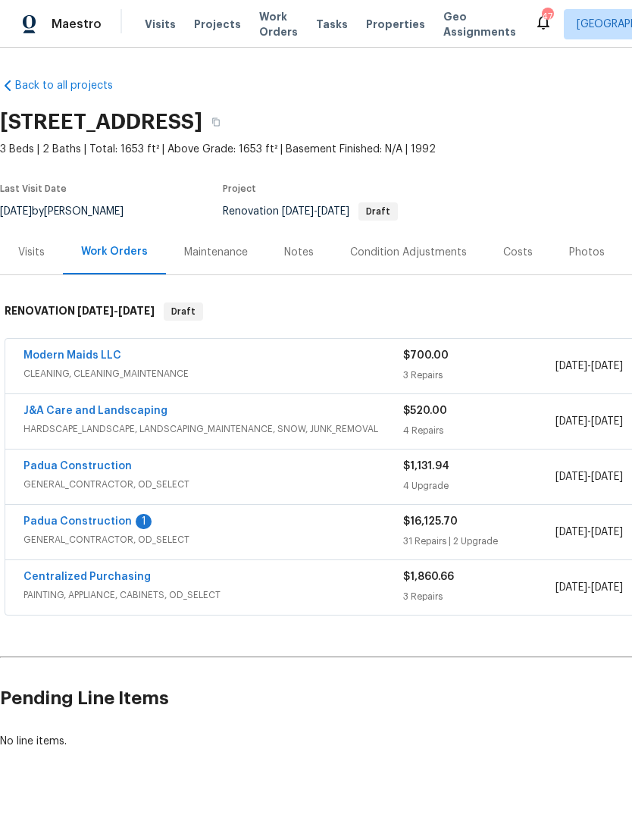
click at [123, 516] on link "Padua Construction" at bounding box center [78, 521] width 108 height 11
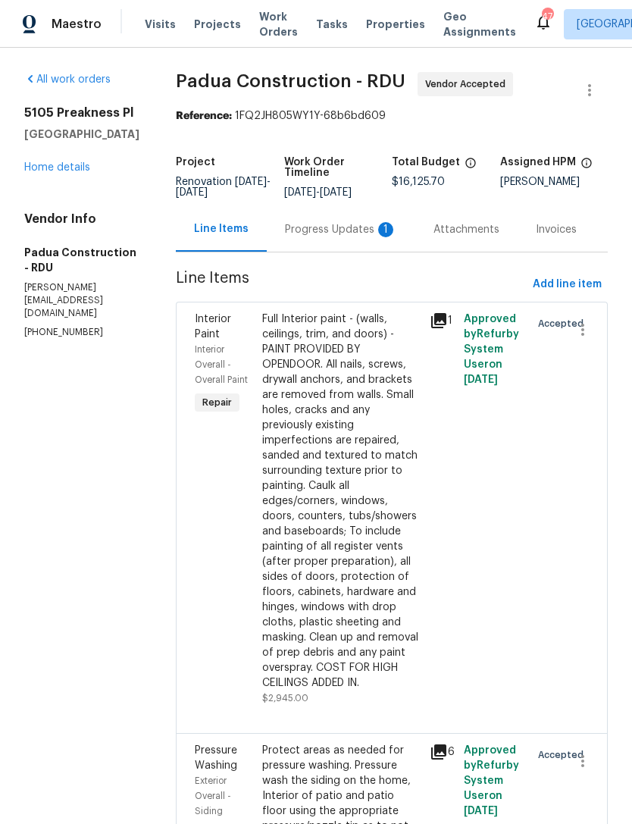
click at [324, 231] on div "Progress Updates 1" at bounding box center [341, 229] width 112 height 15
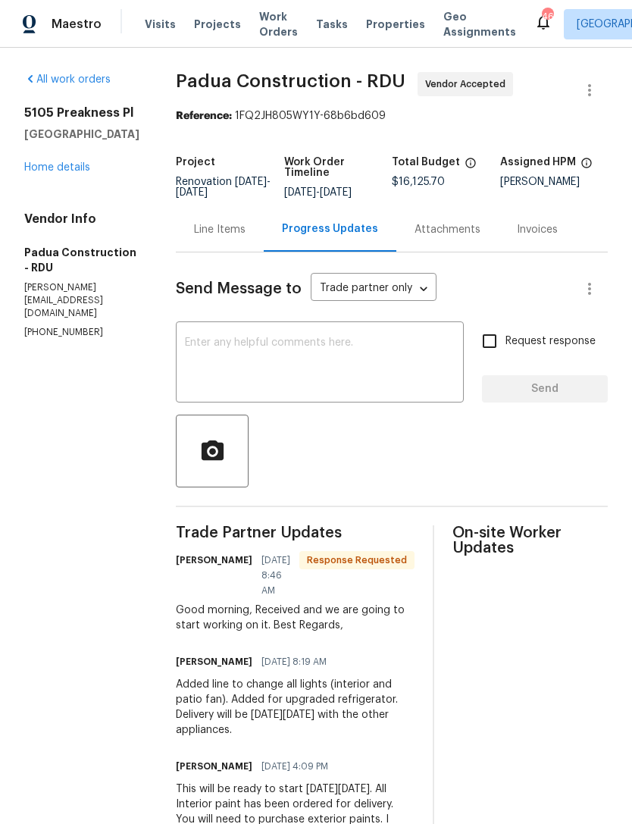
click at [45, 173] on link "Home details" at bounding box center [57, 167] width 66 height 11
